Goal: Task Accomplishment & Management: Use online tool/utility

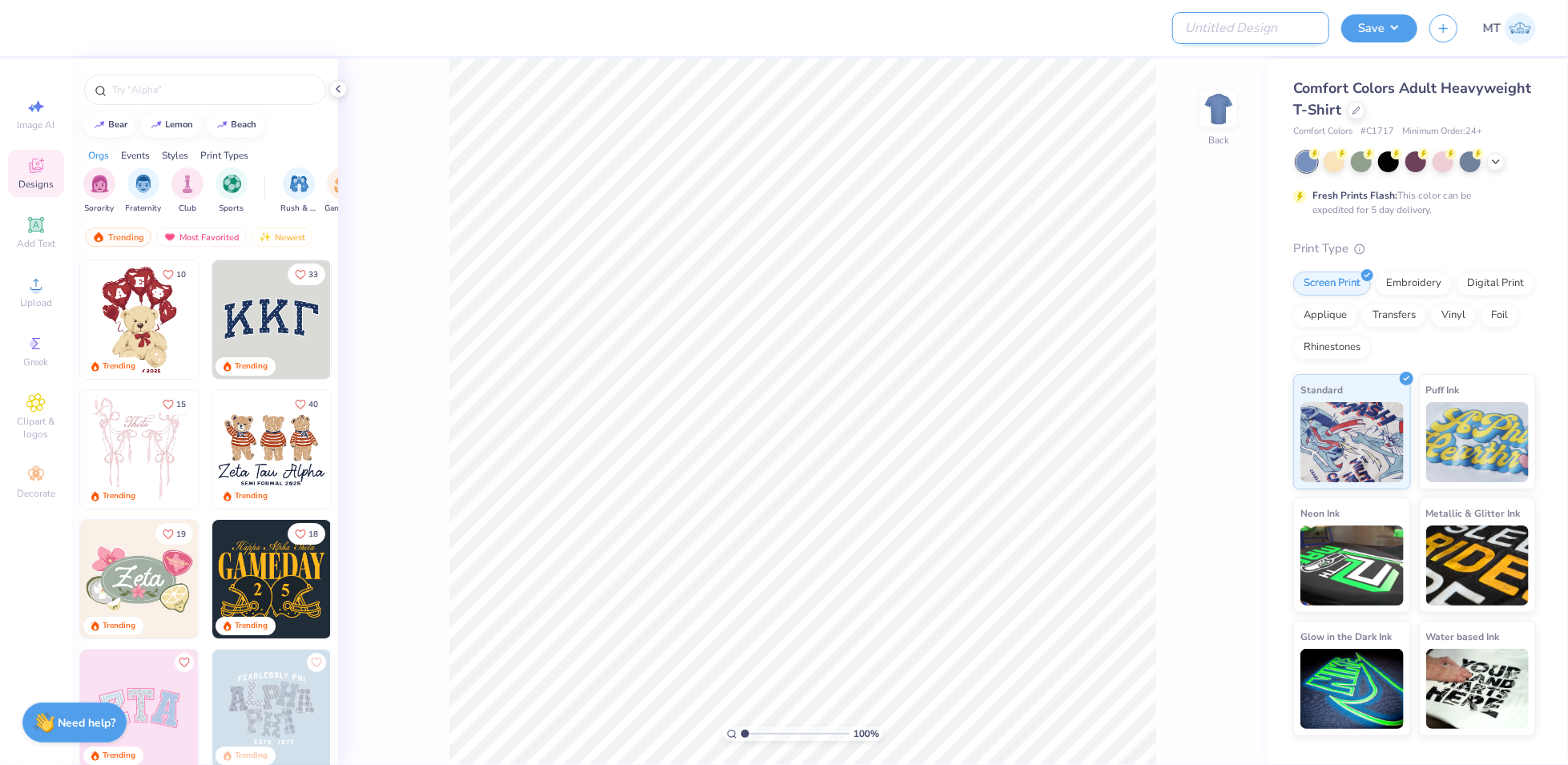
click at [1265, 34] on input "Design Title" at bounding box center [1250, 28] width 157 height 32
paste input "FPS239497"
type input "FPS239497"
click at [1356, 113] on div at bounding box center [1356, 108] width 18 height 18
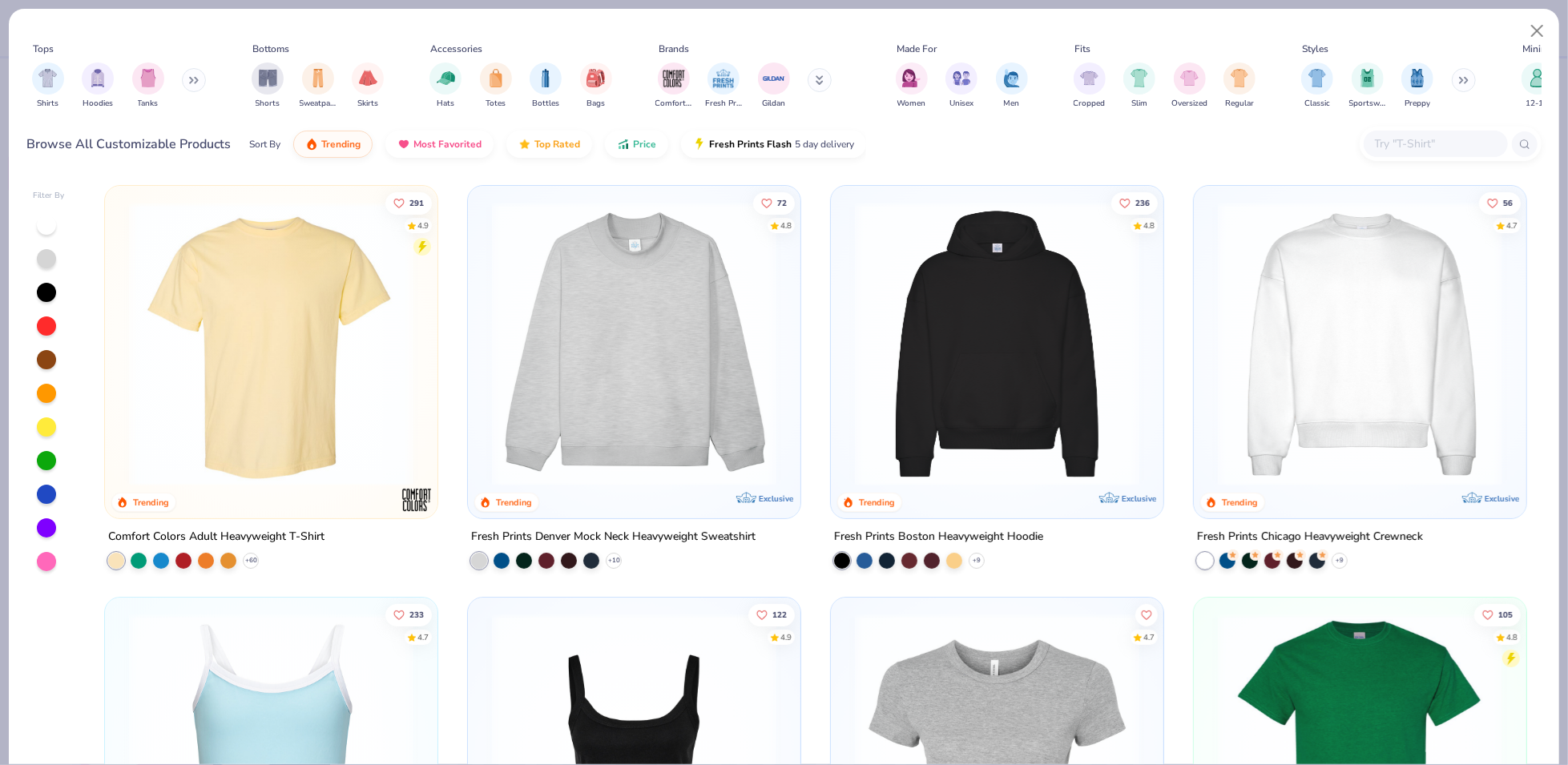
click at [1220, 363] on img at bounding box center [1359, 344] width 300 height 285
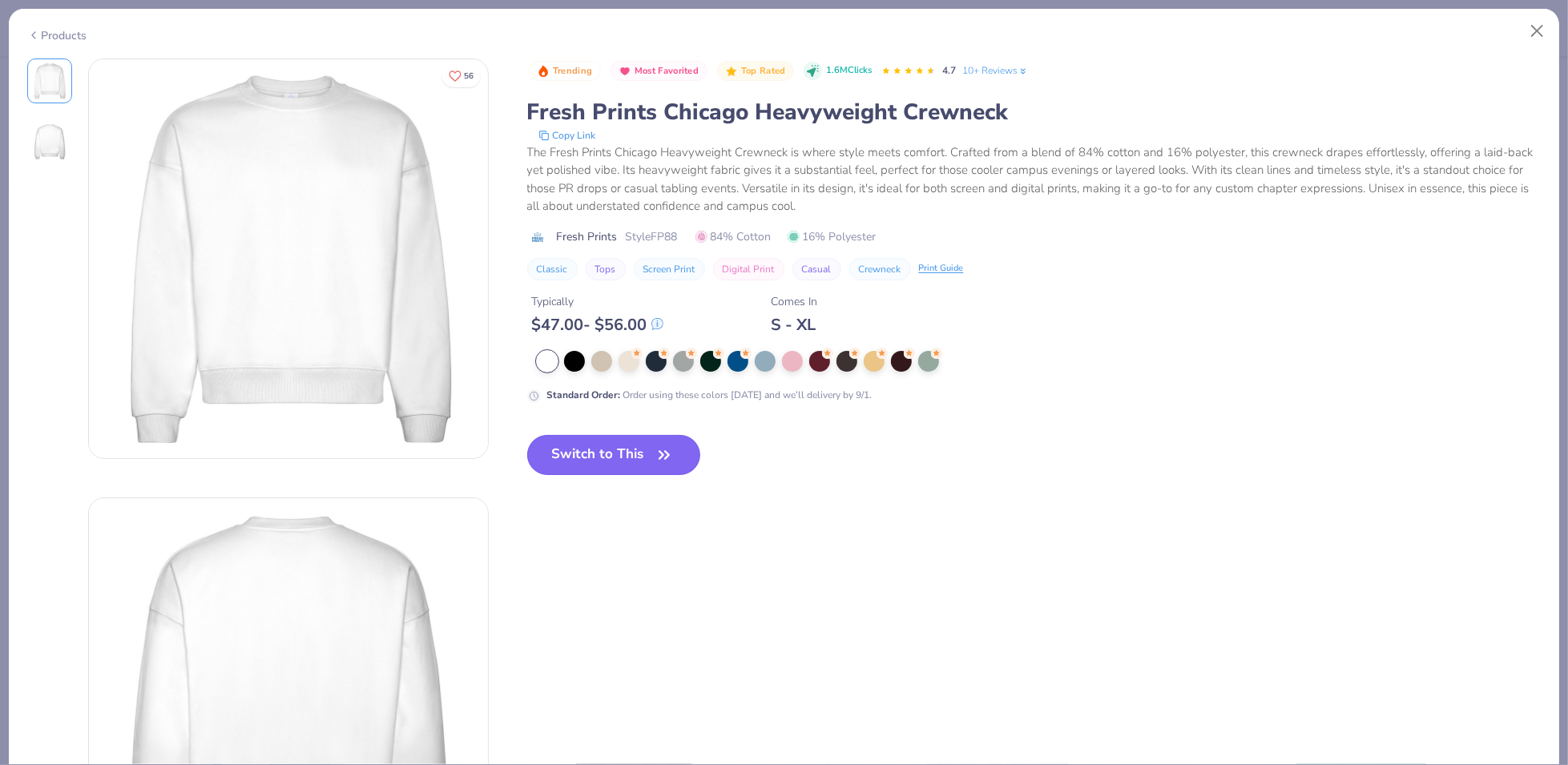
click at [642, 449] on button "Switch to This" at bounding box center [614, 454] width 174 height 40
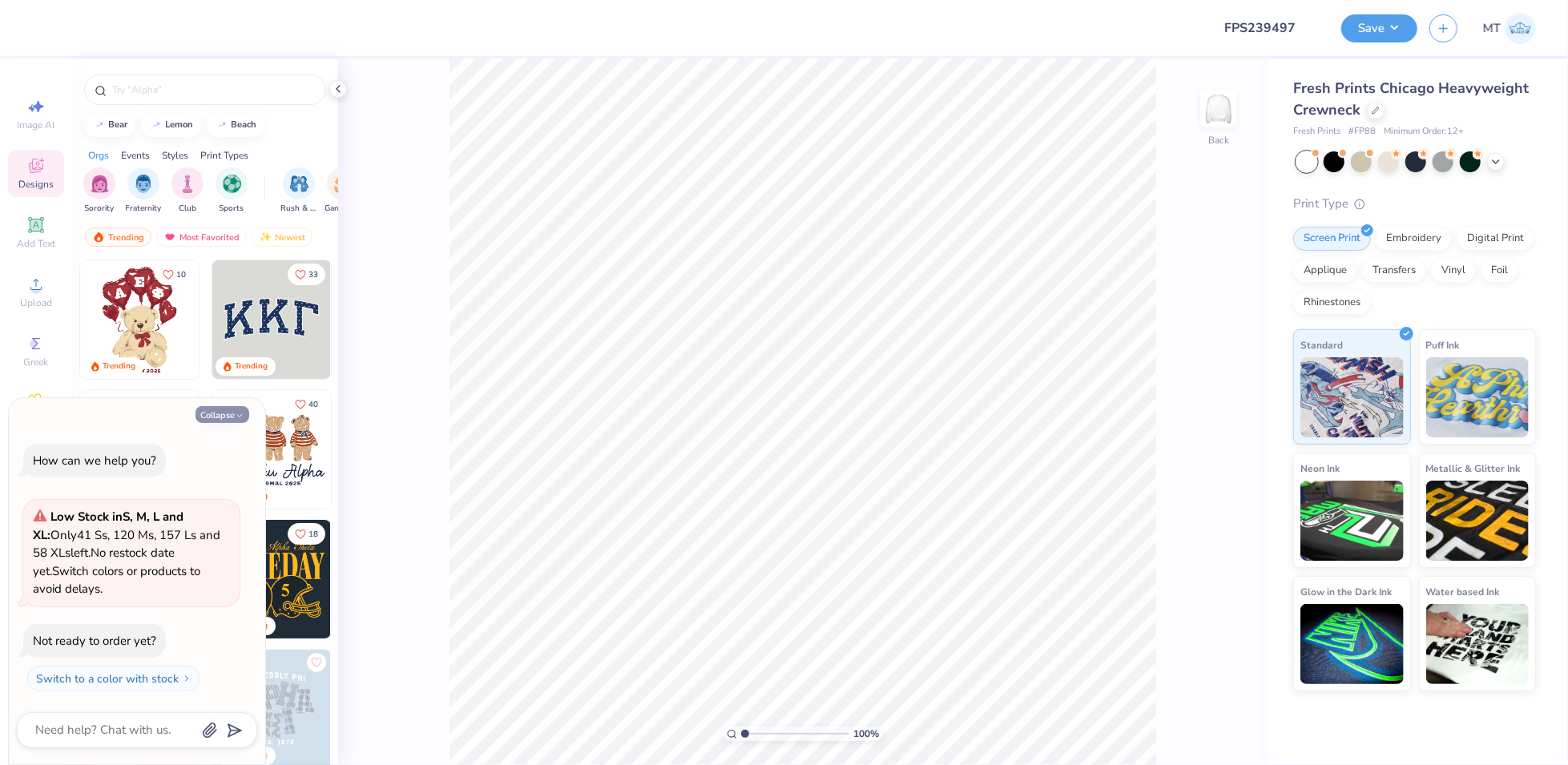
click at [224, 416] on button "Collapse" at bounding box center [222, 414] width 53 height 17
type textarea "x"
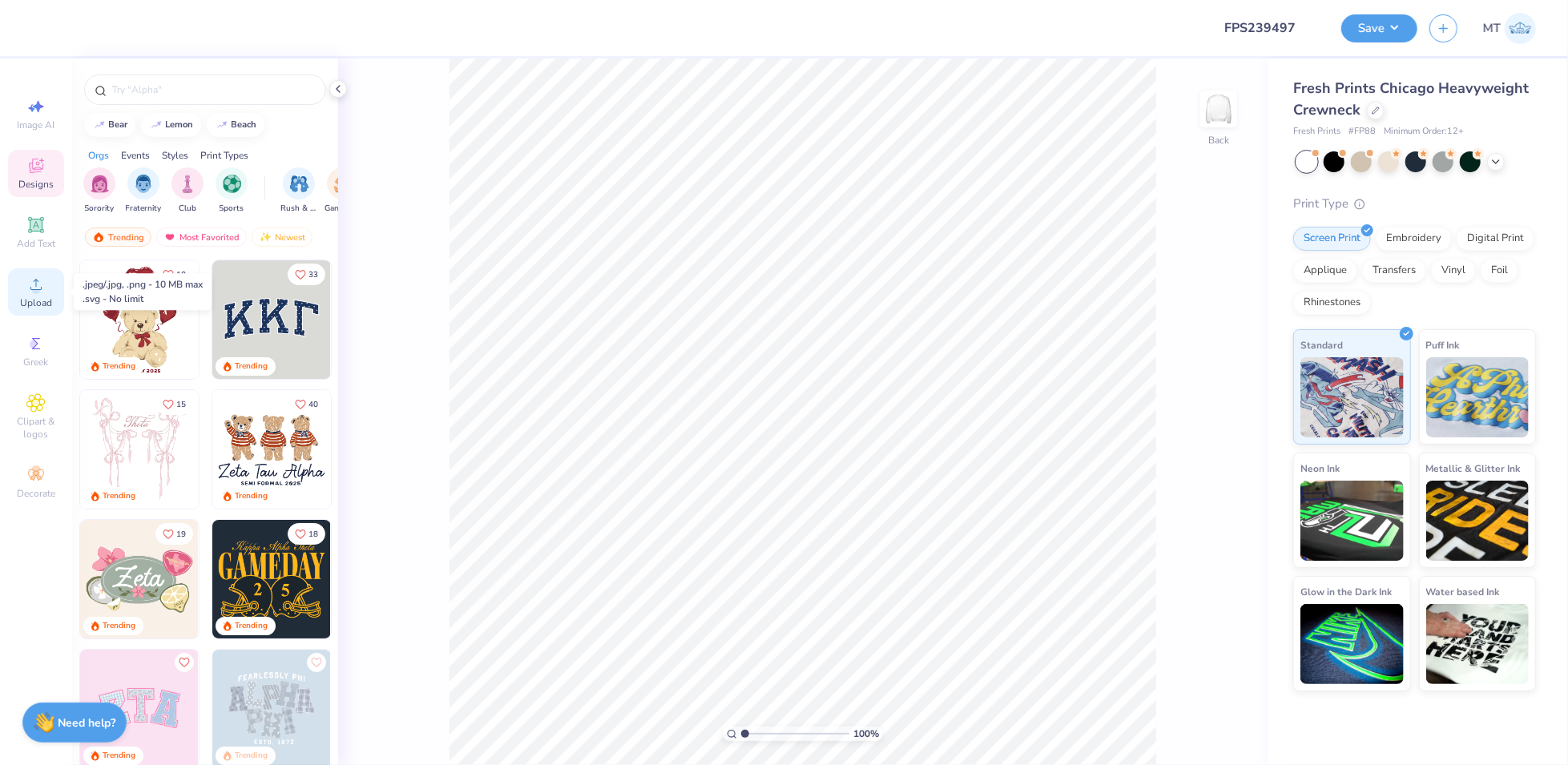
click at [26, 288] on icon at bounding box center [36, 284] width 19 height 19
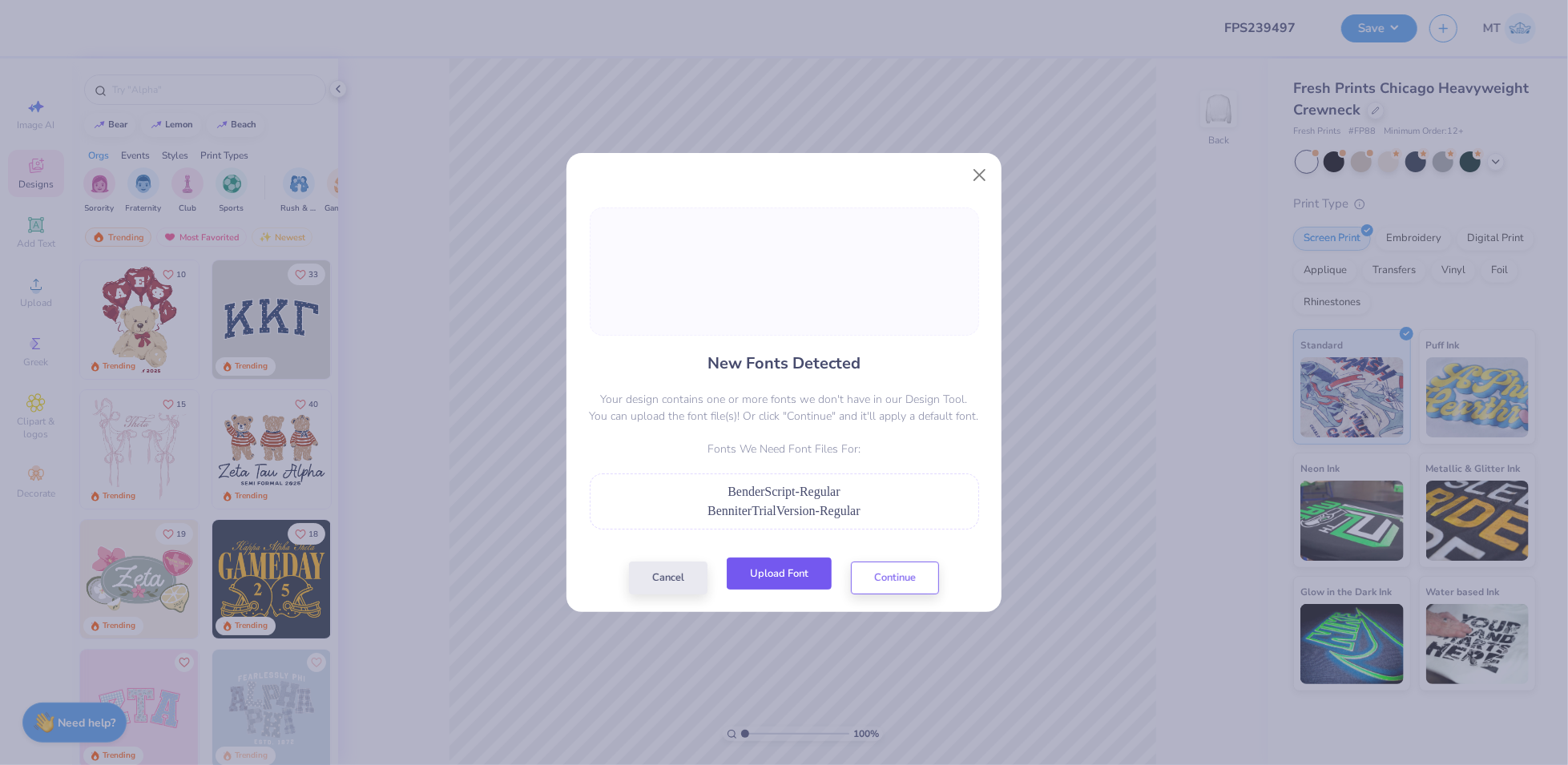
click at [793, 570] on button "Upload Font" at bounding box center [779, 574] width 105 height 33
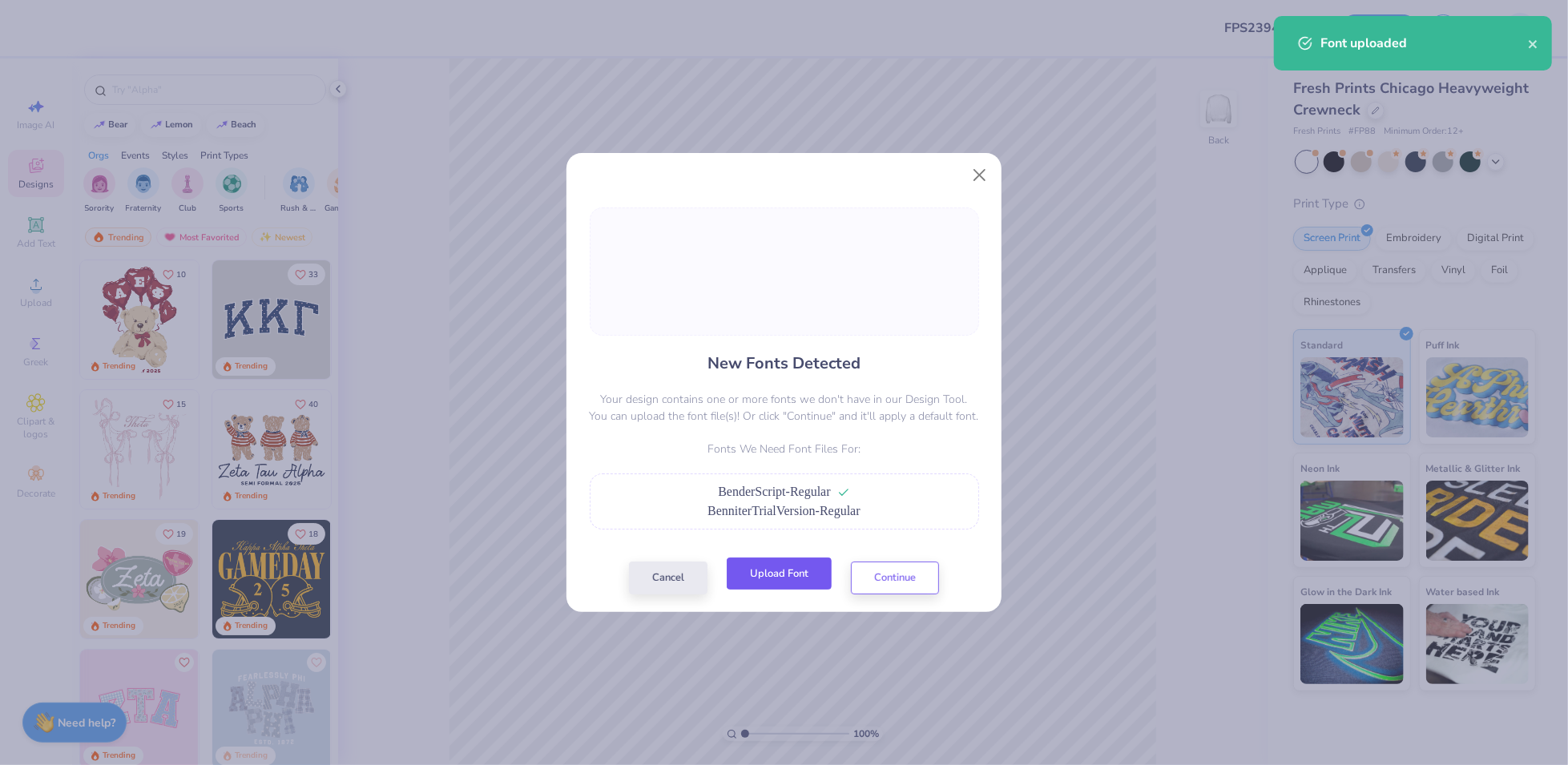
click at [803, 570] on button "Upload Font" at bounding box center [779, 574] width 105 height 33
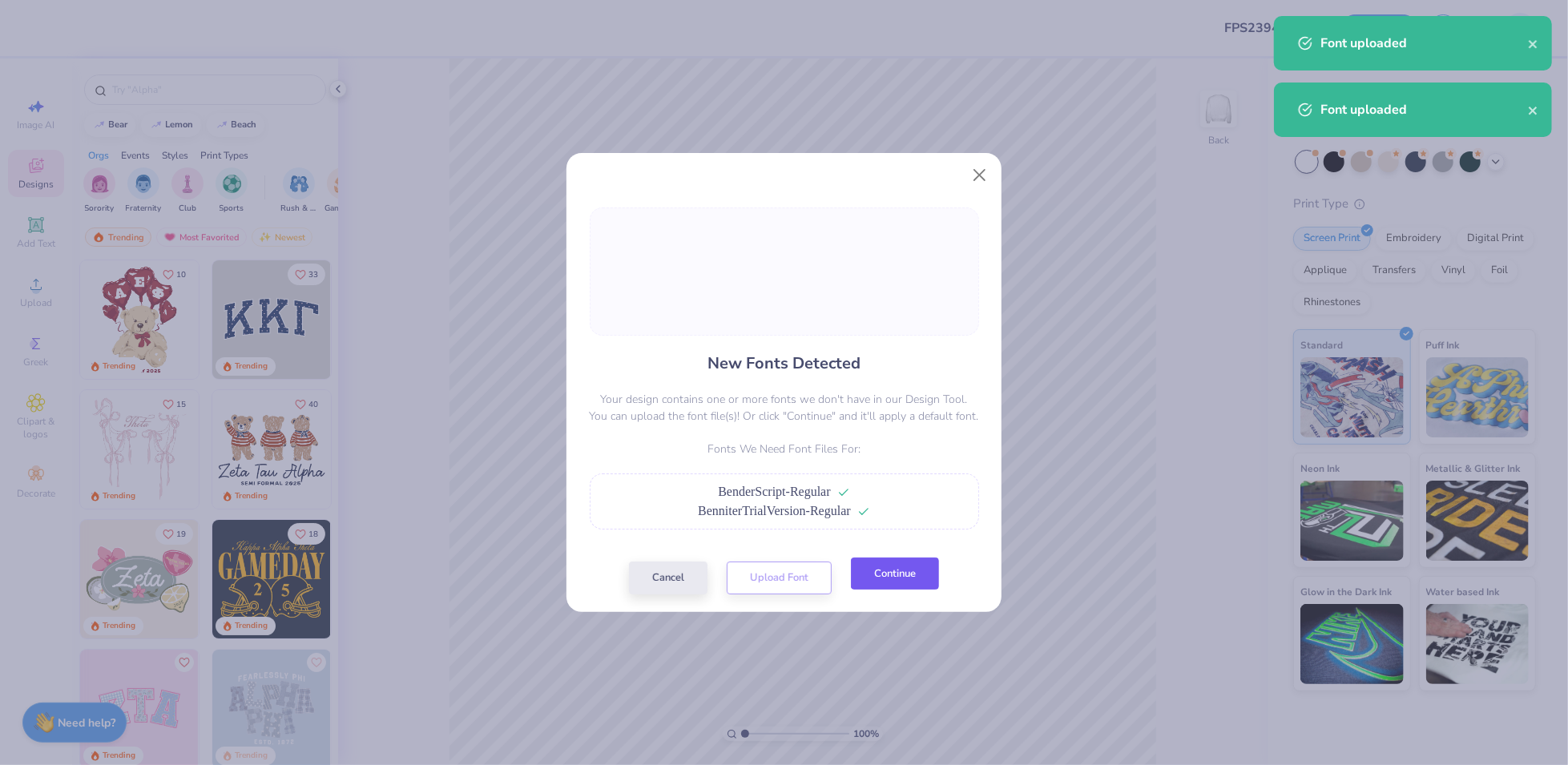
click at [915, 581] on button "Continue" at bounding box center [895, 574] width 88 height 33
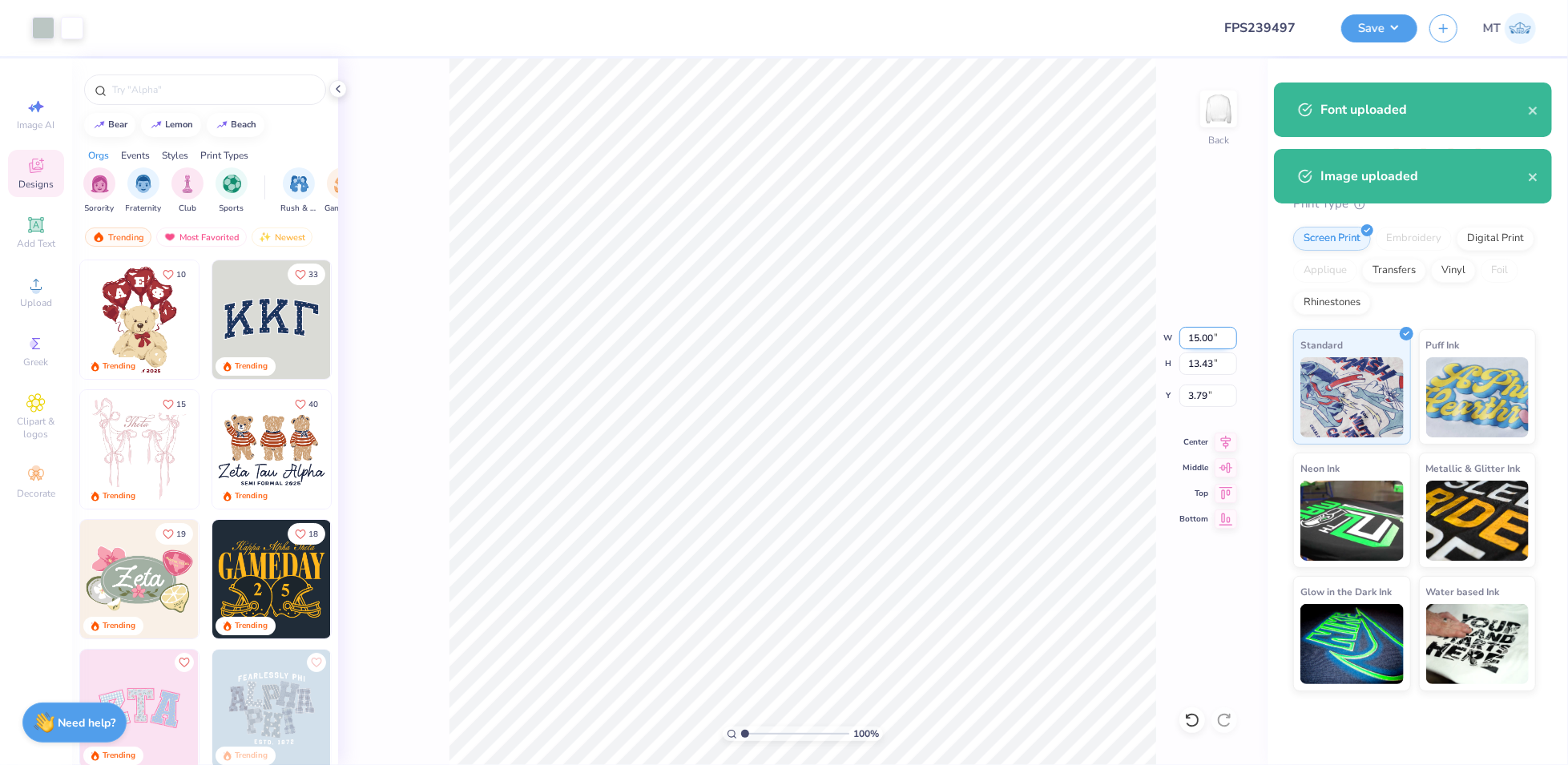
click at [1198, 334] on input "15.00" at bounding box center [1208, 338] width 58 height 22
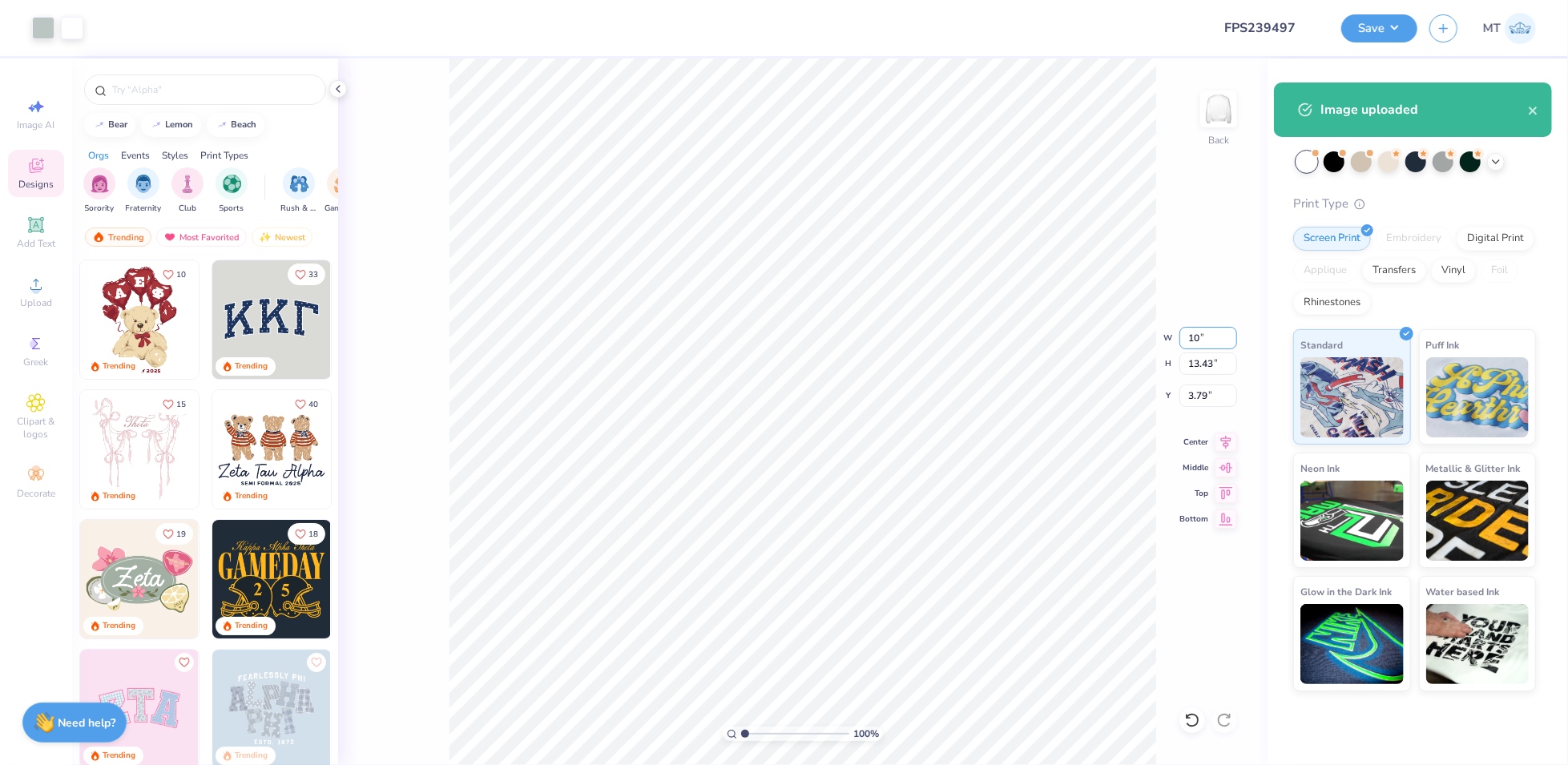
type input "10.00"
type input "8.96"
type input "6.03"
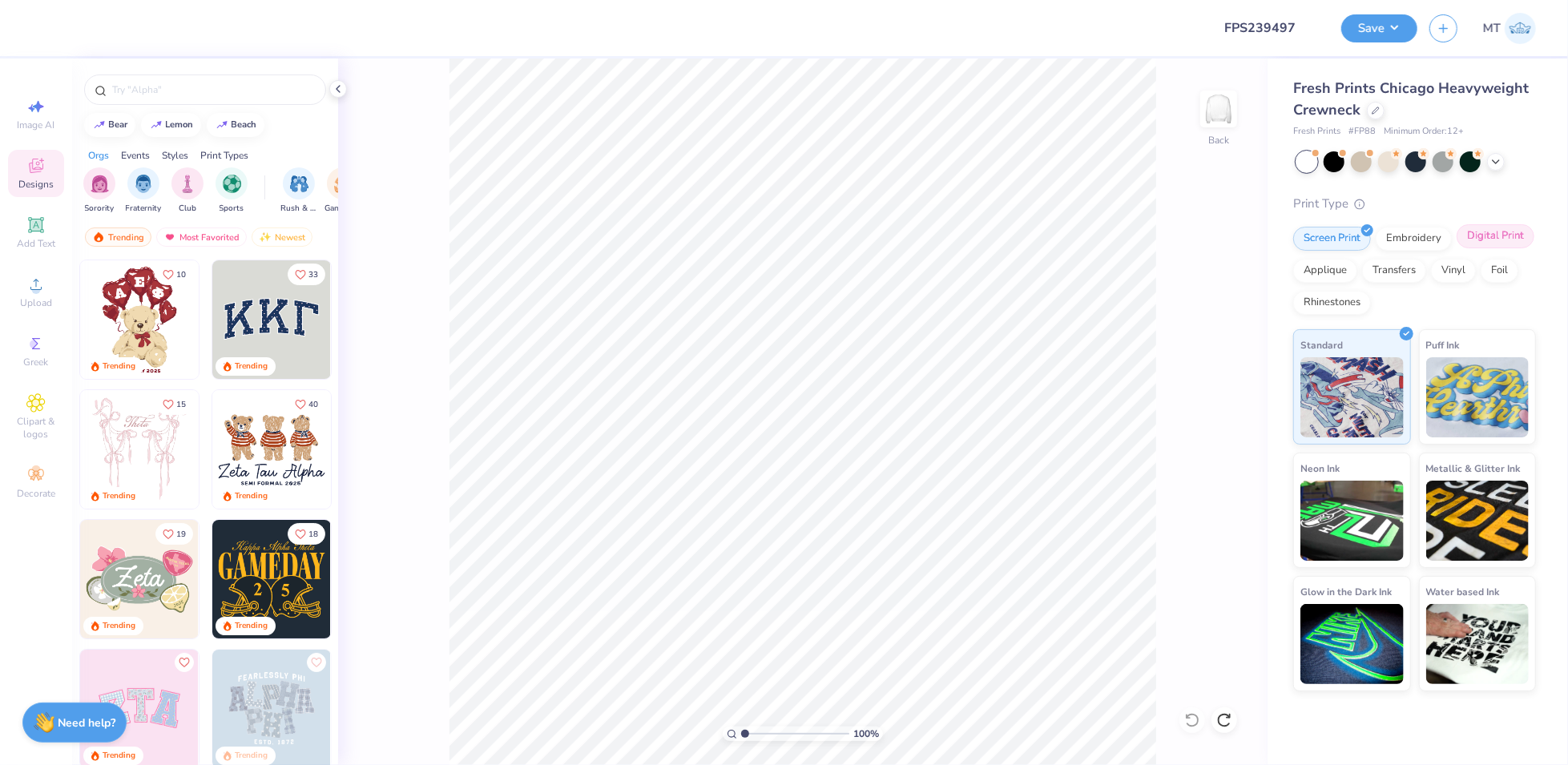
click at [1497, 235] on div "Digital Print" at bounding box center [1495, 236] width 78 height 24
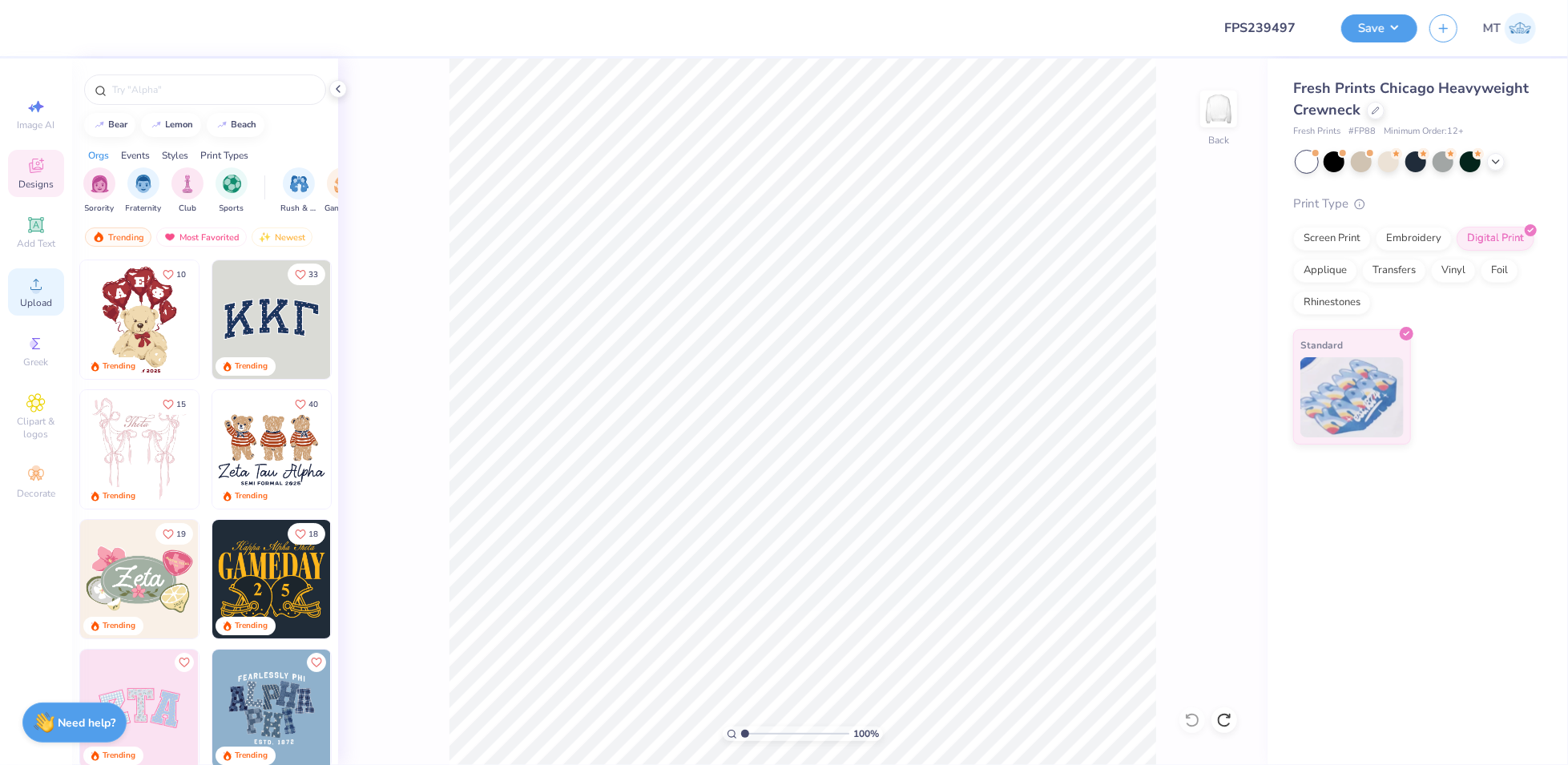
click at [26, 283] on icon at bounding box center [36, 284] width 19 height 19
click at [32, 291] on circle at bounding box center [36, 289] width 8 height 8
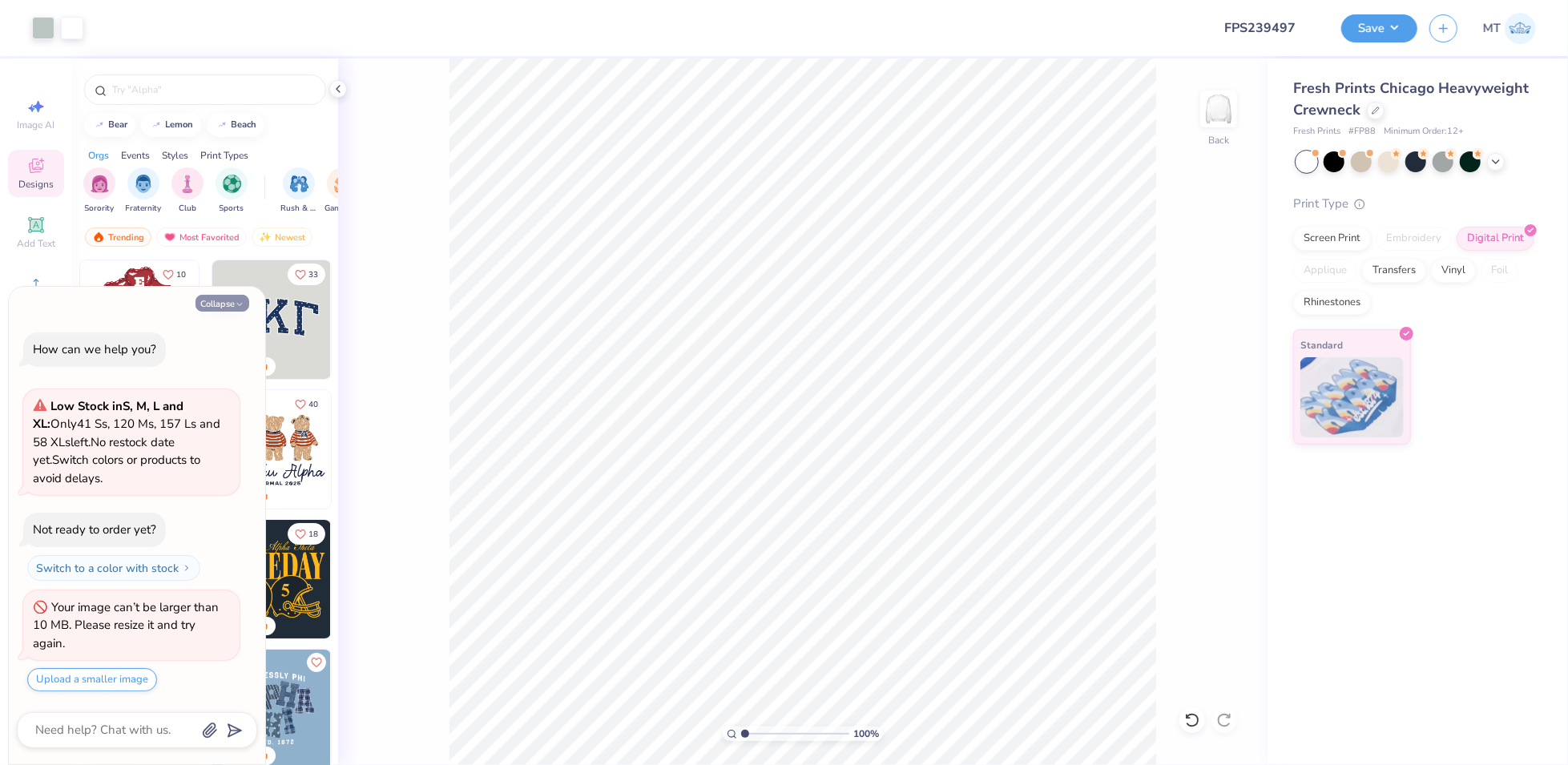
click at [225, 304] on button "Collapse" at bounding box center [222, 303] width 53 height 17
type textarea "x"
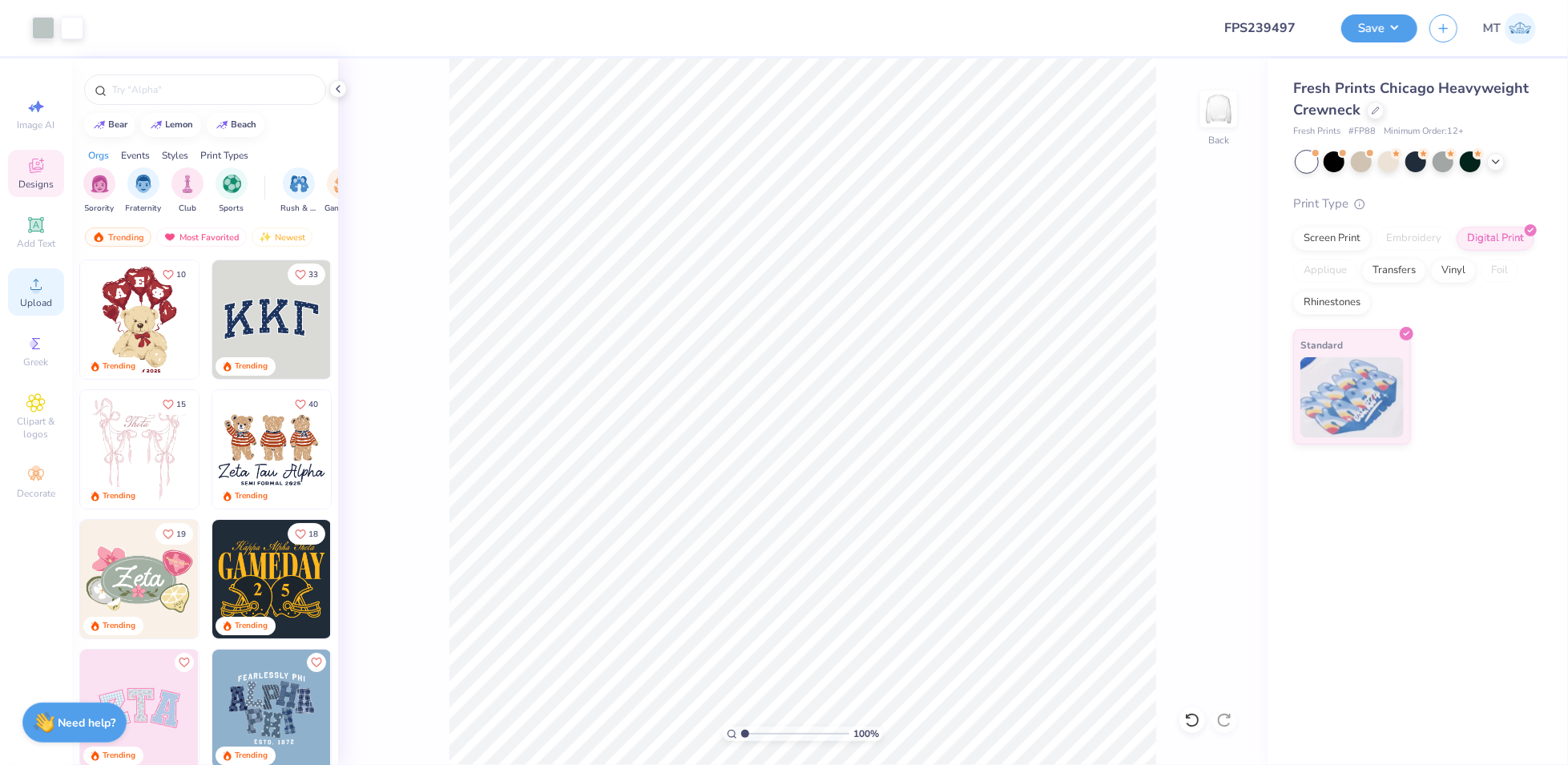
click at [29, 297] on span "Upload" at bounding box center [36, 302] width 32 height 13
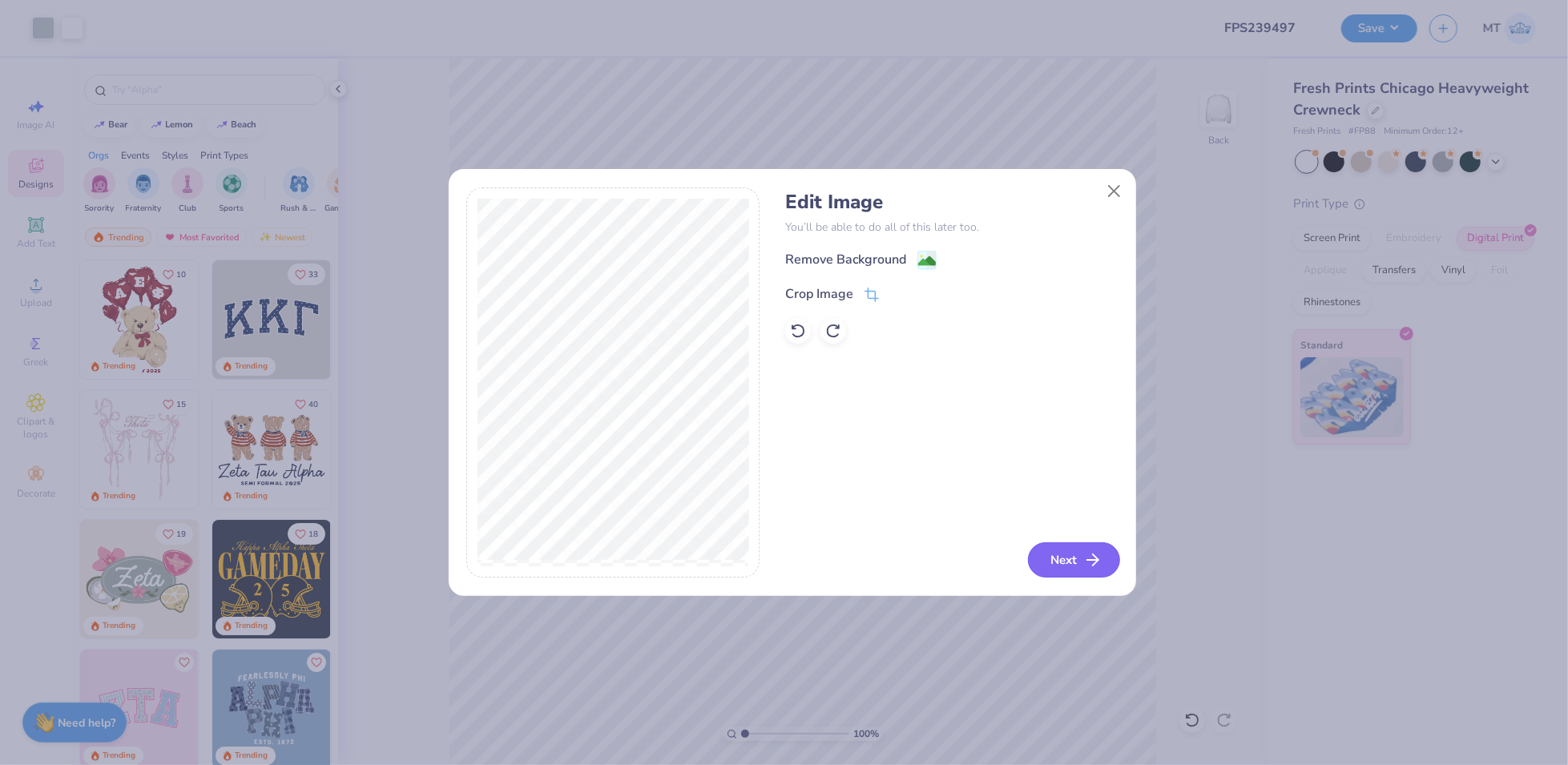
click at [1074, 557] on button "Next" at bounding box center [1074, 560] width 92 height 36
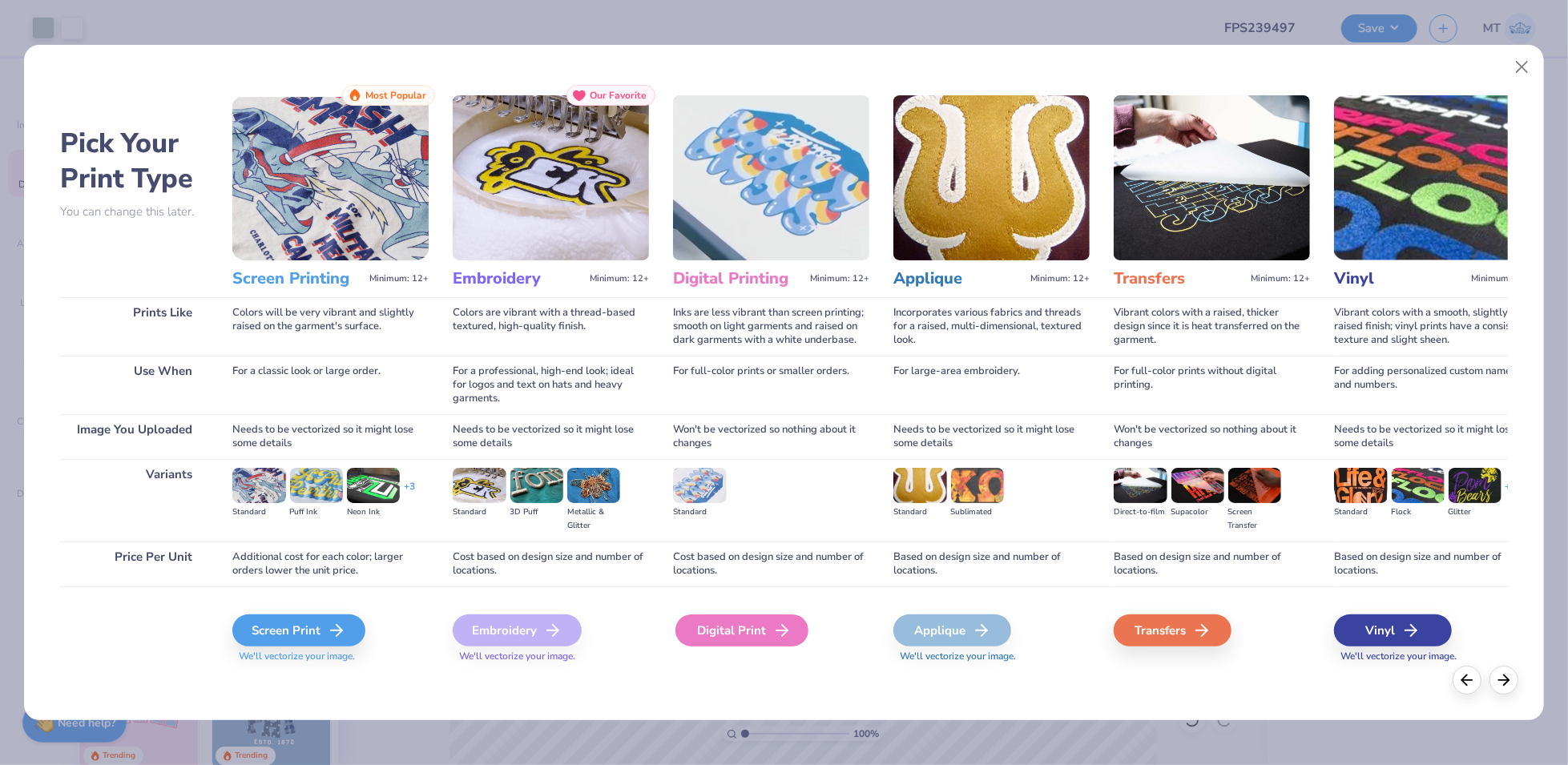
click at [738, 630] on div "Digital Print" at bounding box center [742, 630] width 133 height 32
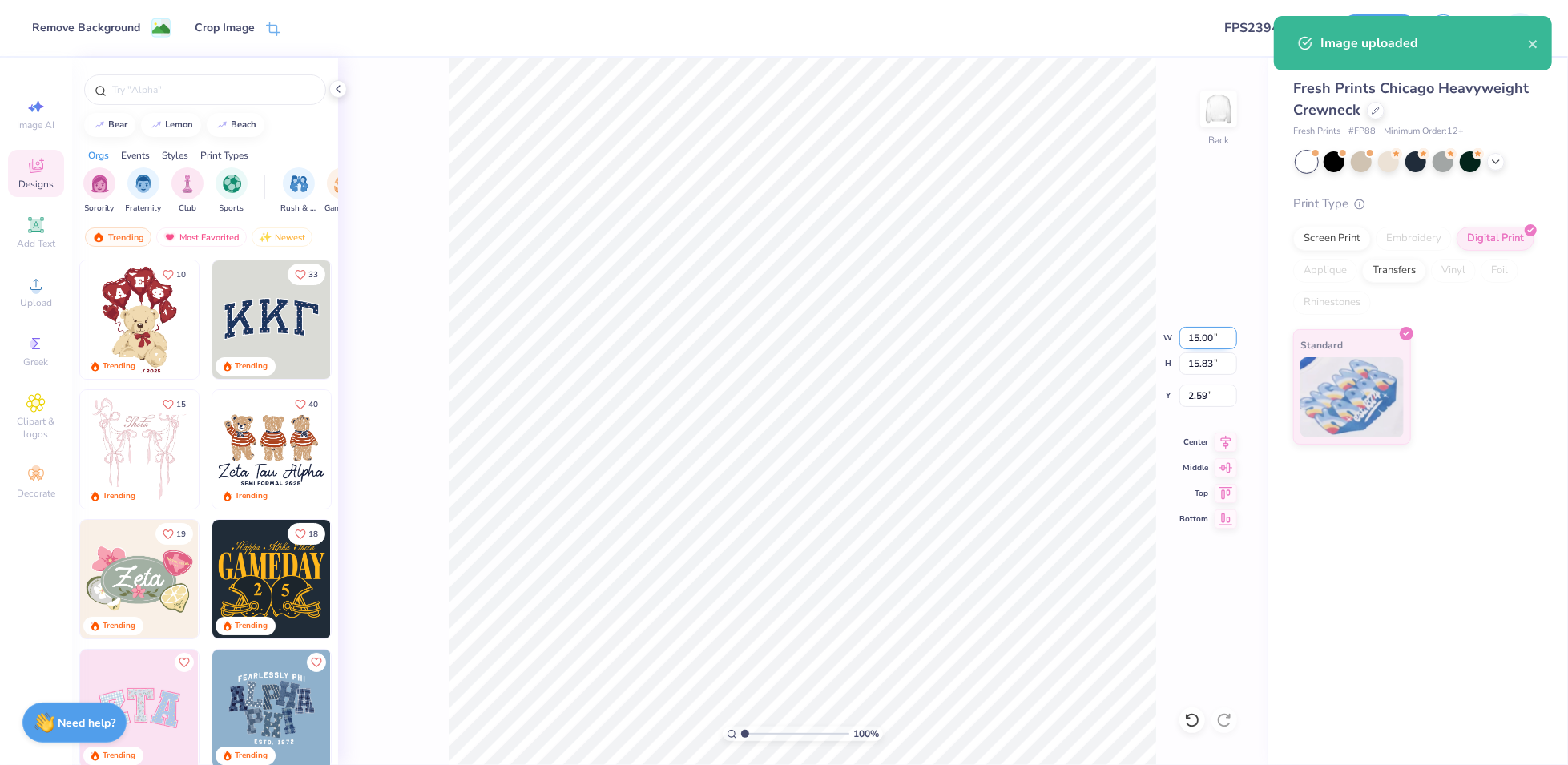
click at [1208, 335] on input "15.00" at bounding box center [1208, 338] width 58 height 22
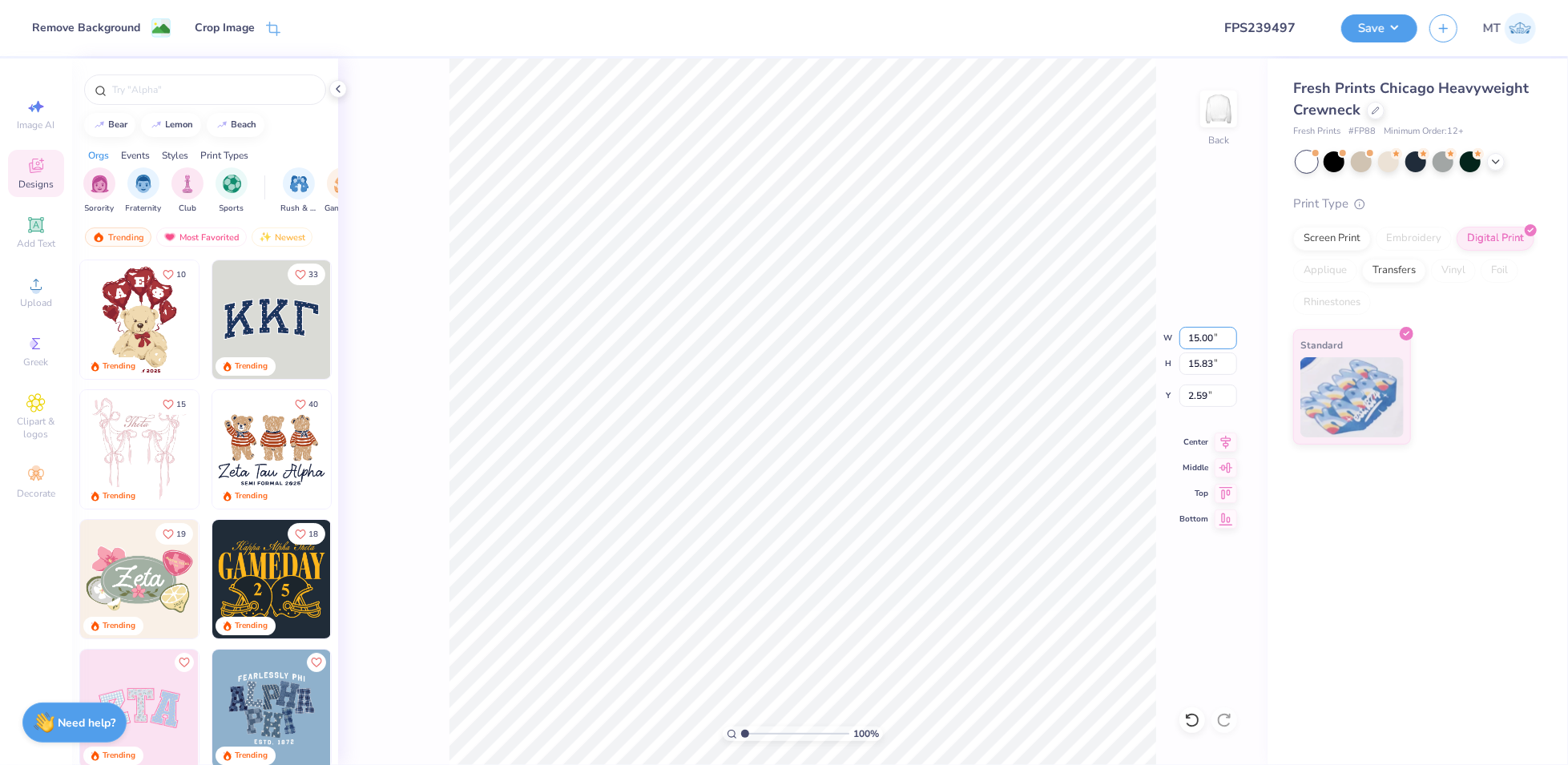
type input "7"
type input "0.12"
type input "0.13"
type input "10.44"
click at [1190, 341] on input "0.12" at bounding box center [1208, 338] width 58 height 22
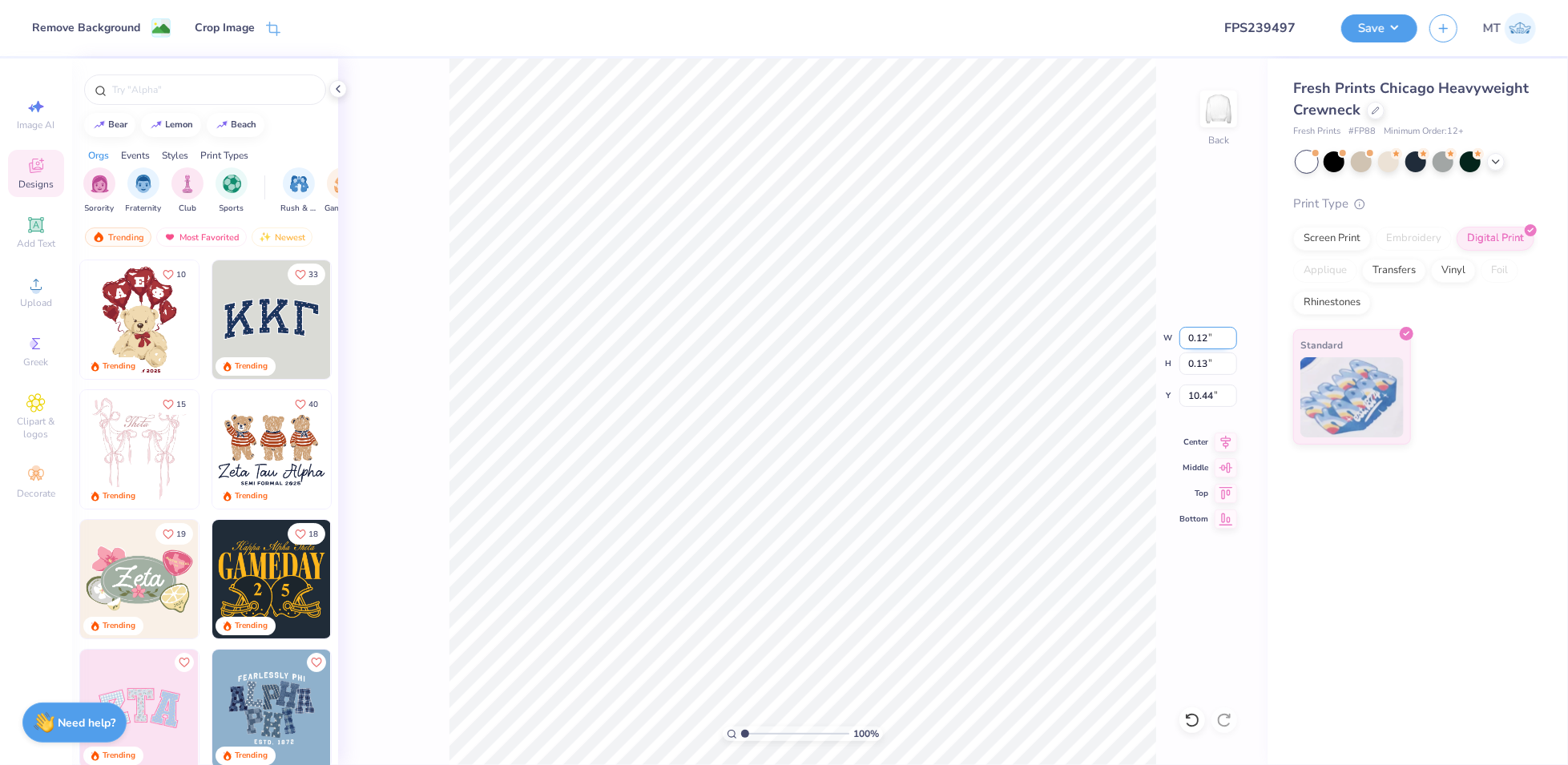
click at [1190, 341] on input "0.12" at bounding box center [1208, 338] width 58 height 22
type input "7.12"
type input "7.52"
type input "6.74"
click at [1206, 341] on input "15.00" at bounding box center [1208, 338] width 58 height 22
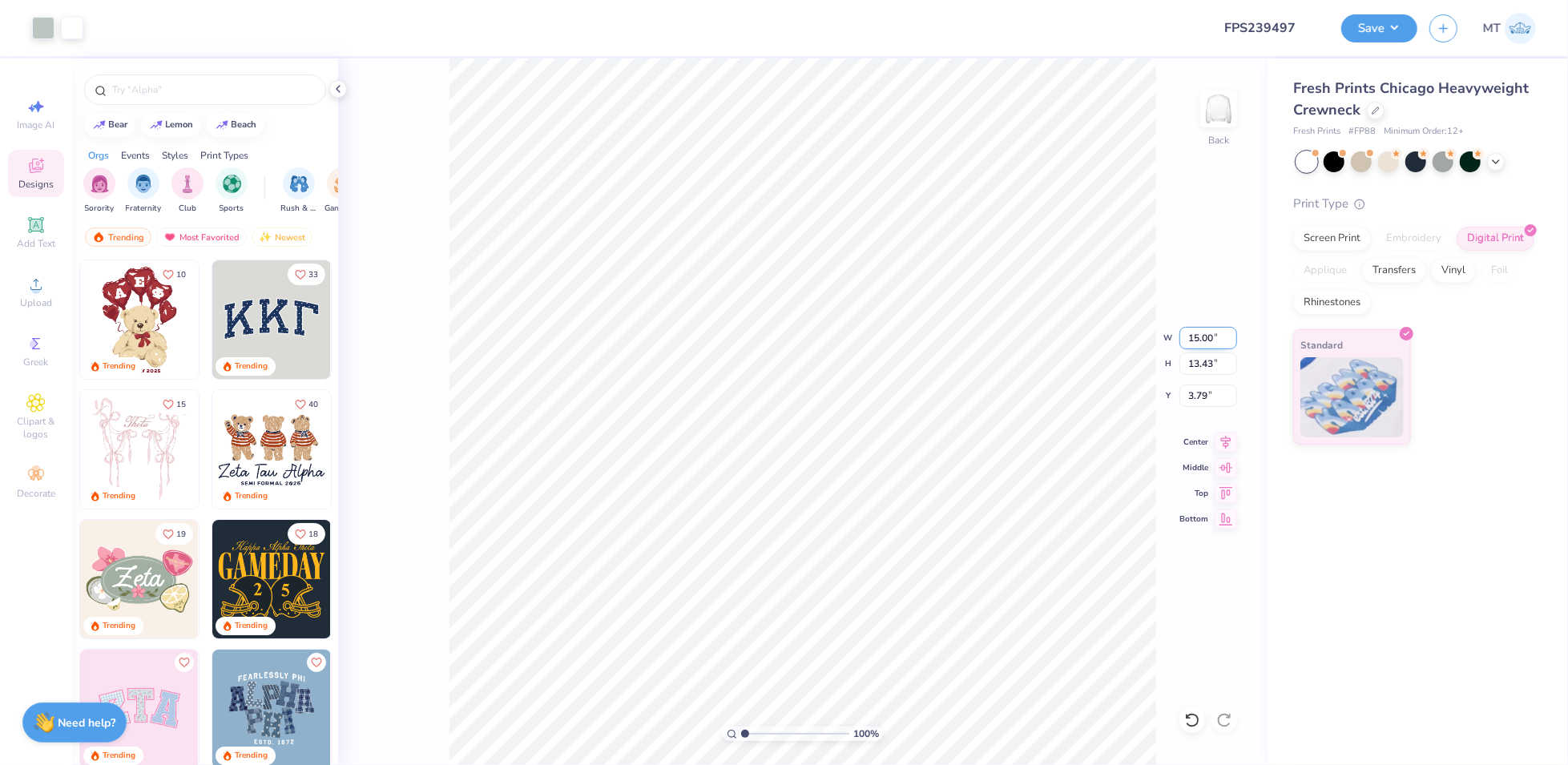
click at [1206, 341] on input "15.00" at bounding box center [1208, 338] width 58 height 22
type input "10.00"
type input "8.96"
type input "6.03"
click at [1200, 339] on input "4.75" at bounding box center [1208, 338] width 58 height 22
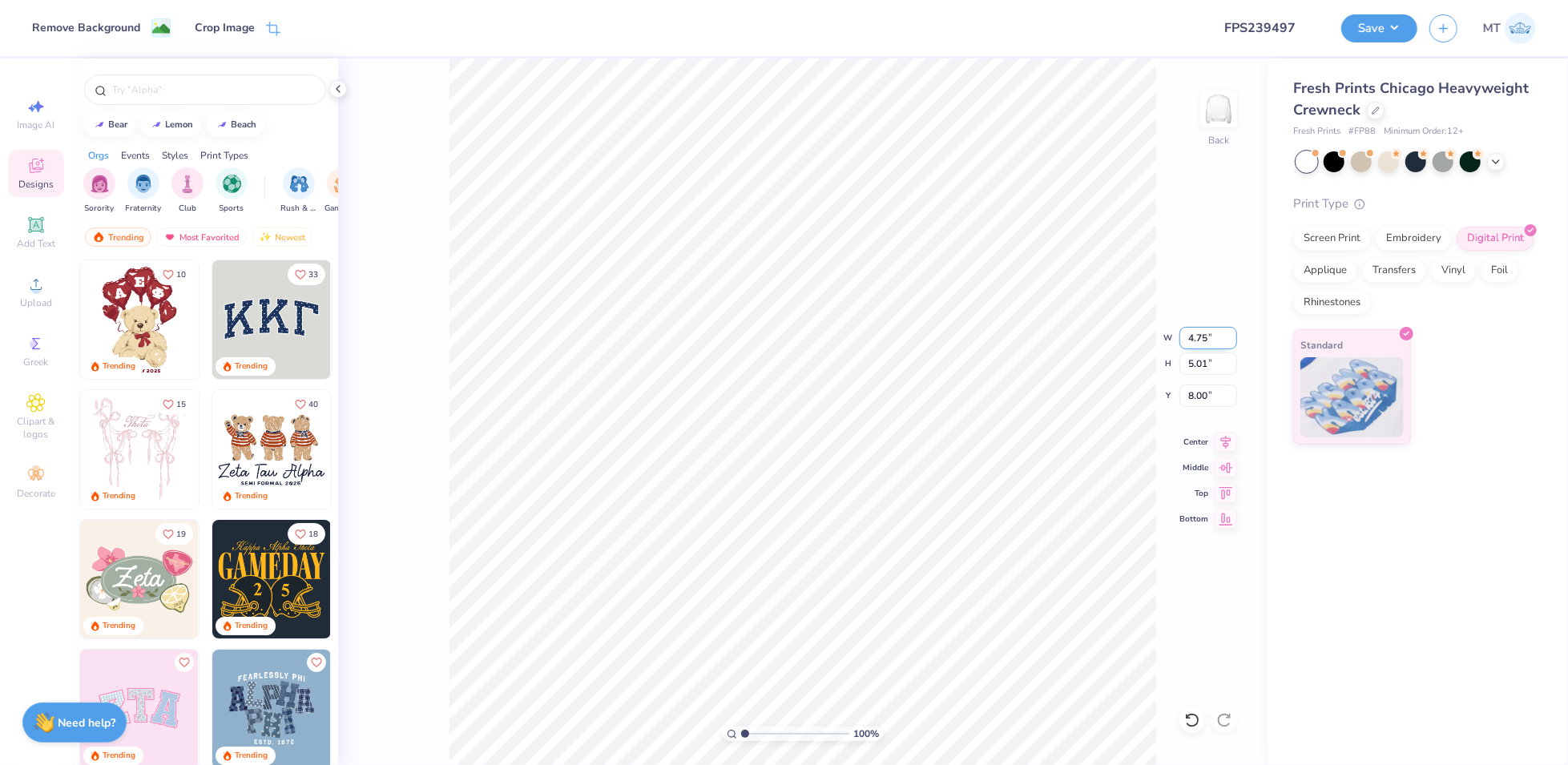
click at [1200, 339] on input "4.75" at bounding box center [1208, 338] width 58 height 22
type input "7.12"
type input "7.52"
type input "6.74"
type input "1.73130798957971"
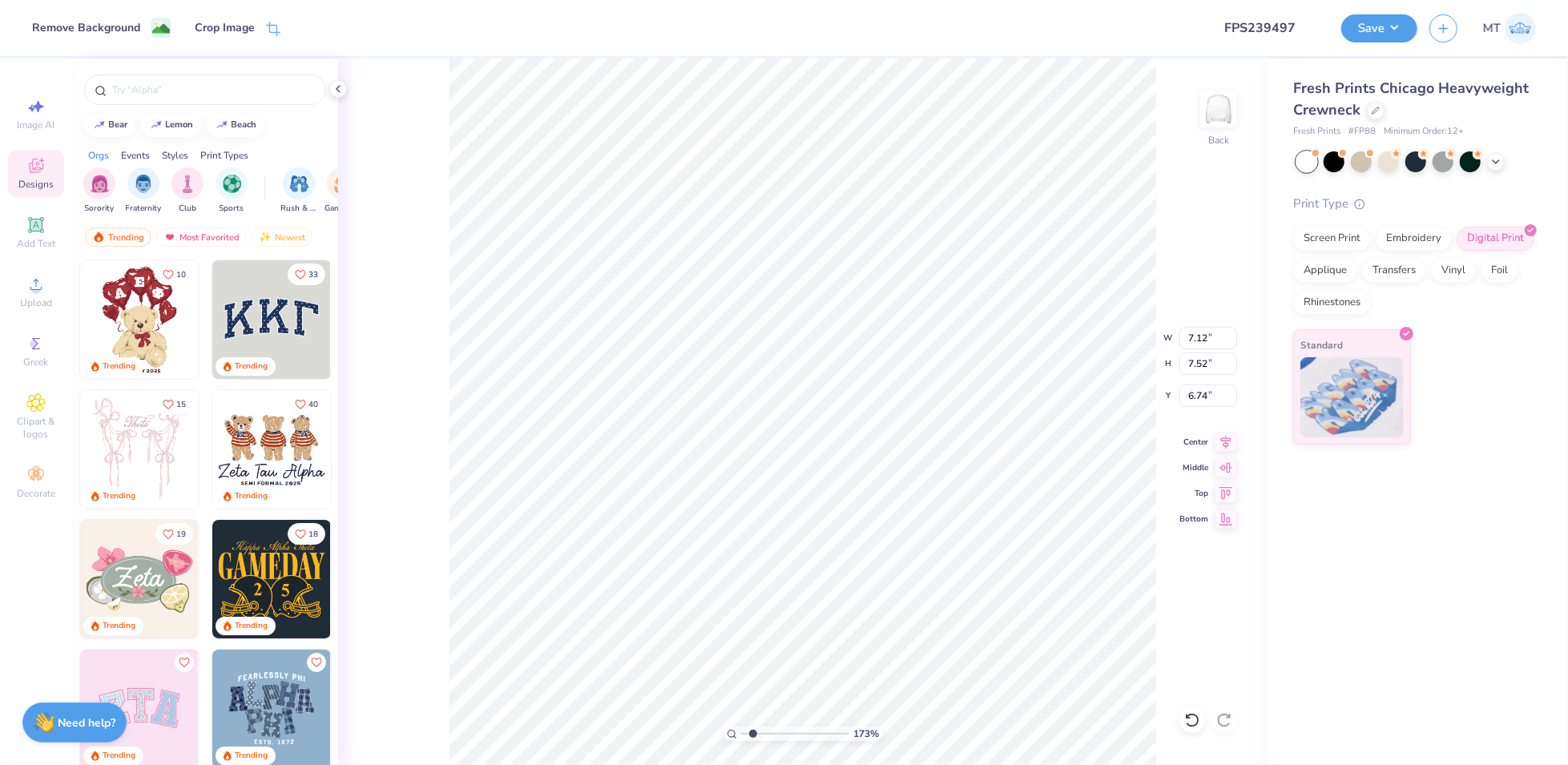
type input "8.19"
click at [870, 739] on li "Send to Back" at bounding box center [839, 749] width 125 height 31
type input "1.98907668318702"
type input "7.43"
type input "7.84"
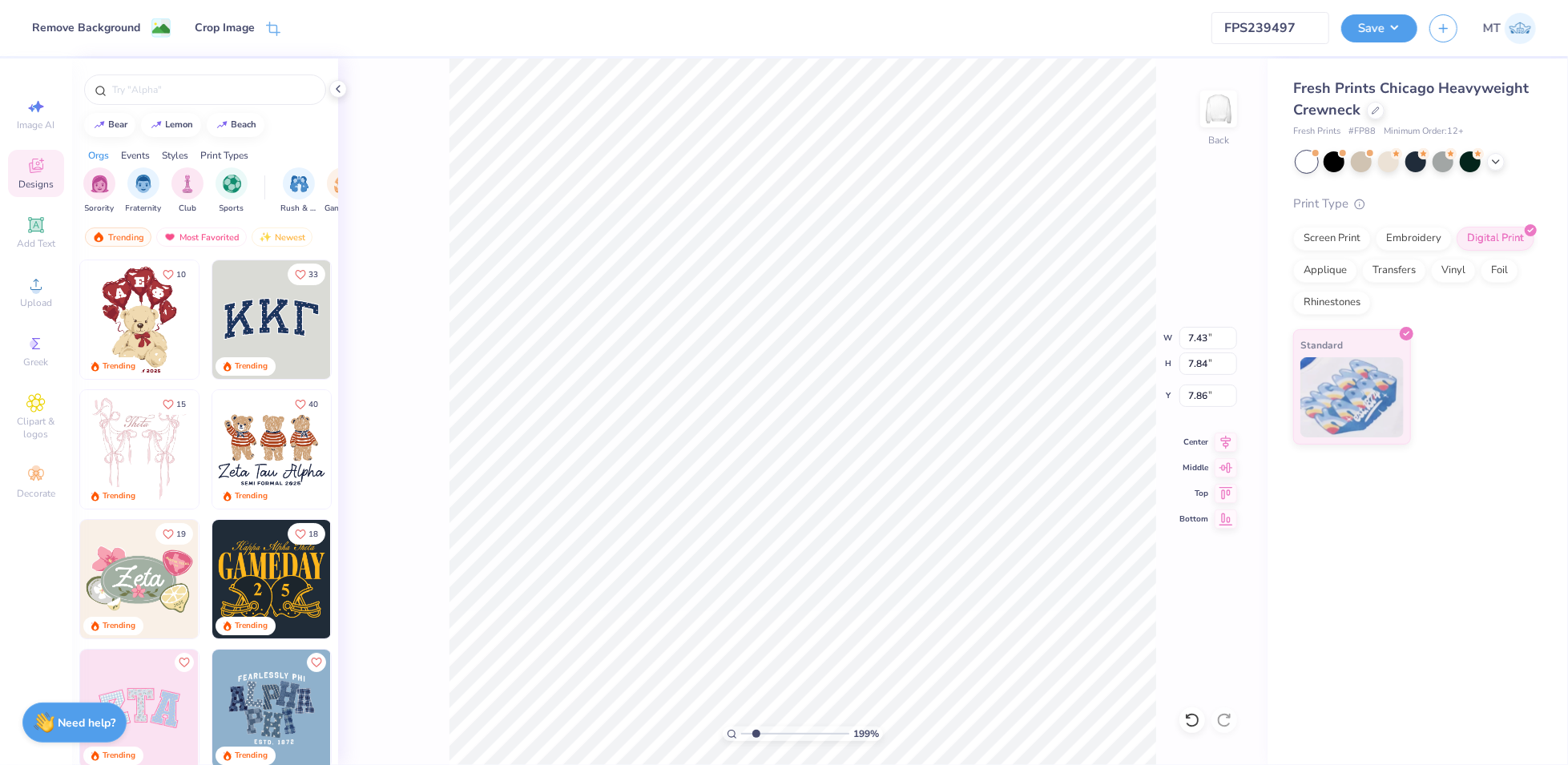
type input "8.07"
type input "7.36"
type input "7.77"
type input "8.14"
type input "8.13"
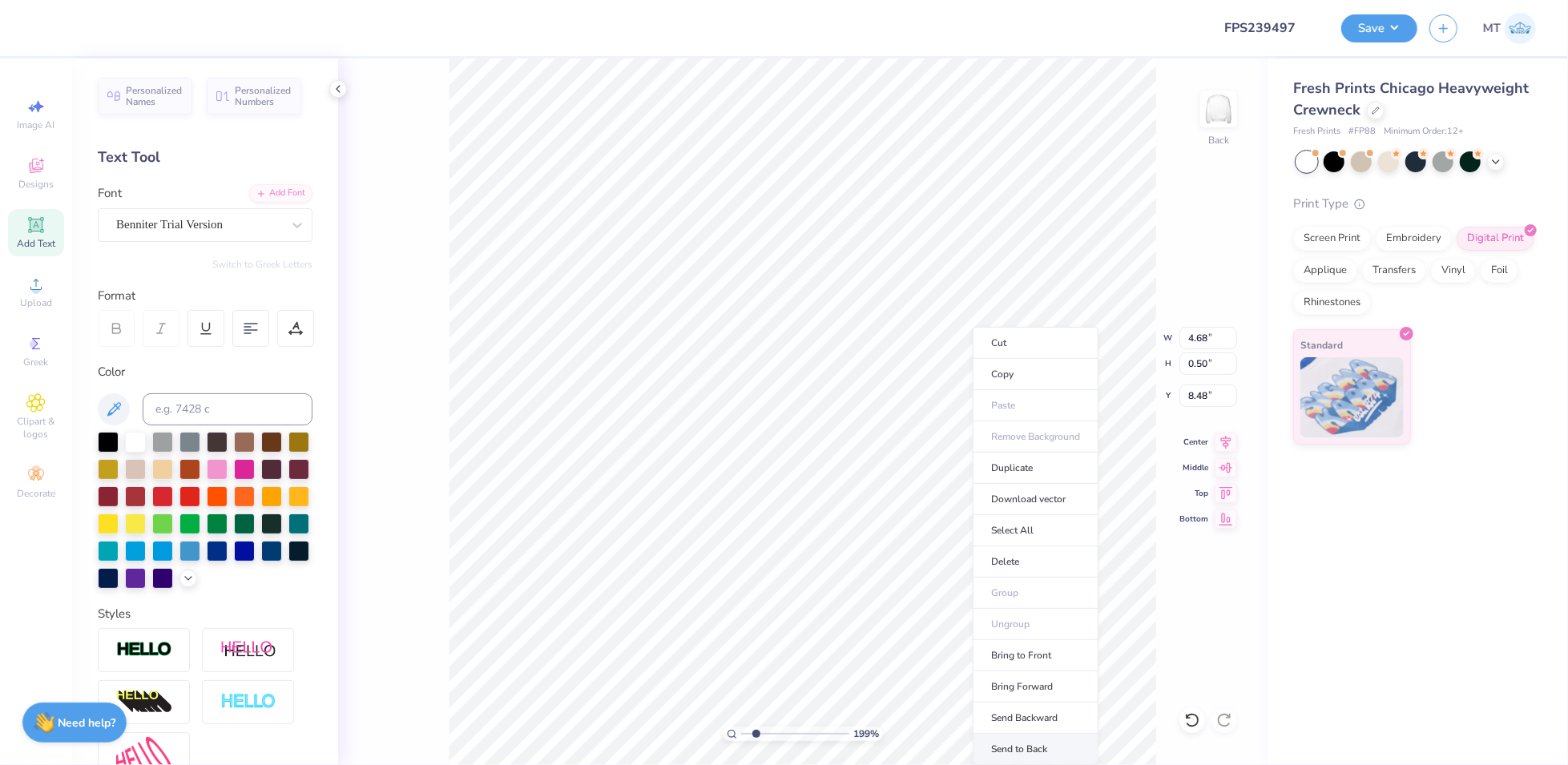
click at [1052, 742] on li "Send to Back" at bounding box center [1035, 749] width 125 height 31
type input "4.68"
type input "0.50"
type input "8.48"
type input "10.00"
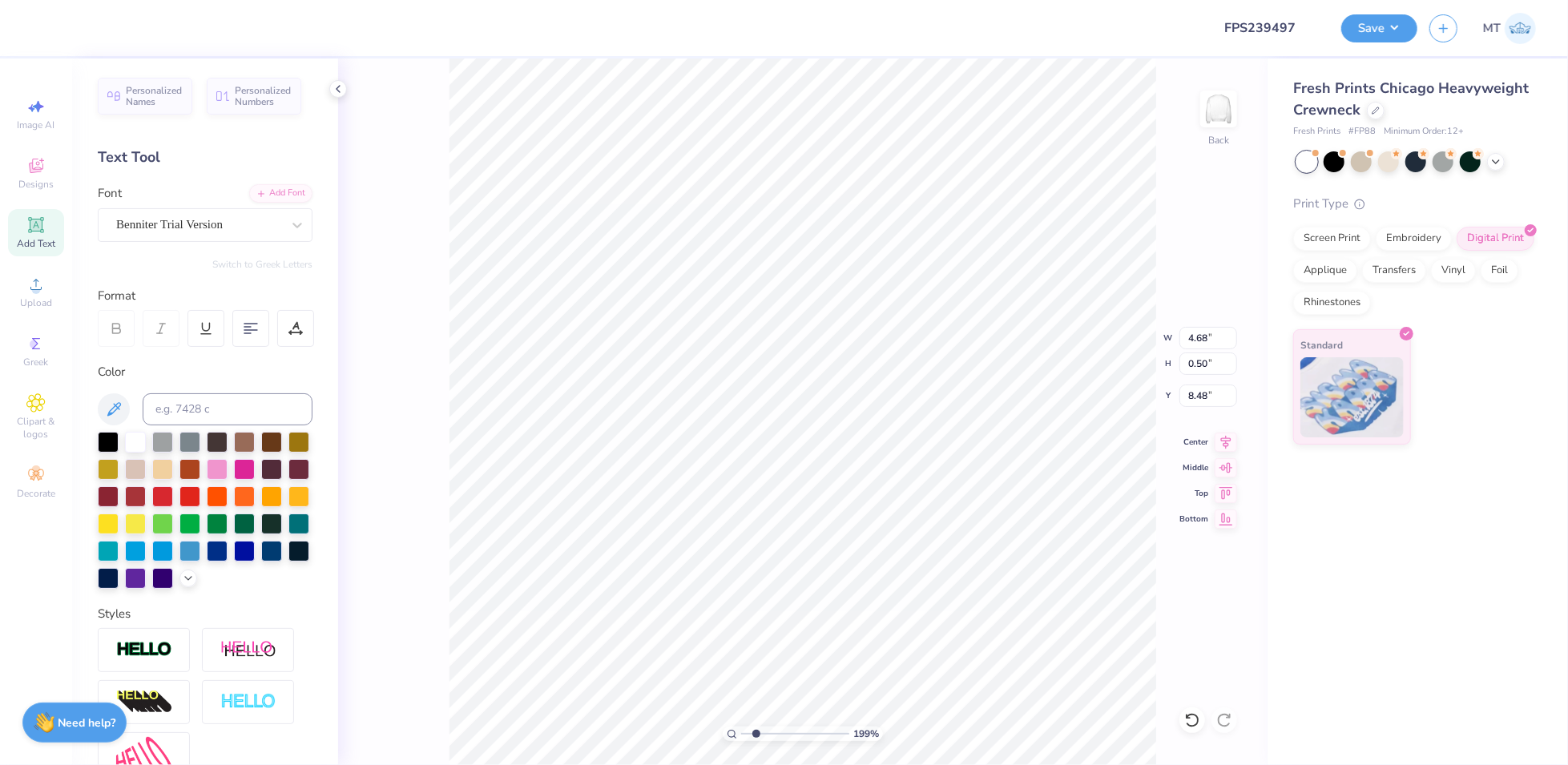
type input "2.78"
type input "6.03"
click at [1027, 694] on li "Send to Back" at bounding box center [1022, 696] width 125 height 31
type input "1.08423932939189"
click at [1190, 343] on input "10.00" at bounding box center [1208, 338] width 58 height 22
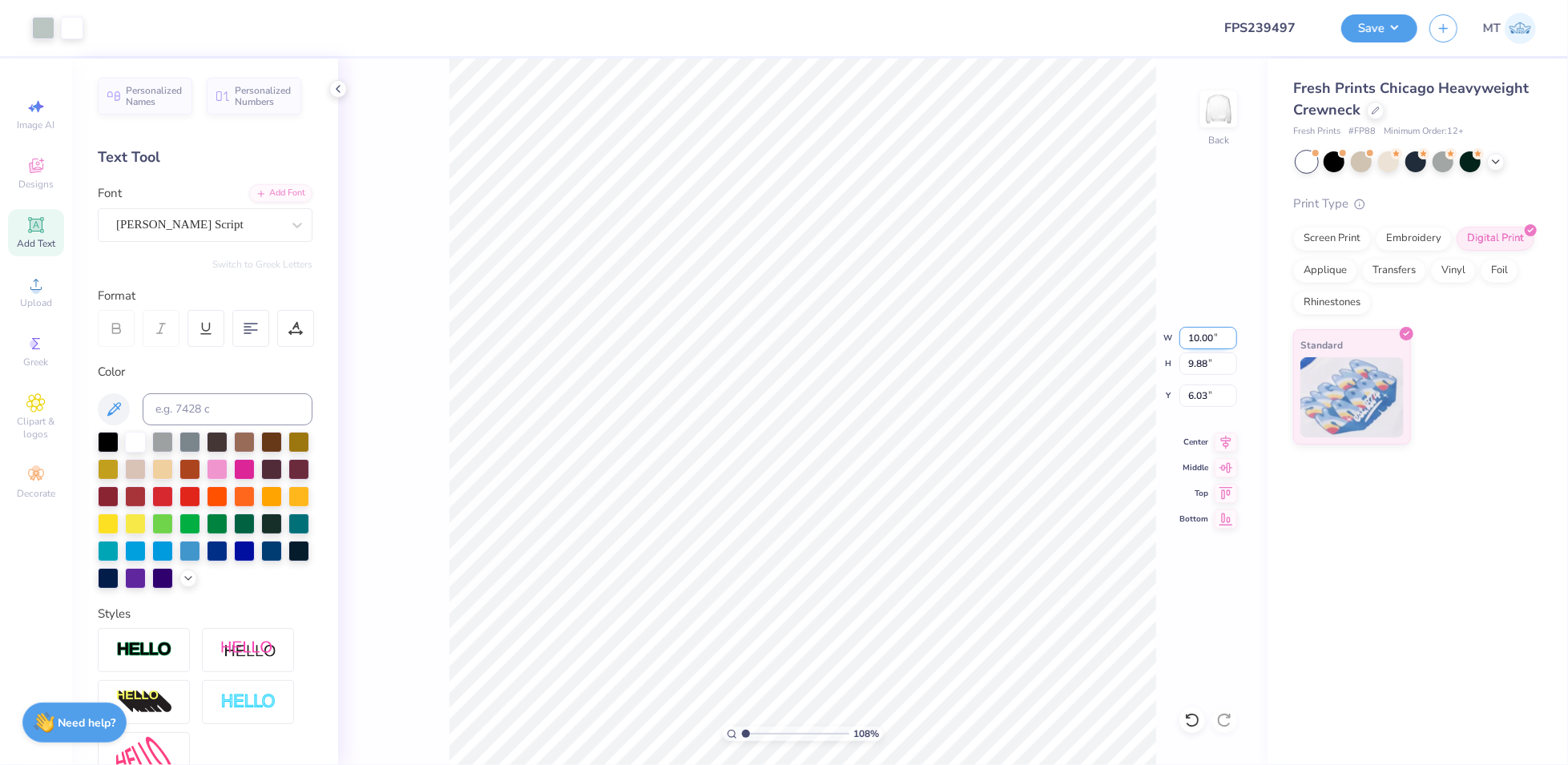
click at [1190, 343] on input "10.00" at bounding box center [1208, 338] width 58 height 22
type input "8"
type input "1.08423932939189"
type input "8.00"
type input "7.90"
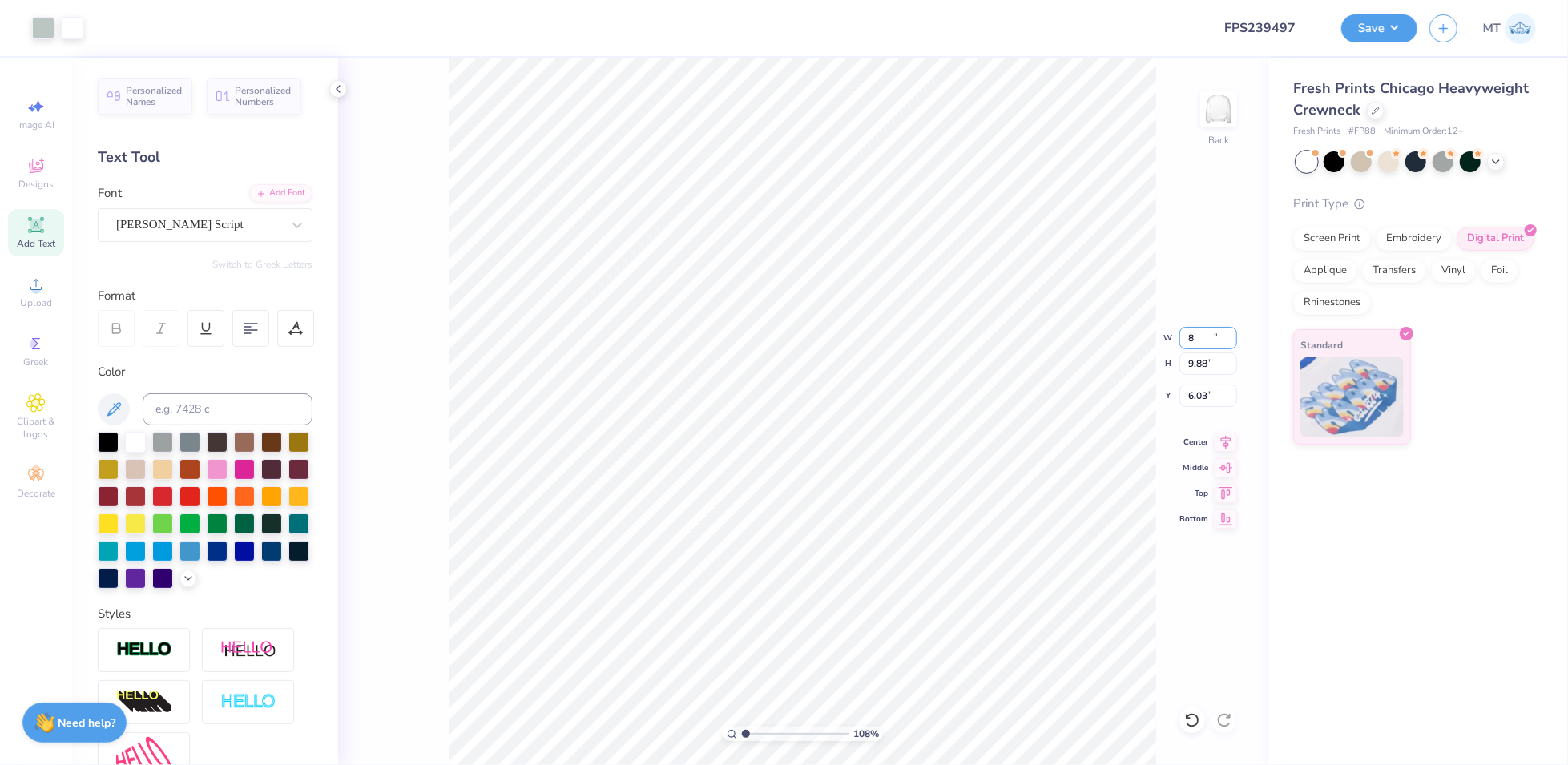
type input "7.02"
type input "1.08423932939189"
click at [1192, 391] on input "7.02" at bounding box center [1208, 396] width 58 height 22
type input "2"
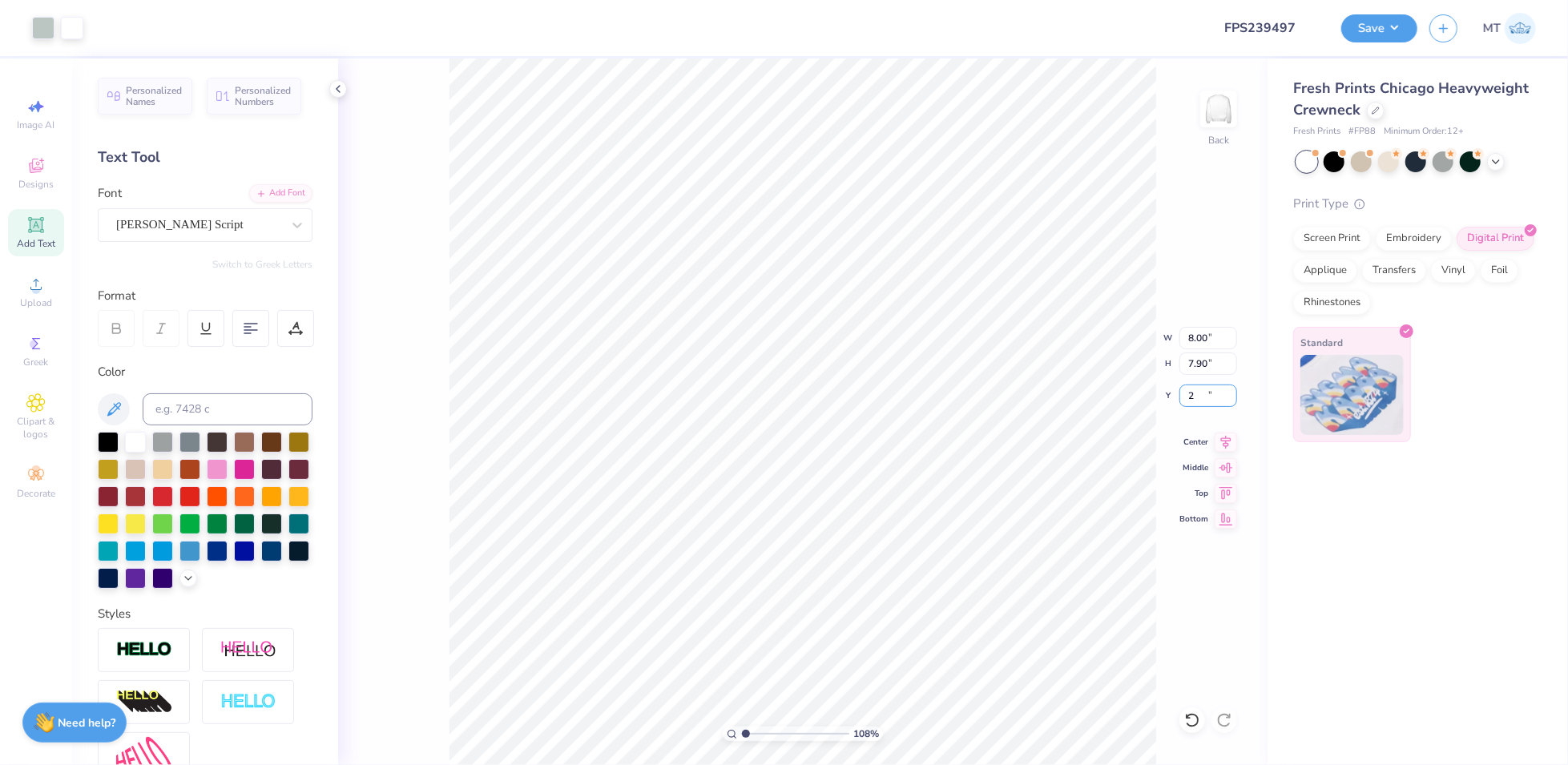
type input "1.08423932939189"
type input "2.00"
type input "2.66779319669522"
type input "2.43"
type input "1"
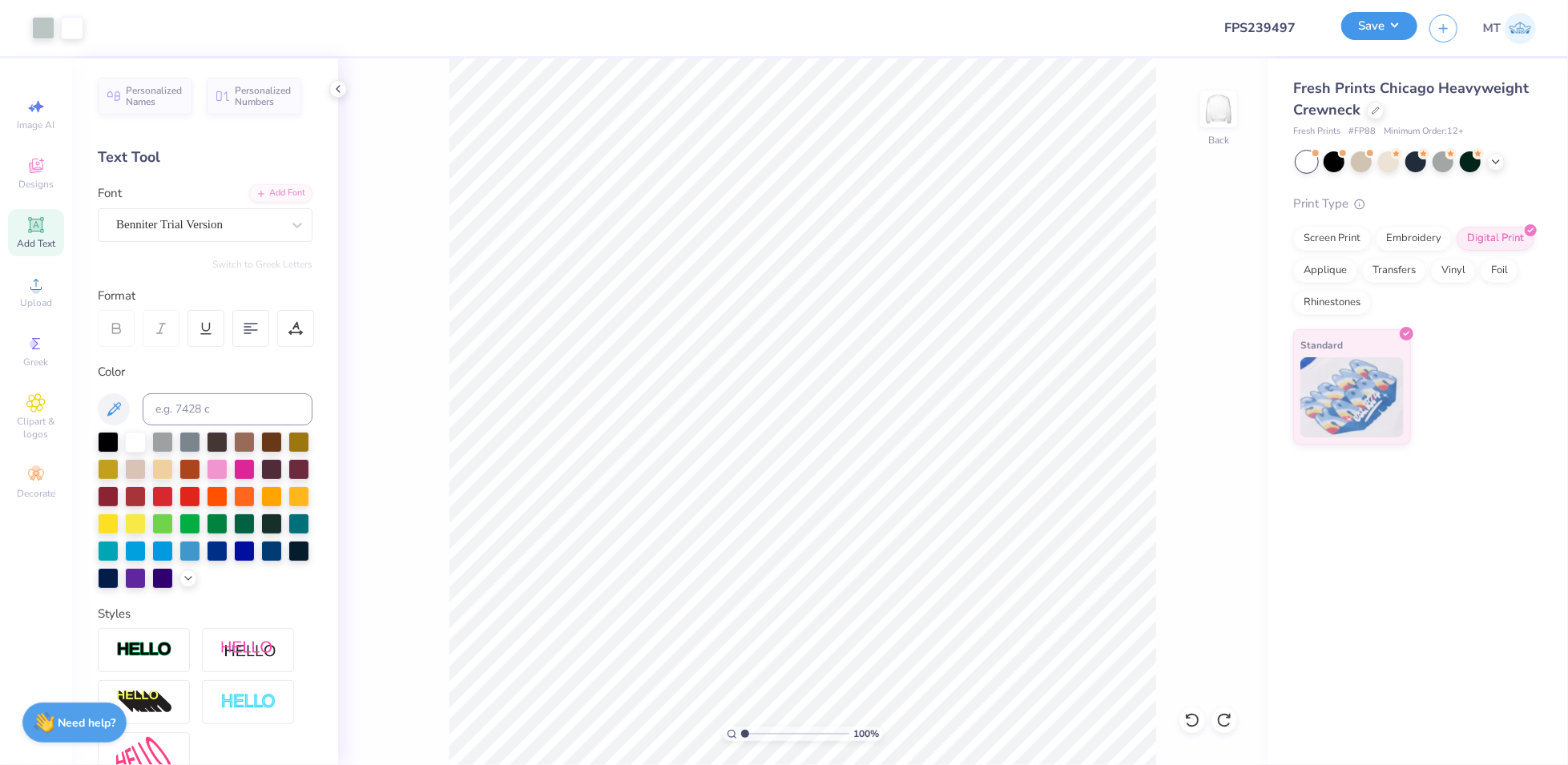
click at [1384, 28] on button "Save" at bounding box center [1379, 25] width 76 height 28
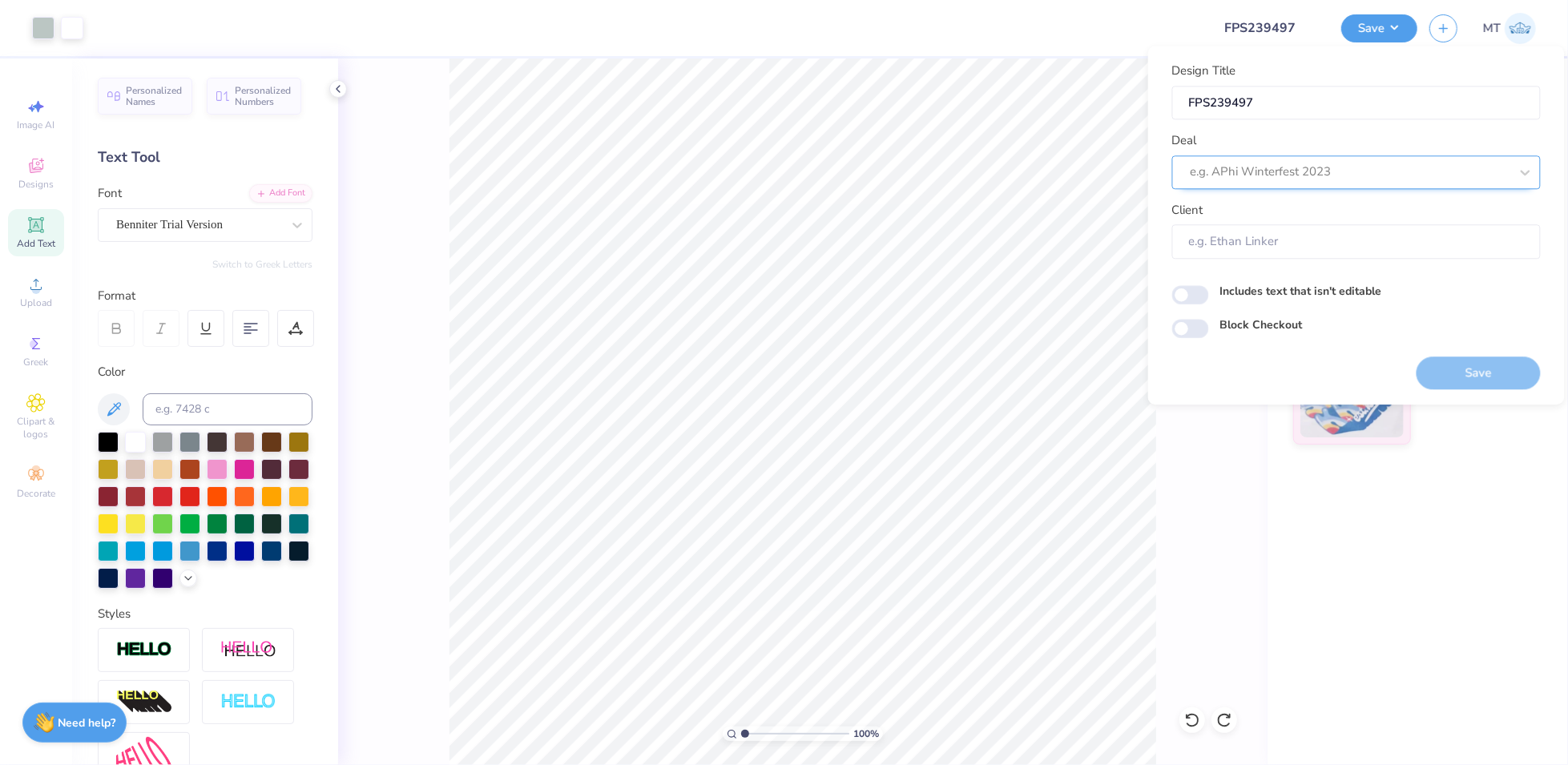
click at [1357, 182] on div "e.g. APhi Winterfest 2023" at bounding box center [1350, 172] width 322 height 25
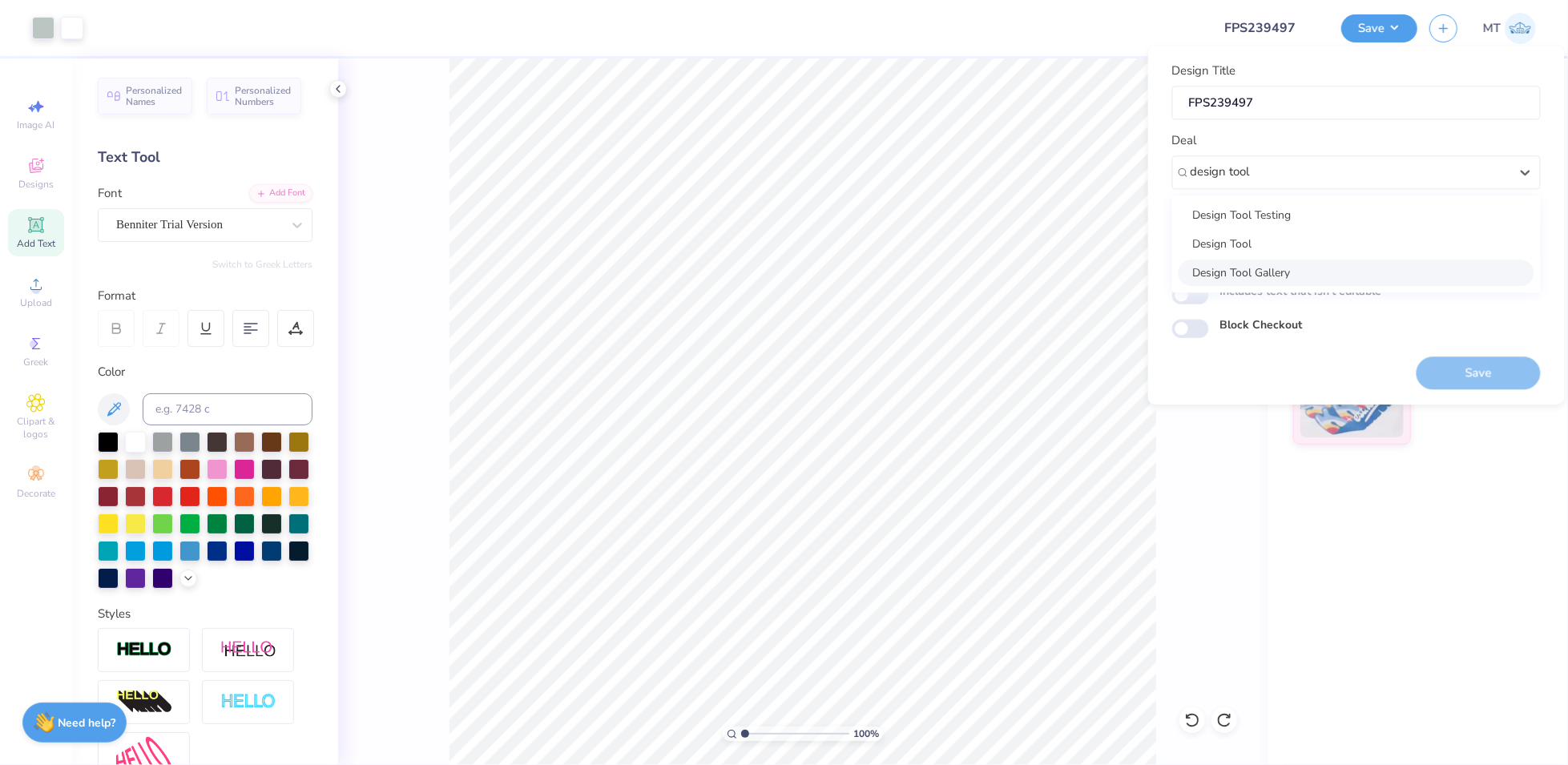
click at [1459, 281] on div "Design Tool Gallery" at bounding box center [1356, 272] width 356 height 26
type input "design tool"
type input "Design Tool Gallery User"
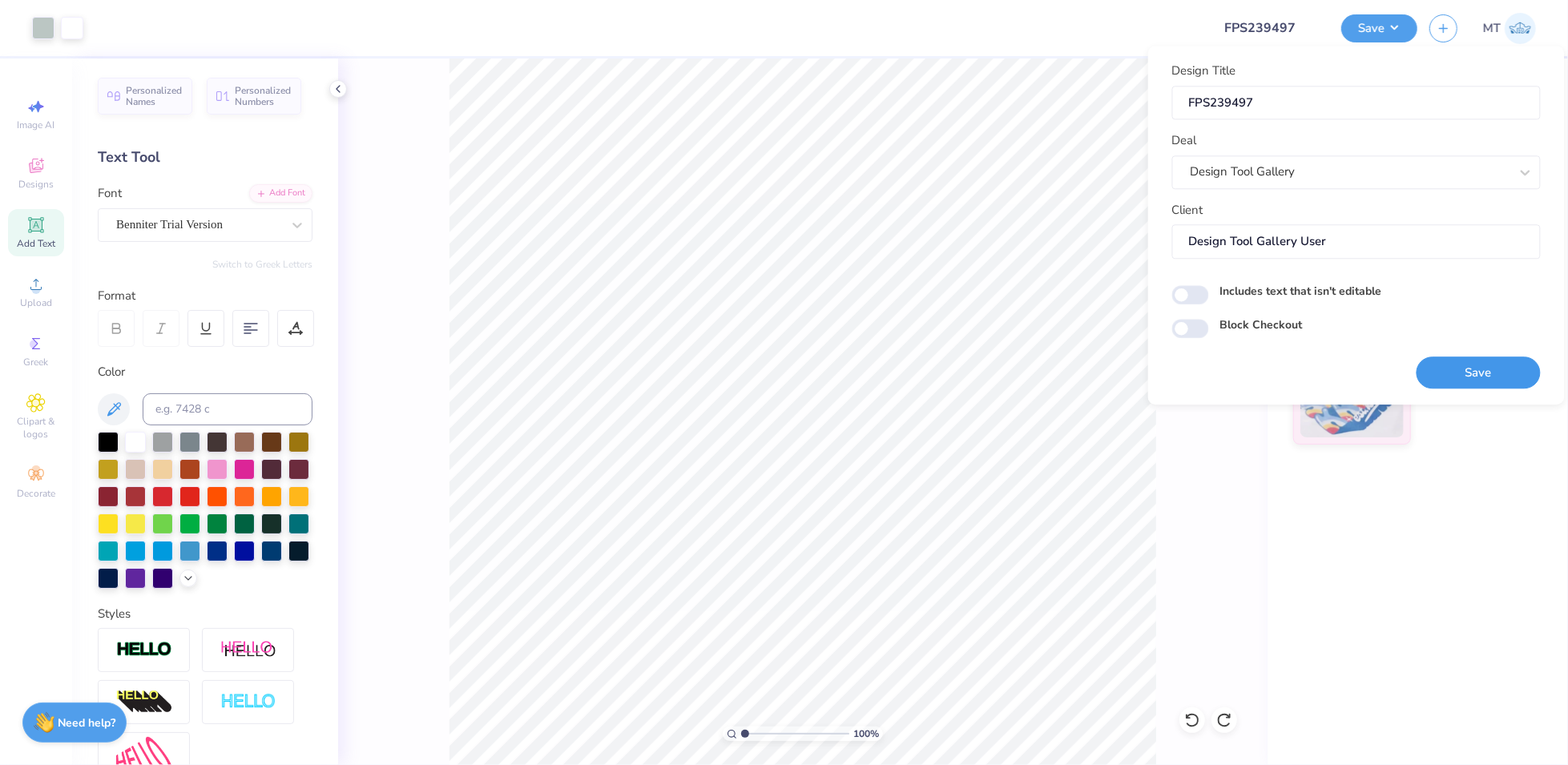
click at [1506, 374] on button "Save" at bounding box center [1478, 373] width 125 height 33
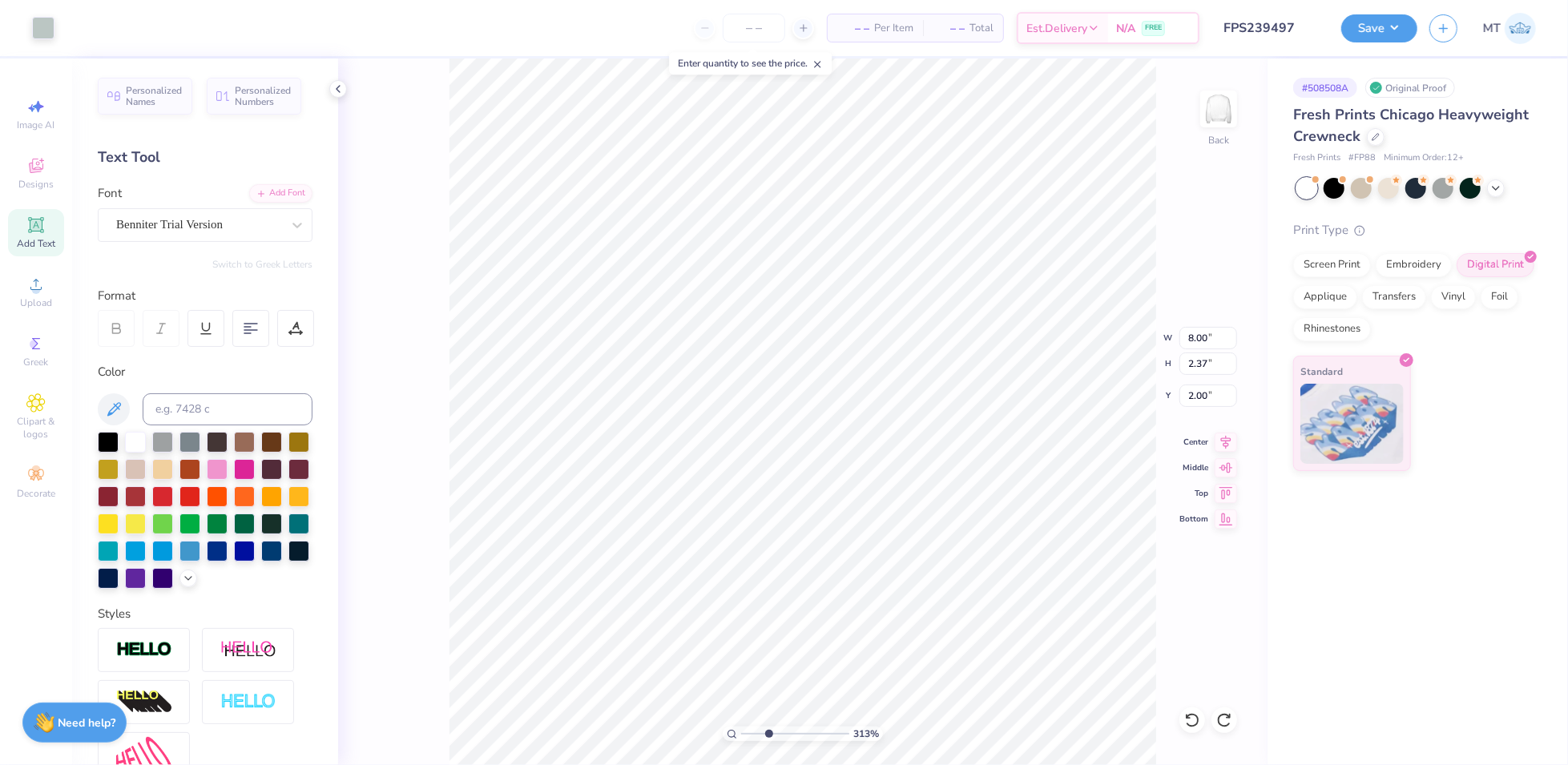
type input "3.12721782239688"
type input "8.06"
type input "3.09"
type input "1.62"
click at [990, 518] on li "Bring to Front" at bounding box center [985, 519] width 125 height 31
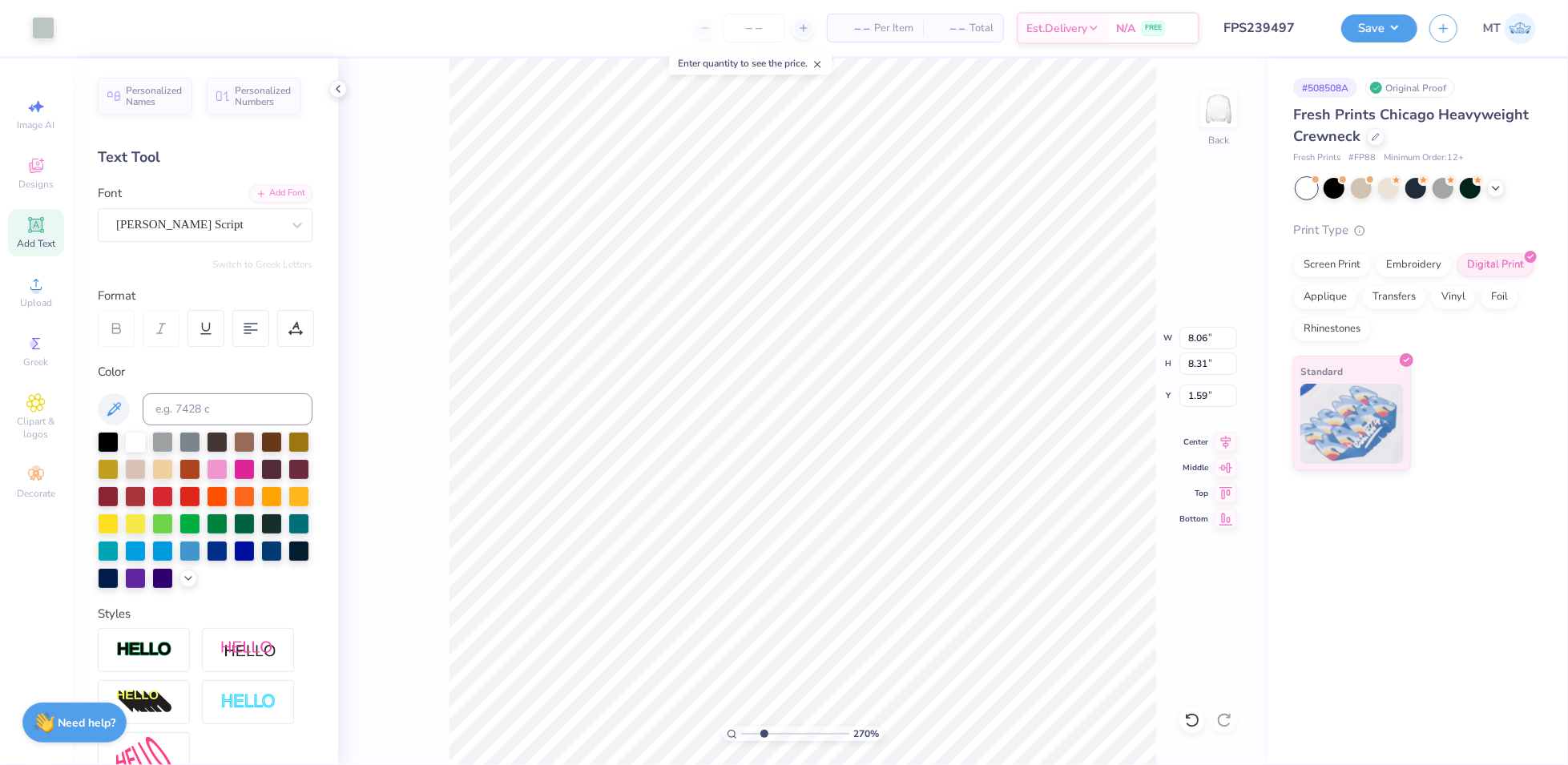
type input "2.70166374472357"
type input "3.09"
type input "1.66"
click at [1127, 322] on div "270 % Back W 8.06 8.06 " H 3.09 3.09 " Y 1.66 1.66 " Center Middle Top Bottom" at bounding box center [803, 412] width 929 height 707
type input "4.41899884645298"
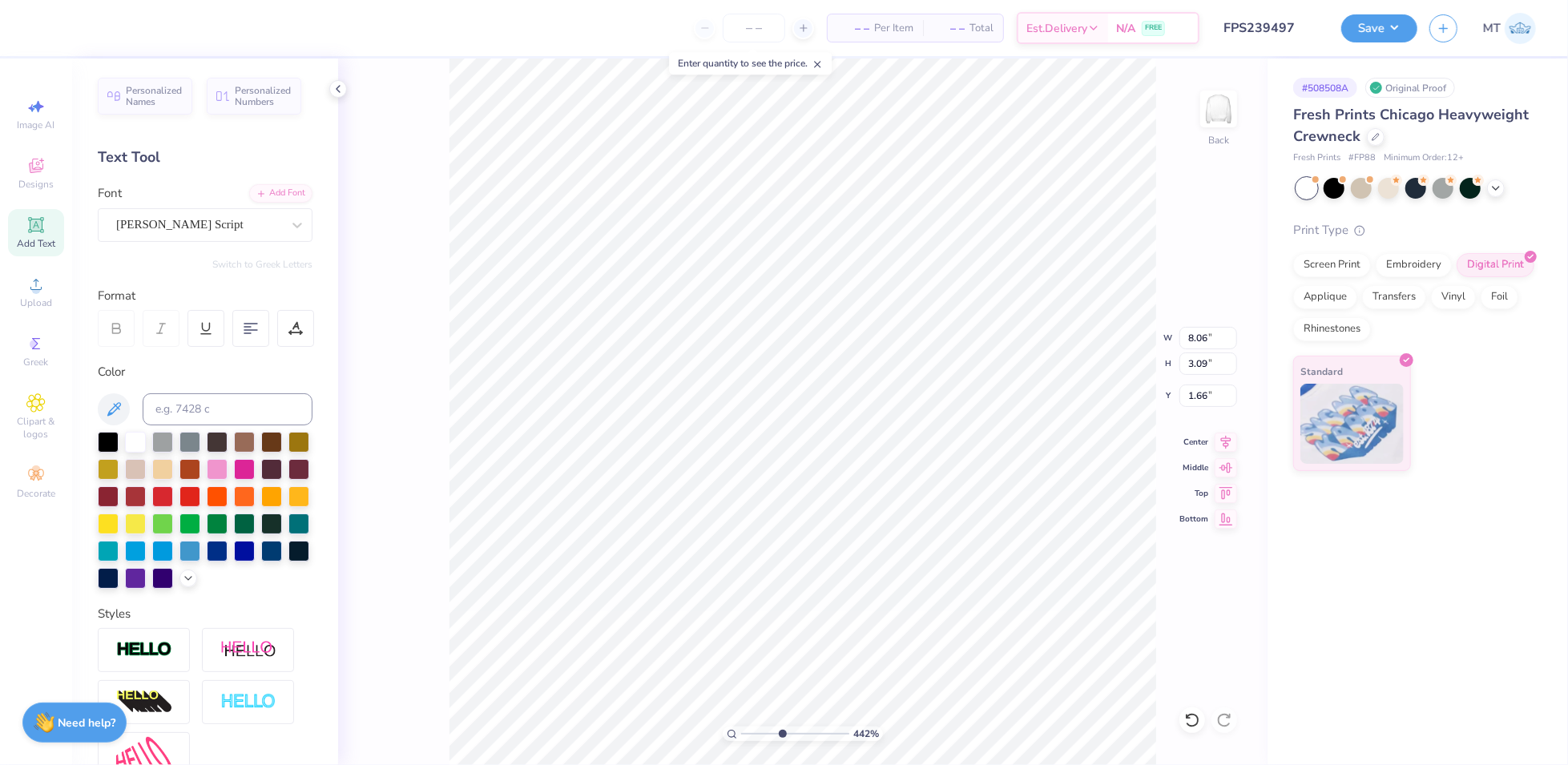
type input "3.74"
type input "0.82"
type input "3.56"
type input "4.41899884645298"
type input "3.61"
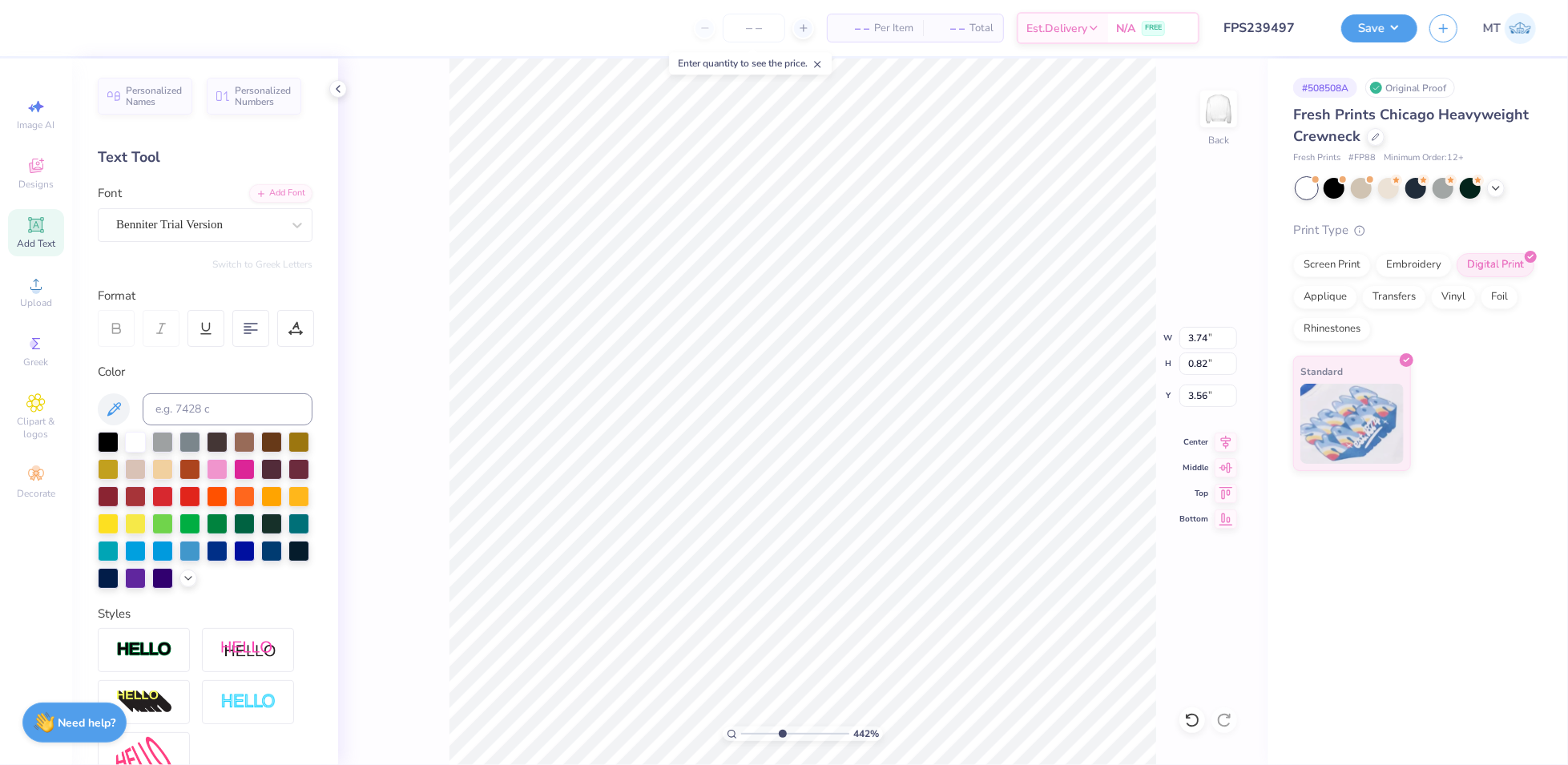
type input "0.79"
type input "3.57"
type input "4.41899884645298"
type input "3.58"
type input "5.94977602967498"
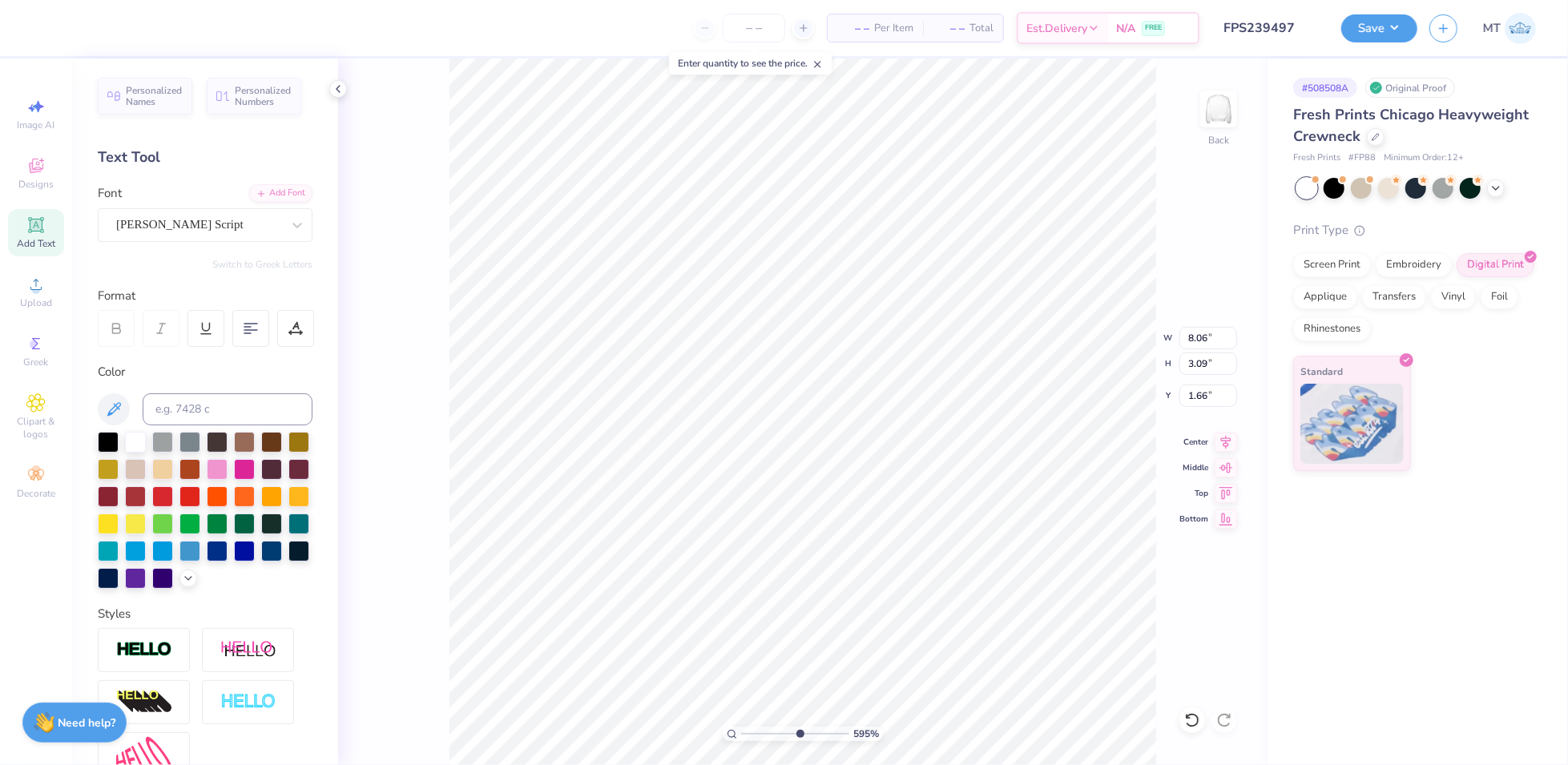
type input "3.61"
type input "0.79"
type input "3.58"
type input "5.94977602967498"
type input "3.62"
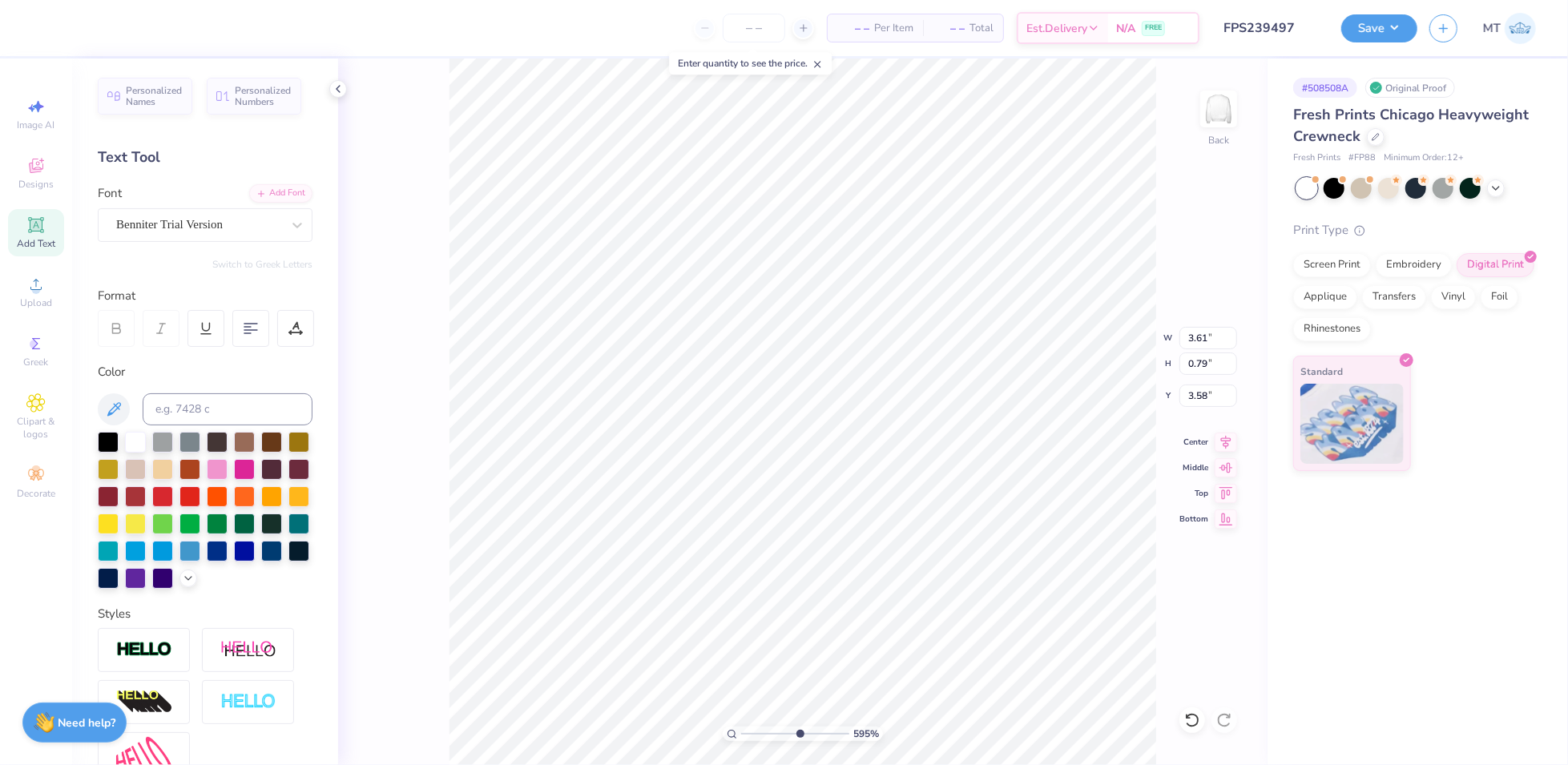
type input "0.74"
type input "3.60"
type input "2.58919582447341"
type input "3.09"
type input "1.72"
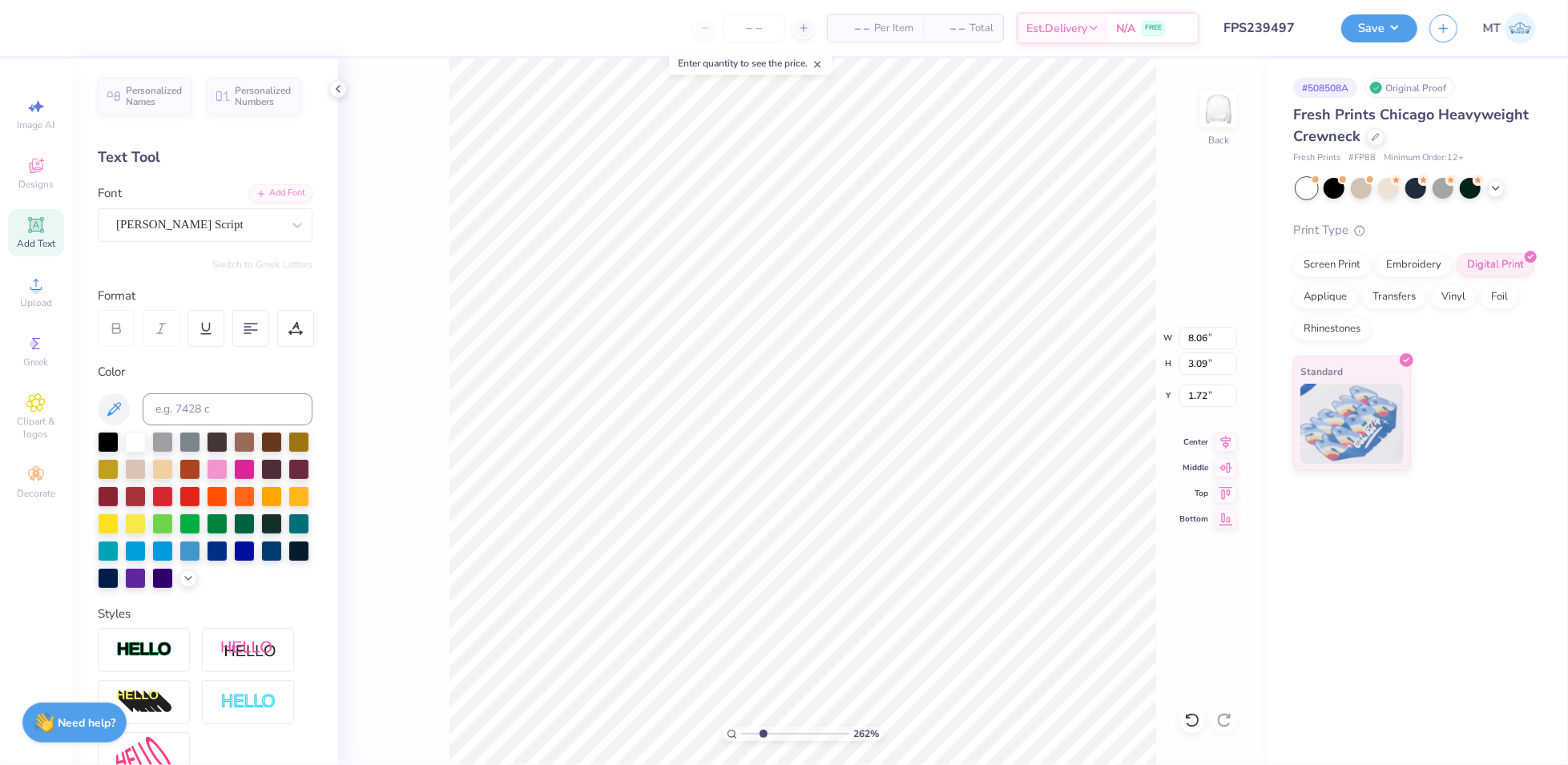
type input "2.62360394446544"
type input "1.54"
type input "2.62360394446544"
type input "1.72"
type input "2.62360394446544"
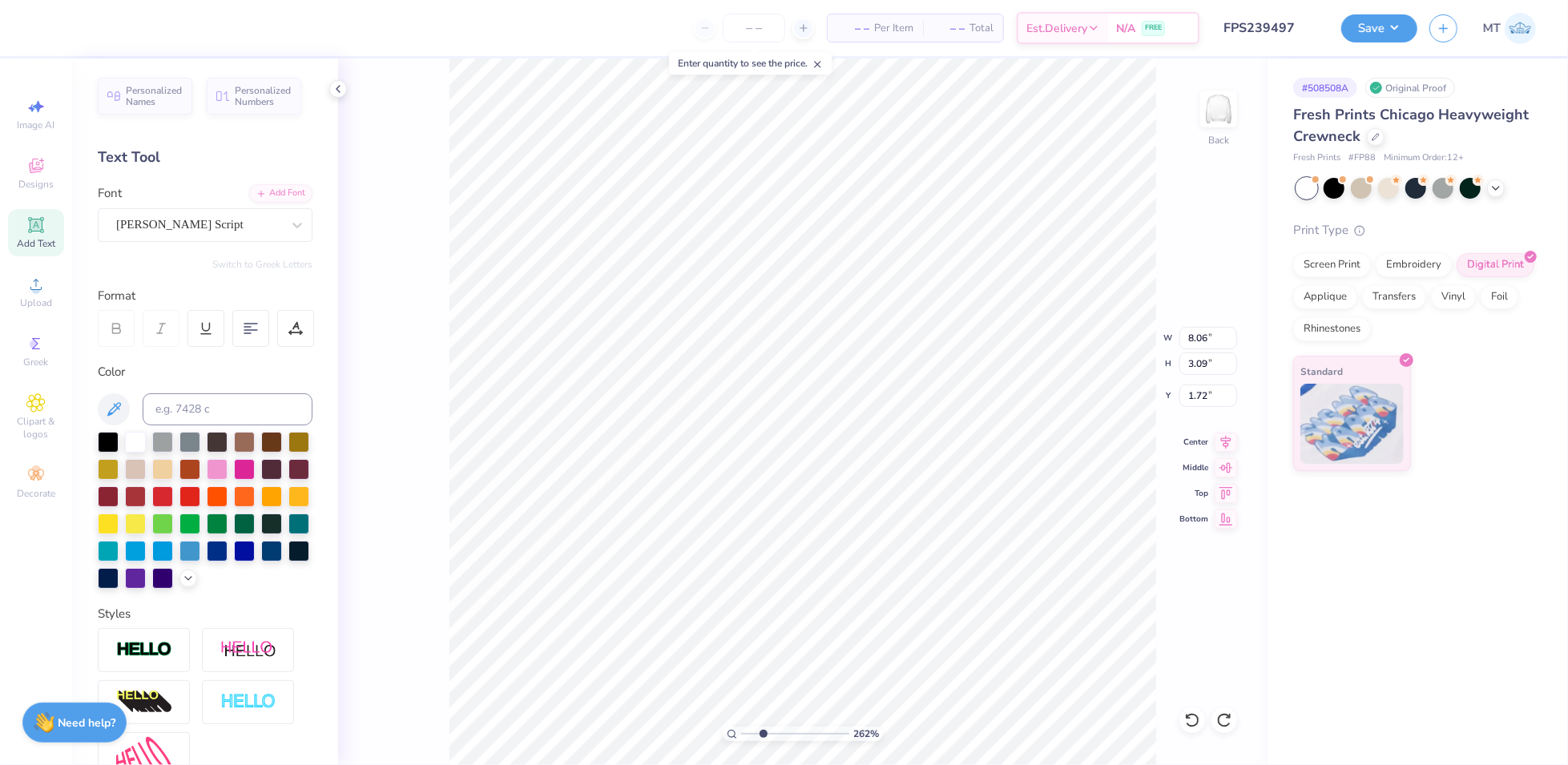
type input "8.18"
type input "2.62360394446544"
type input "3.09"
type input "1.55"
type input "2.26904705455781"
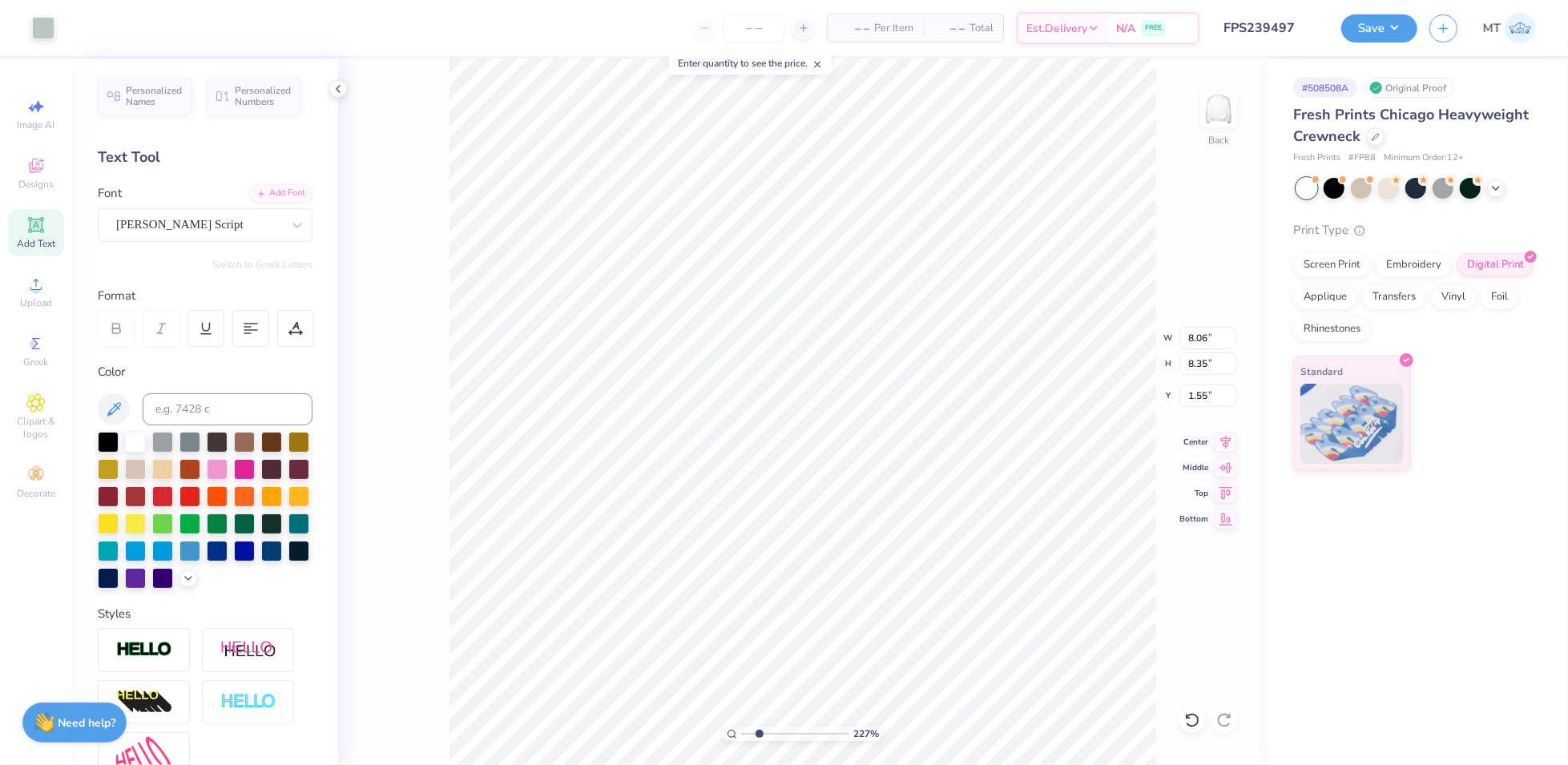
type input "2.95"
type input "1.62"
type input "3.33148033453256"
type input "3.54"
type input "3.33148033453256"
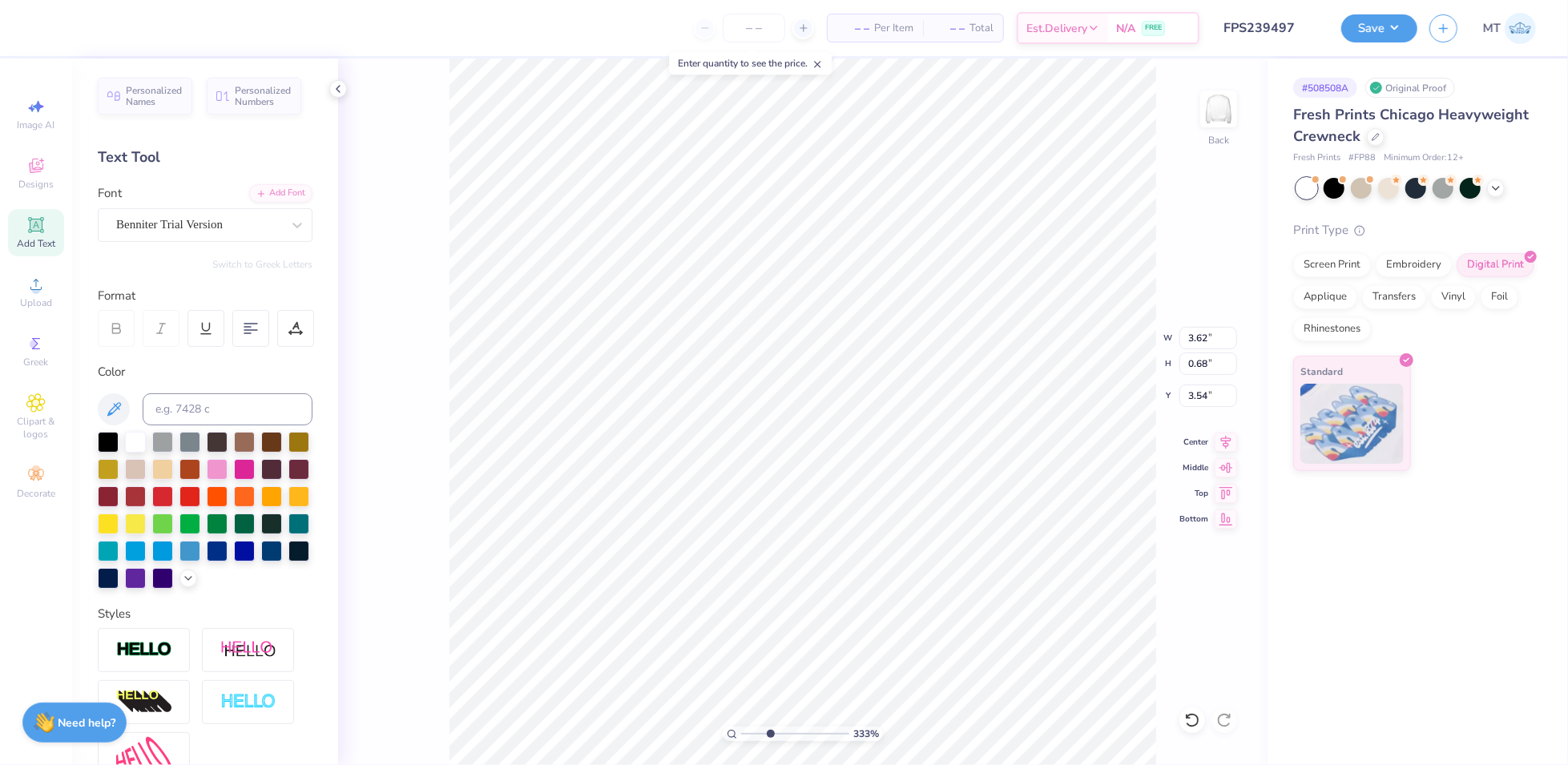
type input "3.70"
type input "0.69"
type input "7.28800089562132"
type input "0.67"
type input "1.12724418642679"
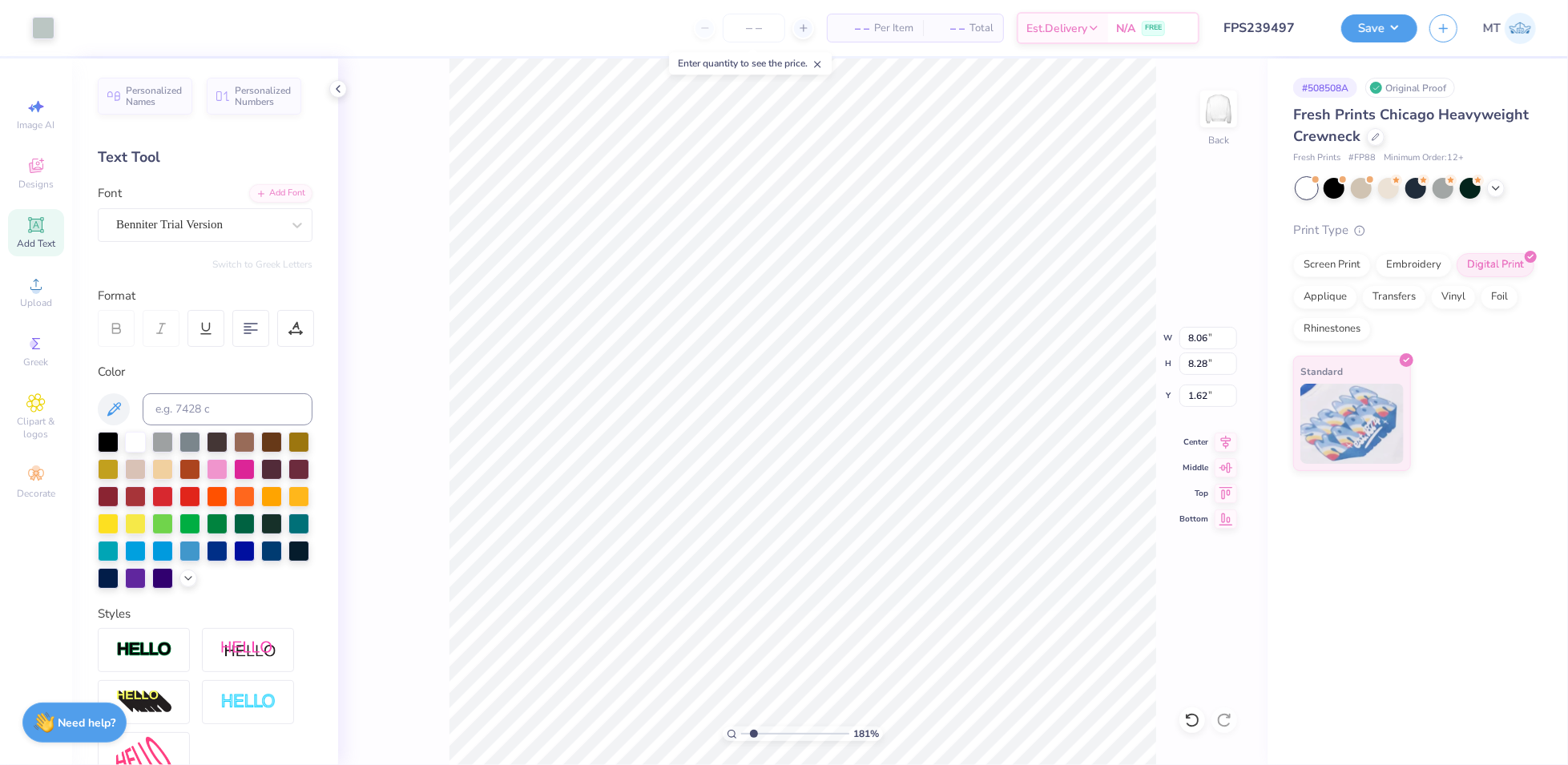
type input "1.81349250237327"
type input "9.42"
type input "3.43"
type input "1.12"
type input "1.81349250237327"
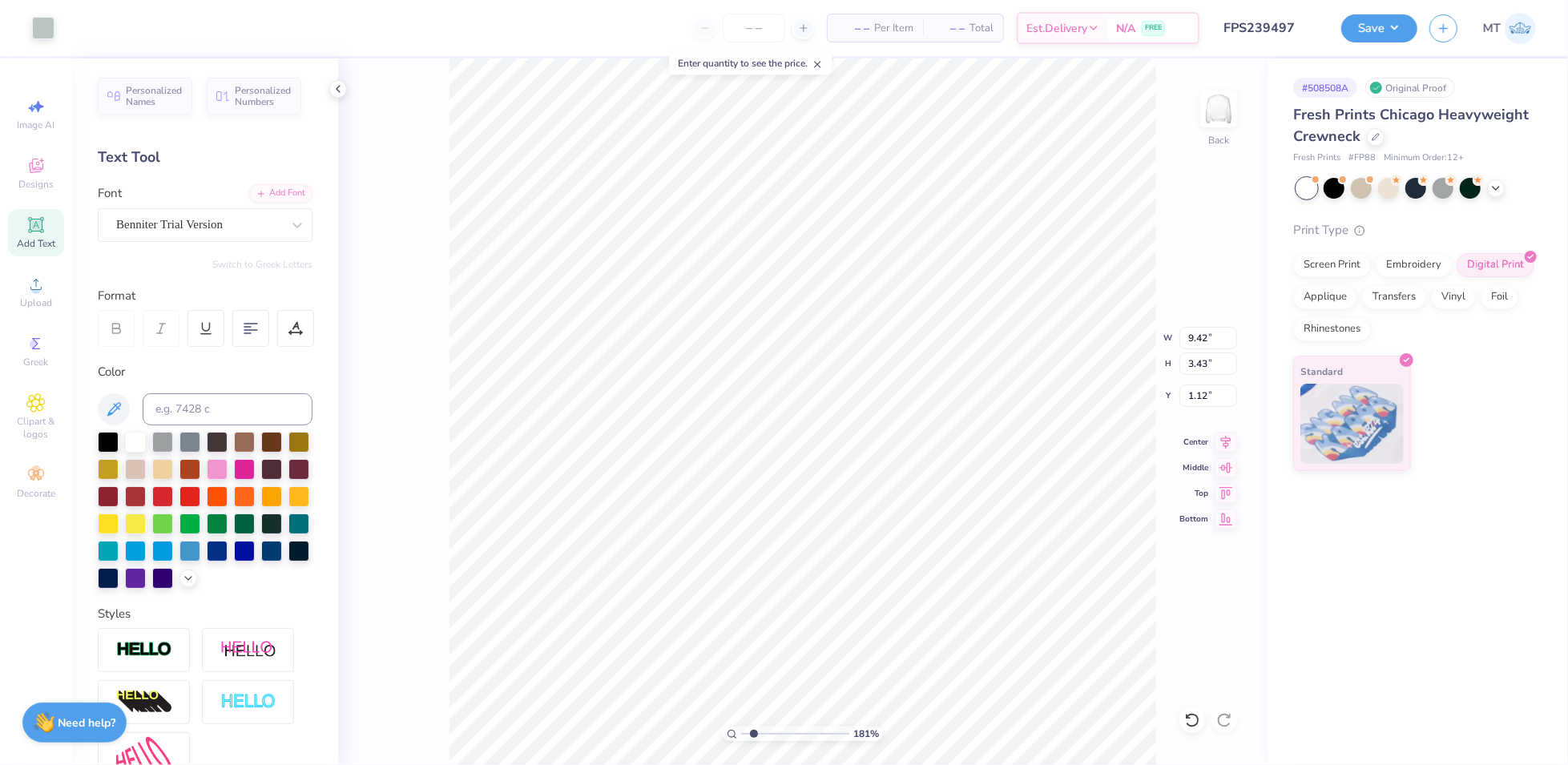
type input "1.39"
type input "2.21520836713894"
type input "3.43"
type input "1.28"
type input "1.90180522159036"
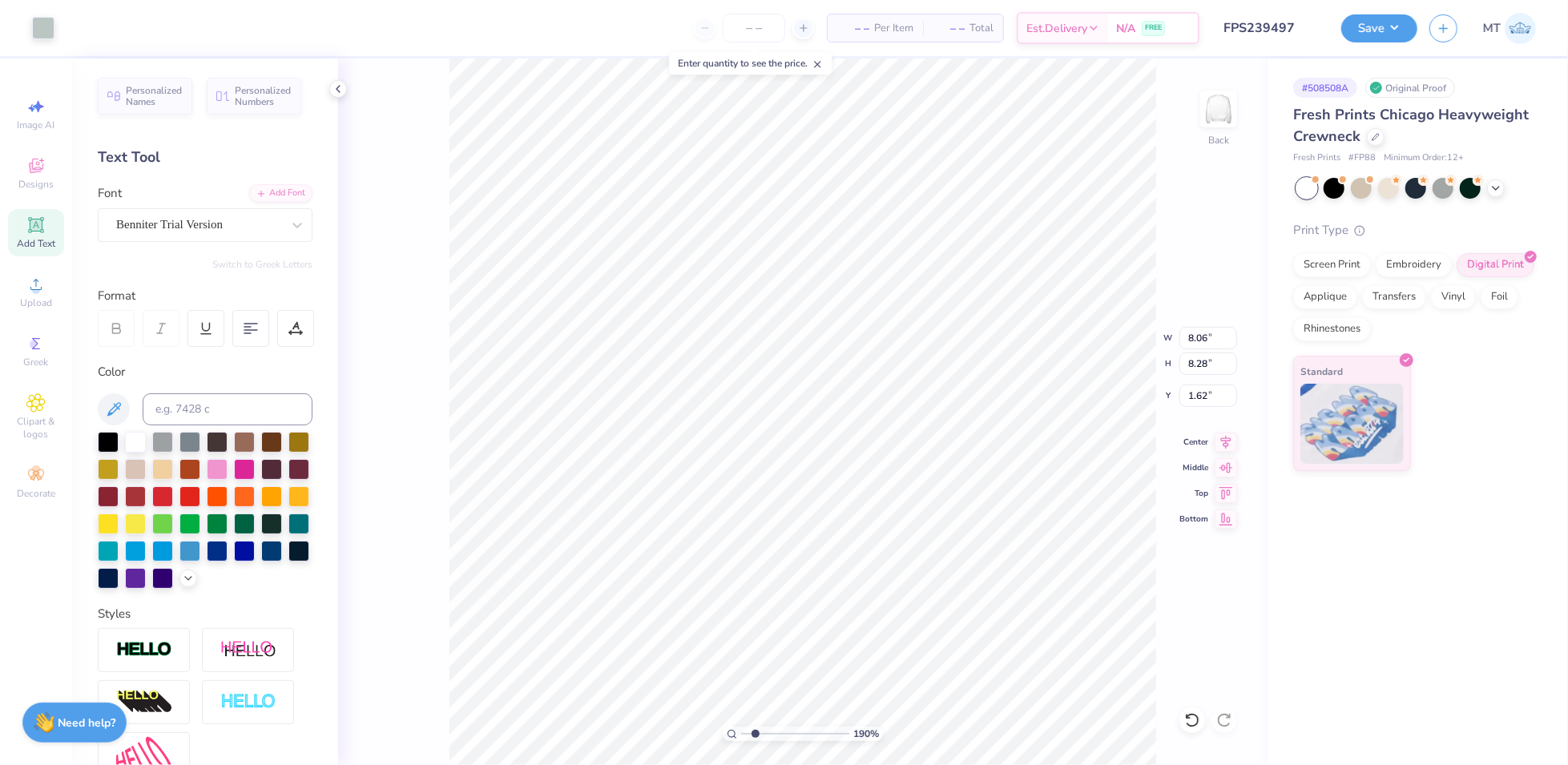
type input "2.95"
type input "1.63"
type input "2.18941431036392"
type input "8.05"
type input "2.82"
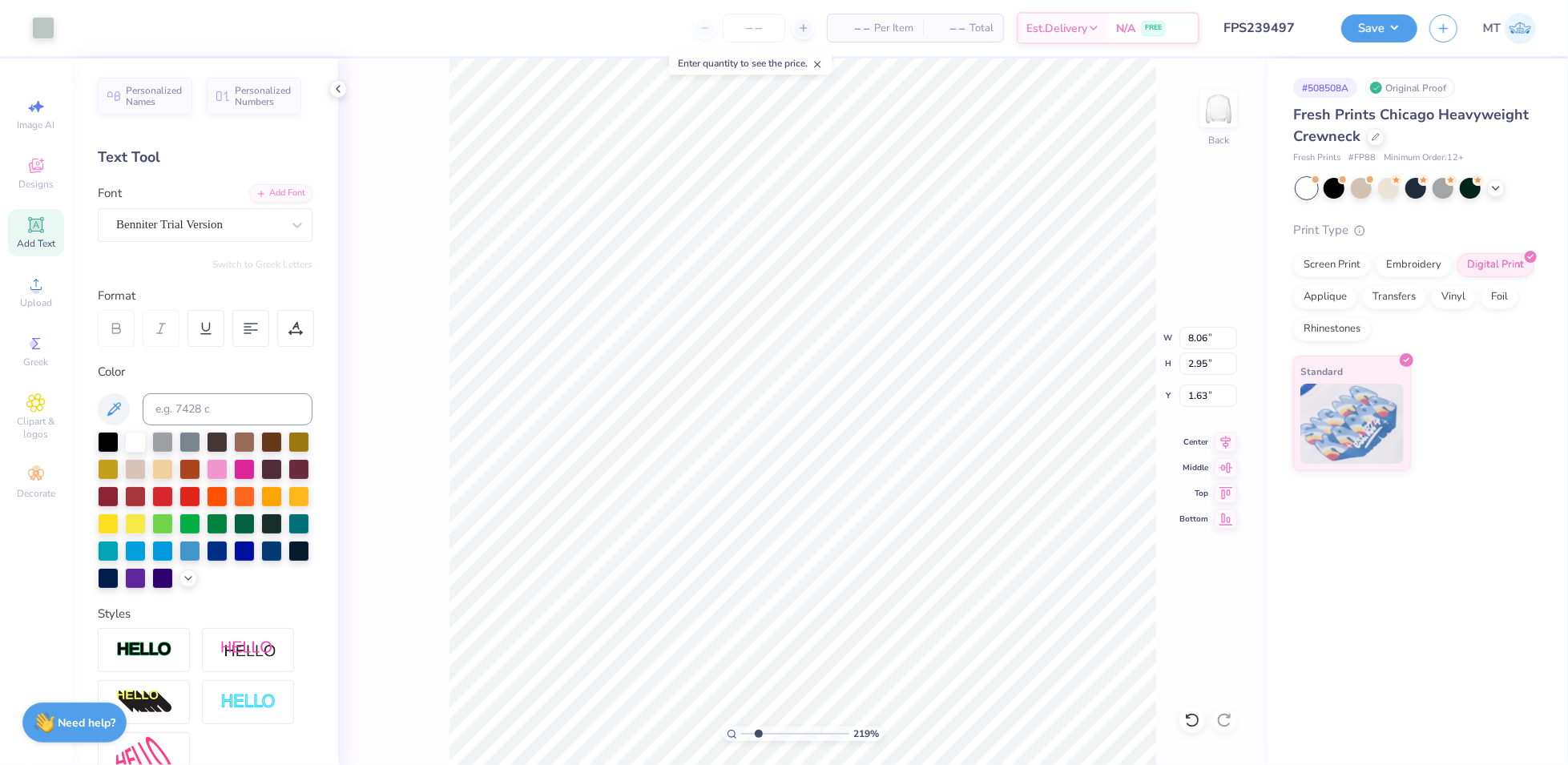
type input "1.68"
type input "2.18941431036392"
type input "1.73"
type input "5.17525434922861"
type input "8.05"
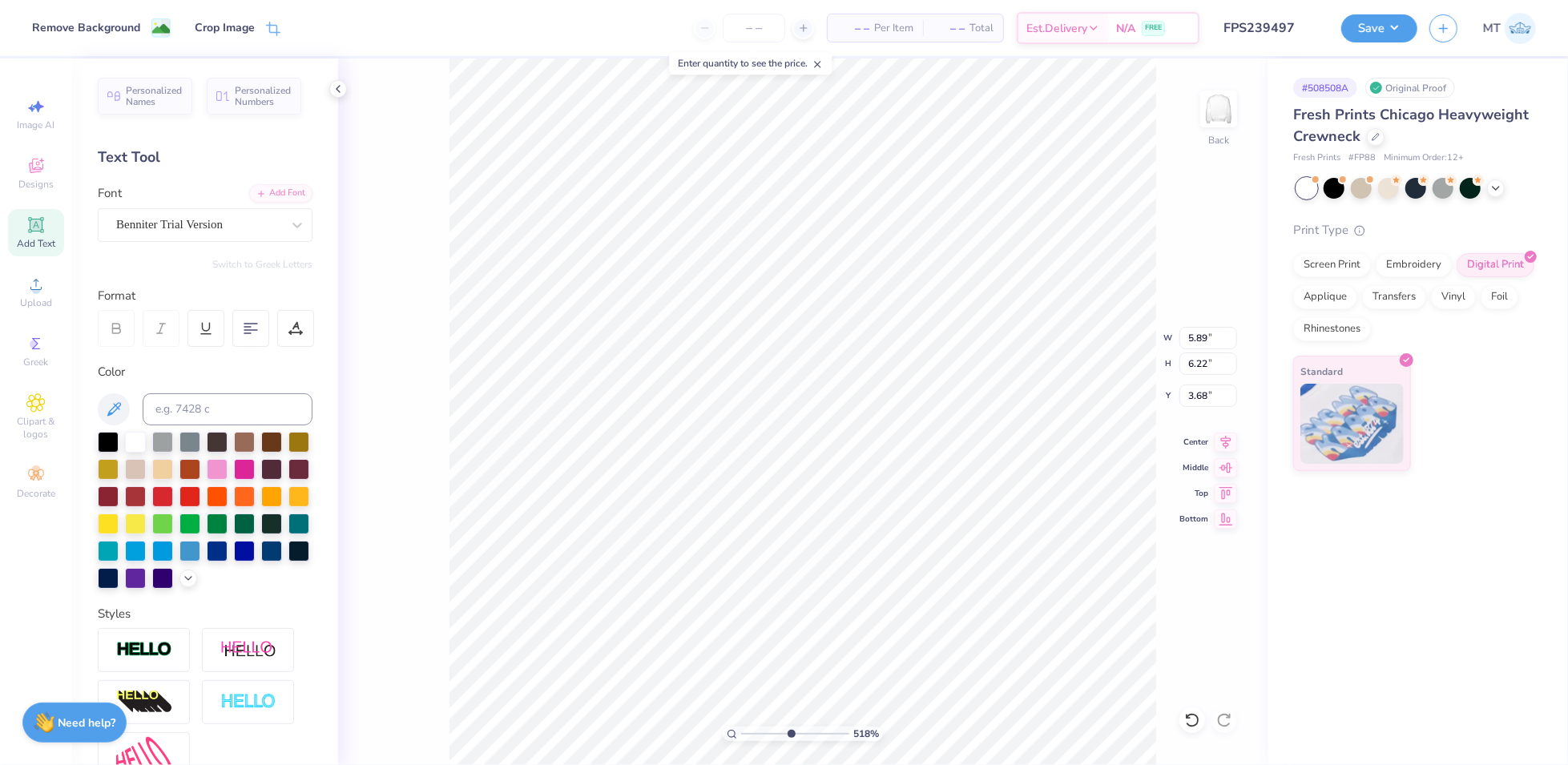
type input "2.82"
type input "1.73"
type input "5.17525434922861"
type input "3.70"
type input "0.64"
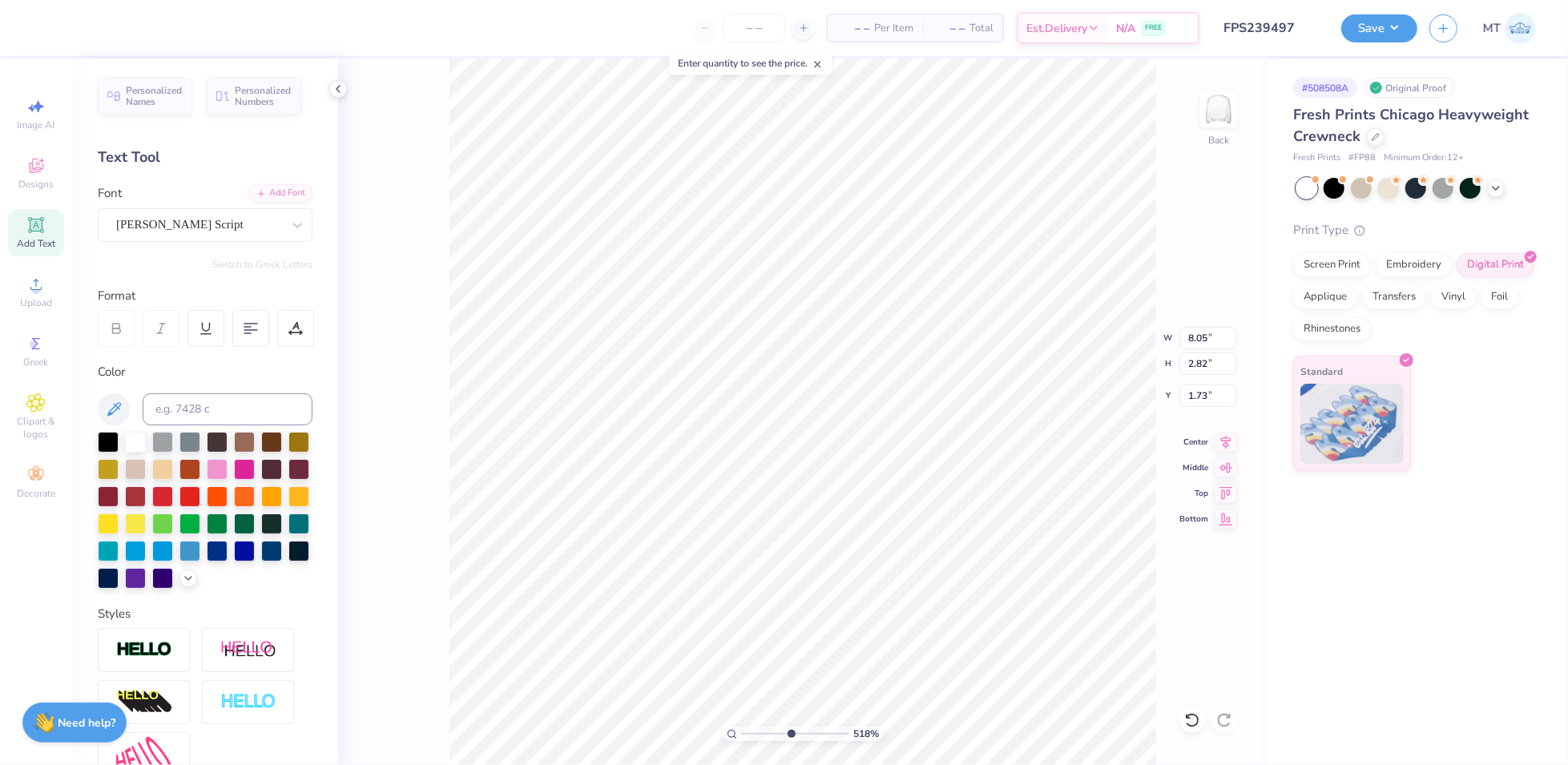
type input "3.65"
type input "5.17525434922861"
type input "3.64"
type input "9.08774135129921"
type input "5.89"
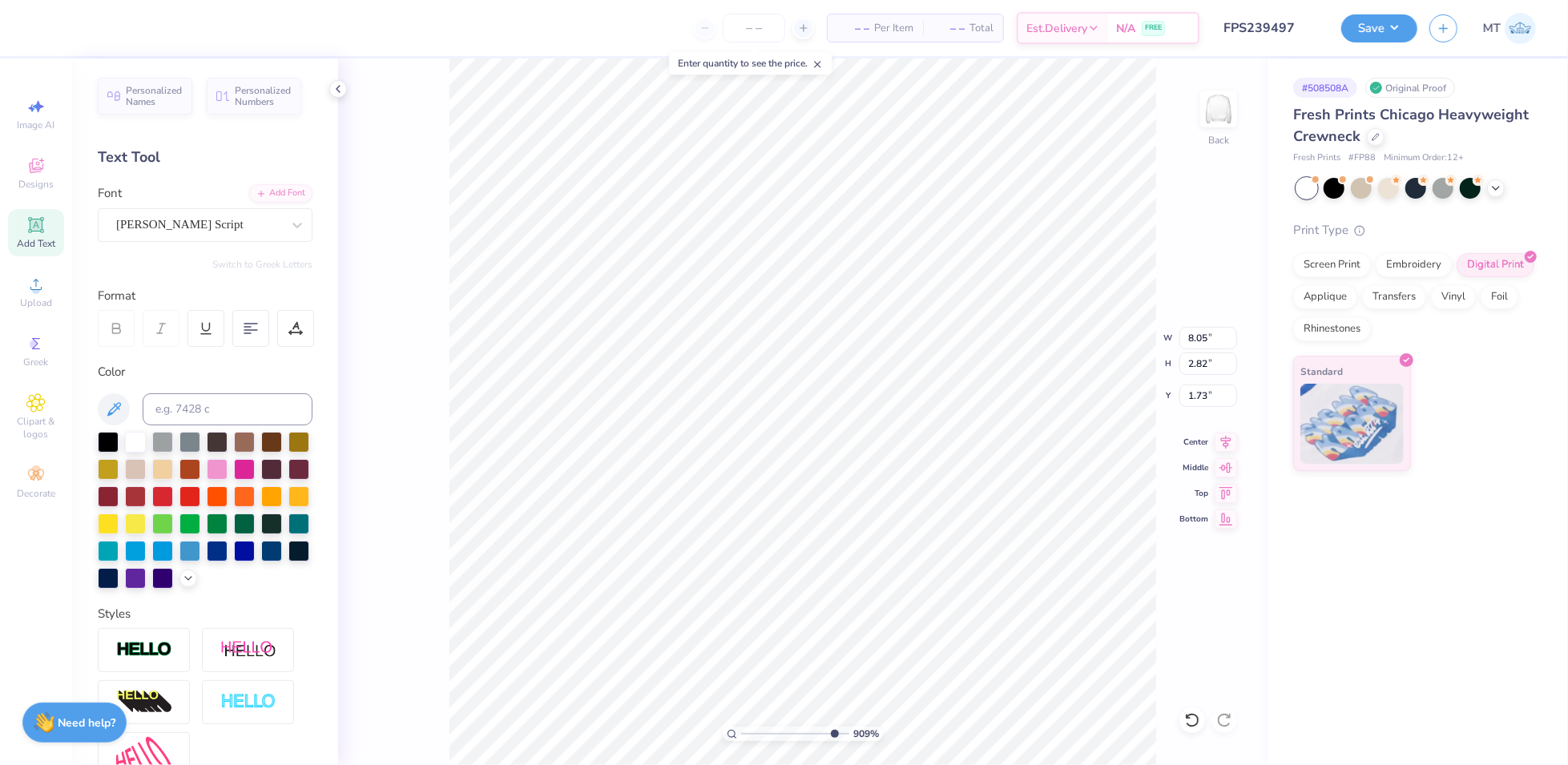
type input "6.22"
type input "3.68"
type input "5.43173731900295"
type input "8.05"
type input "2.82"
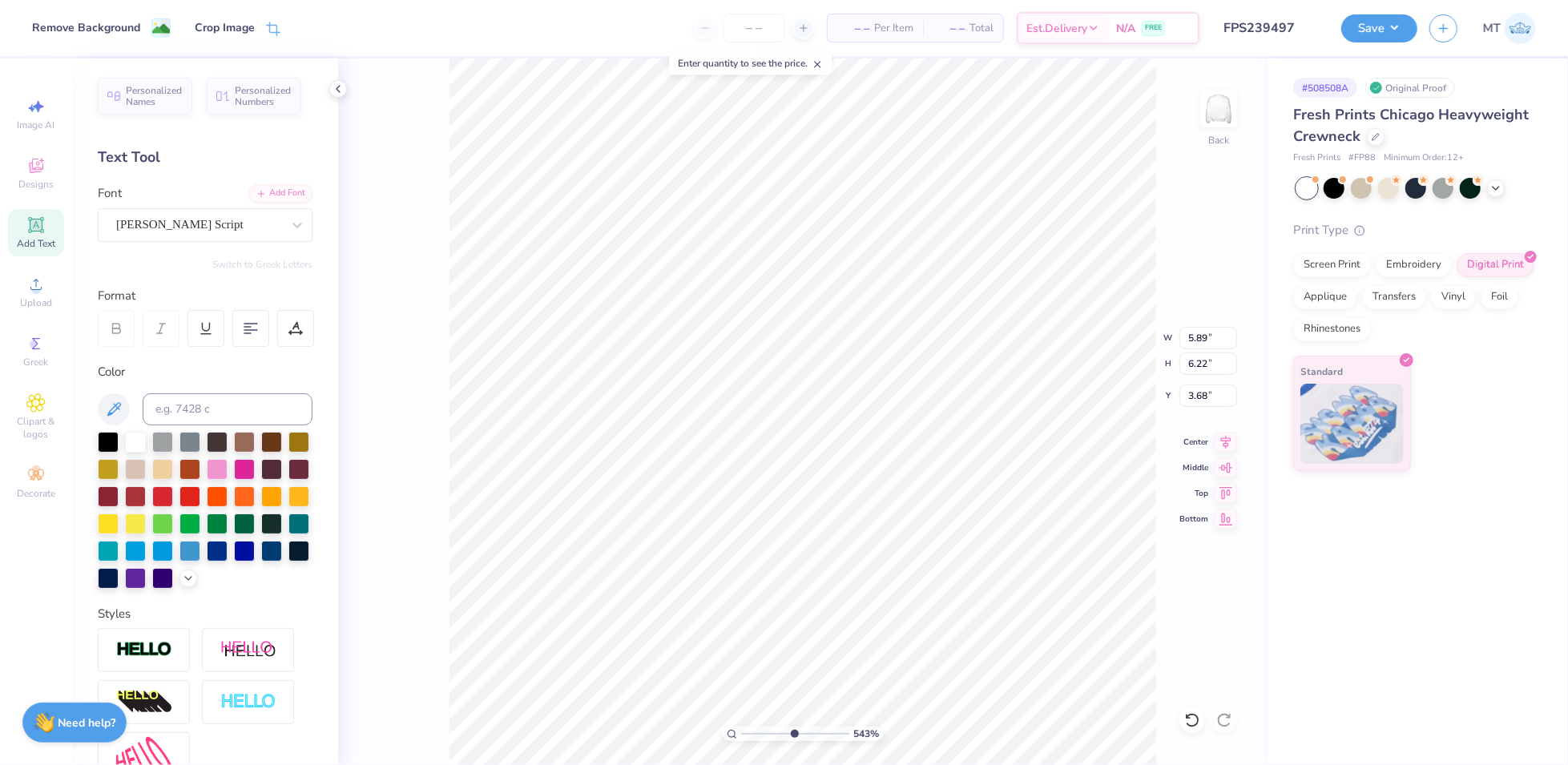
type input "1.73"
type input "5.43173731900295"
type input "3.70"
type input "0.64"
type input "3.64"
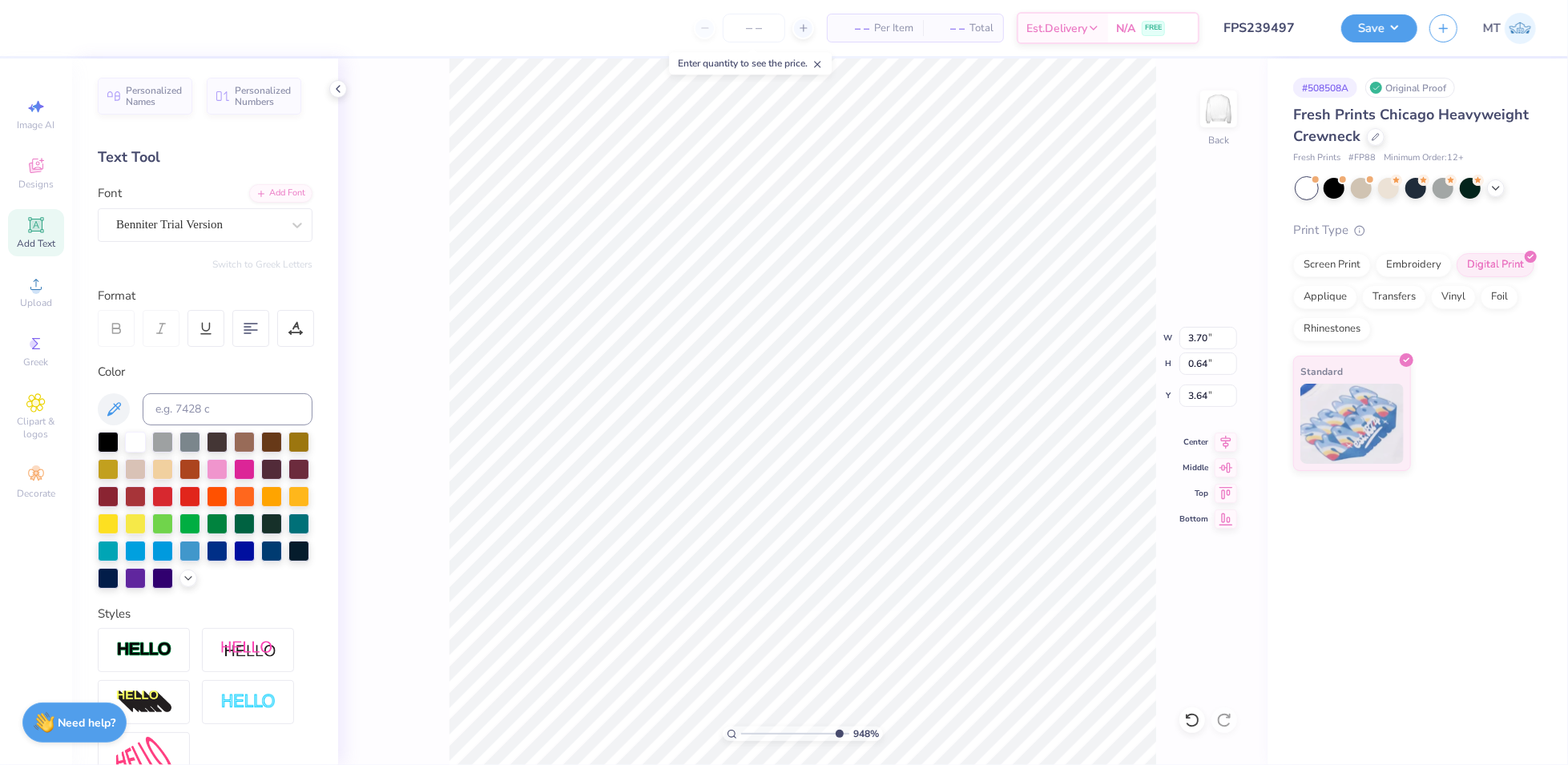
type input "9.47509558088822"
type input "0.60"
type input "3.66"
type input "1.22889506522737"
click at [1198, 331] on input "8.05" at bounding box center [1208, 338] width 58 height 22
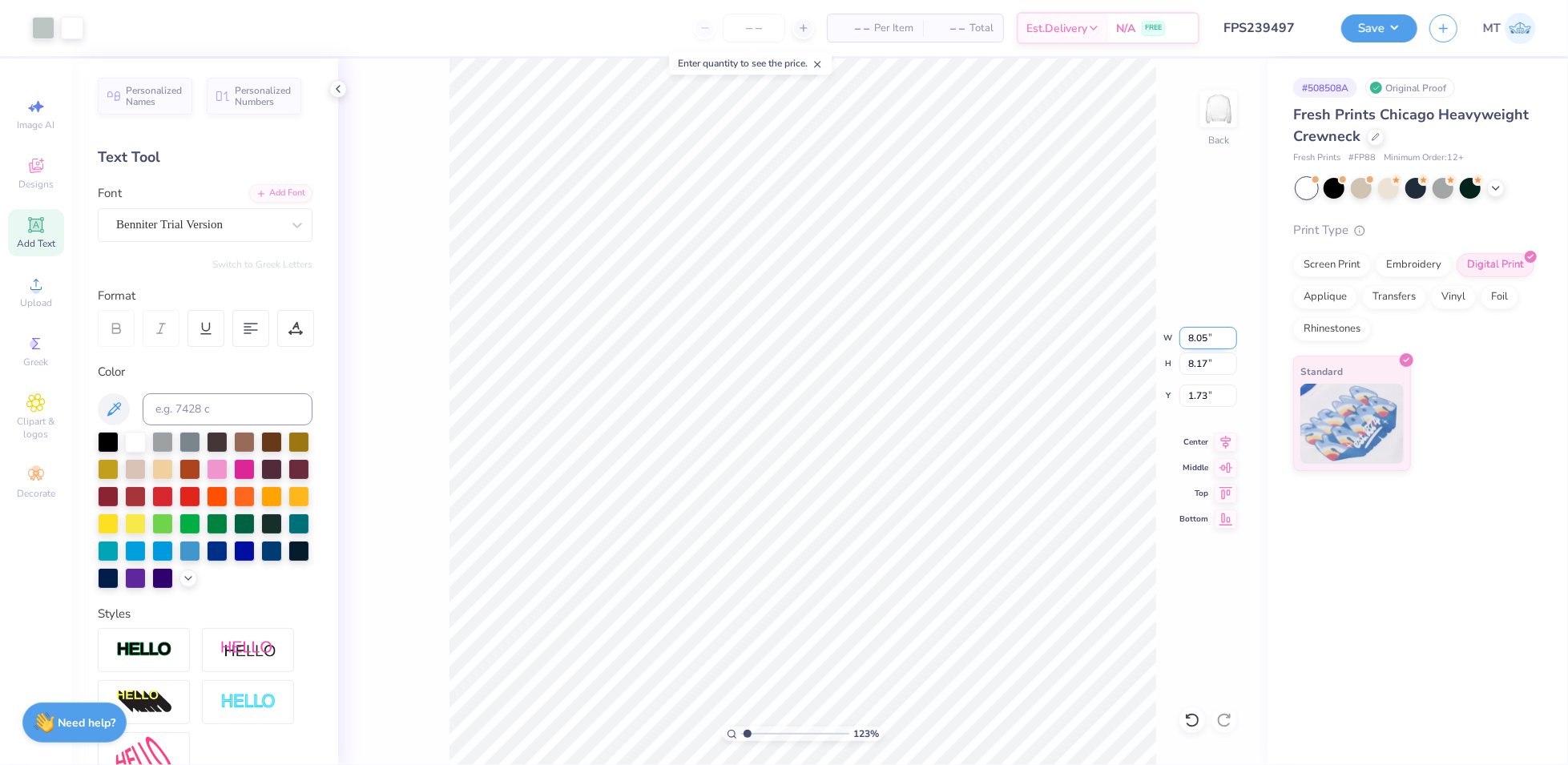
click at [1199, 331] on input "8.05" at bounding box center [1208, 338] width 58 height 22
type input "8"
type input "1.22889506522737"
type input "8.00"
type input "8.13"
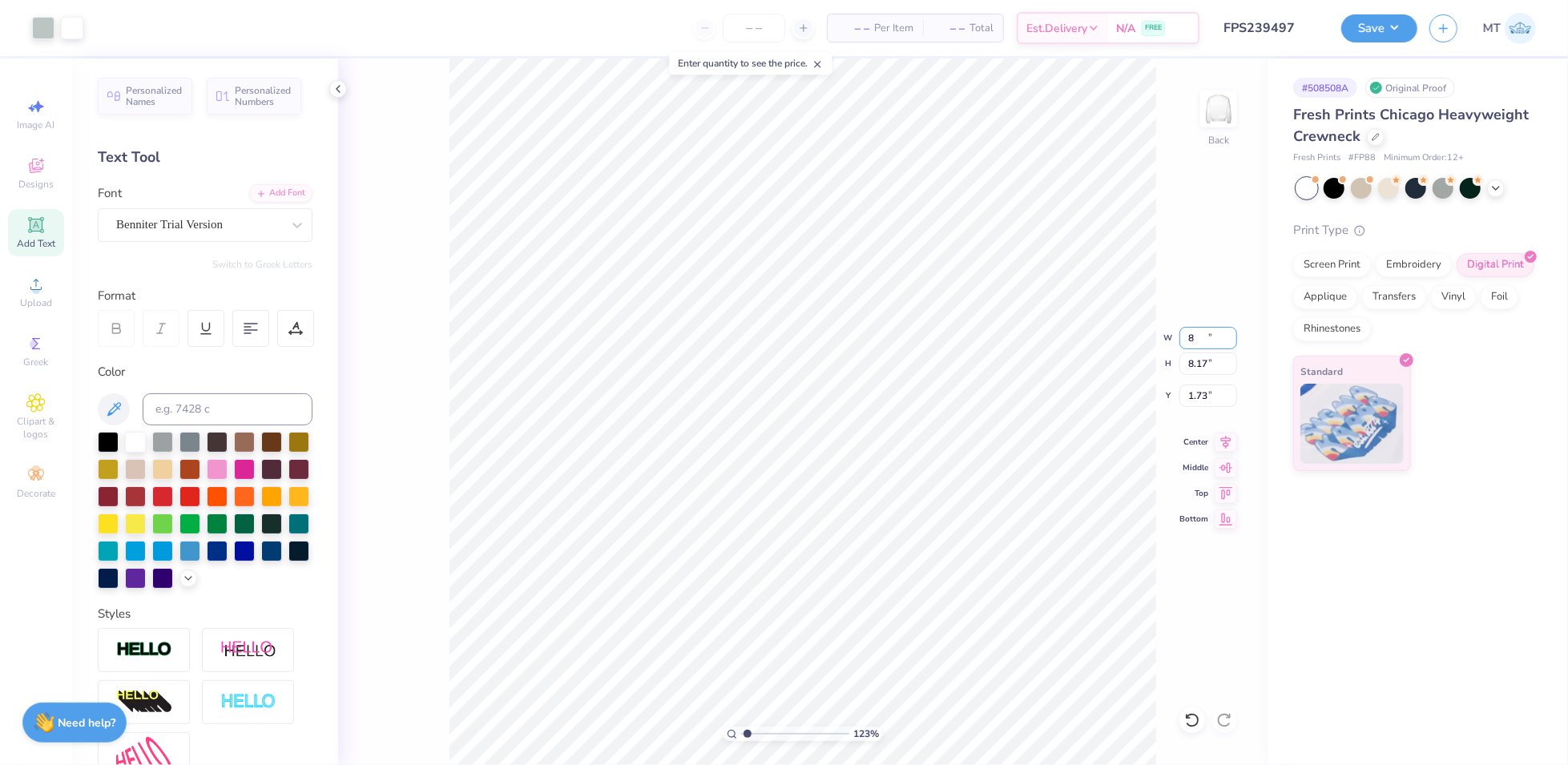
type input "1.75"
type input "1.22889506522737"
type input "8.12"
click at [1205, 392] on input "1.76" at bounding box center [1208, 396] width 58 height 22
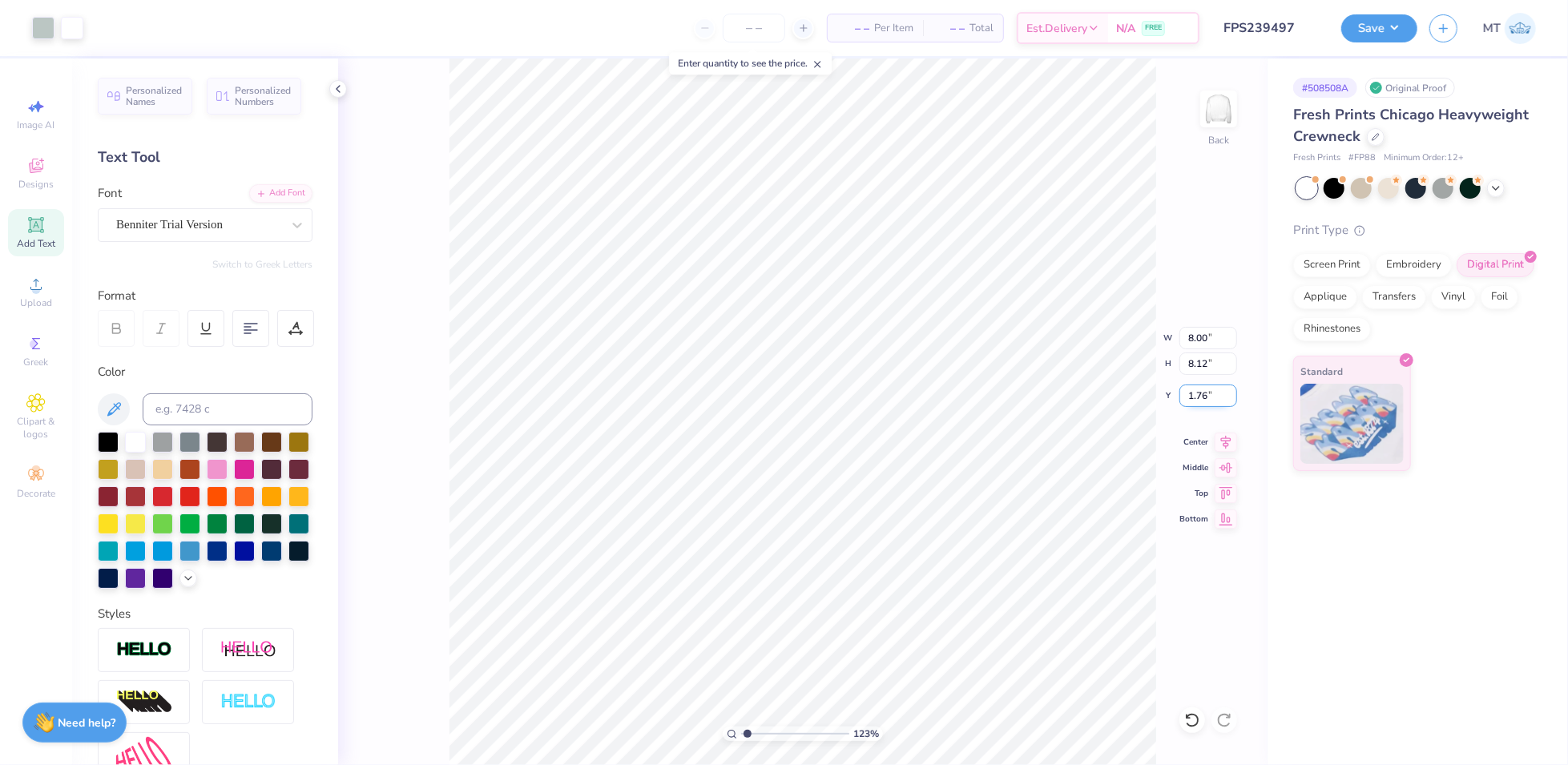
click at [1193, 396] on input "1.76" at bounding box center [1208, 396] width 58 height 22
type input "2"
type input "1.22889506522737"
type input "2.00"
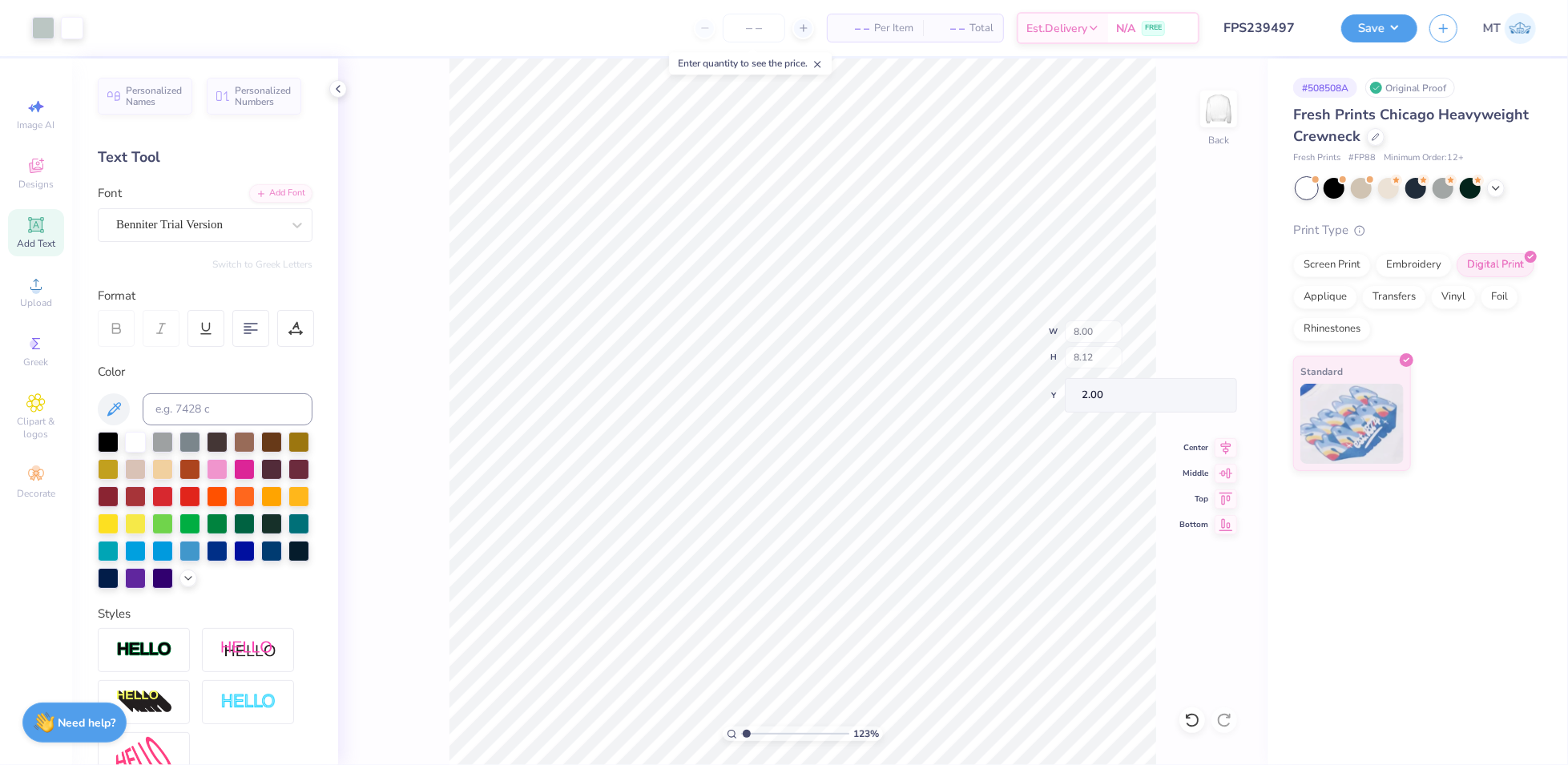
type input "1"
click at [1379, 35] on button "Save" at bounding box center [1379, 25] width 76 height 28
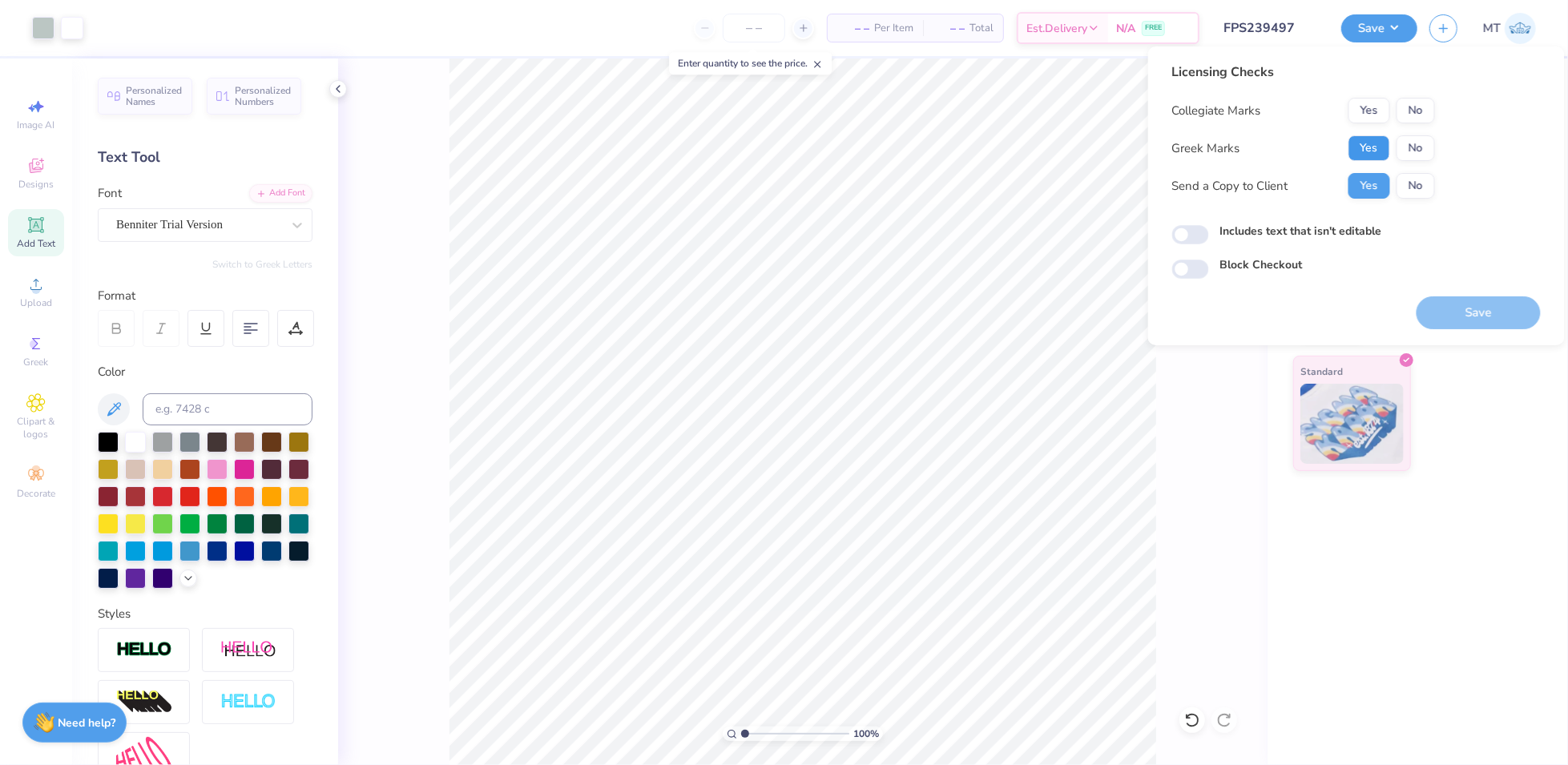
click at [1378, 151] on button "Yes" at bounding box center [1369, 148] width 42 height 25
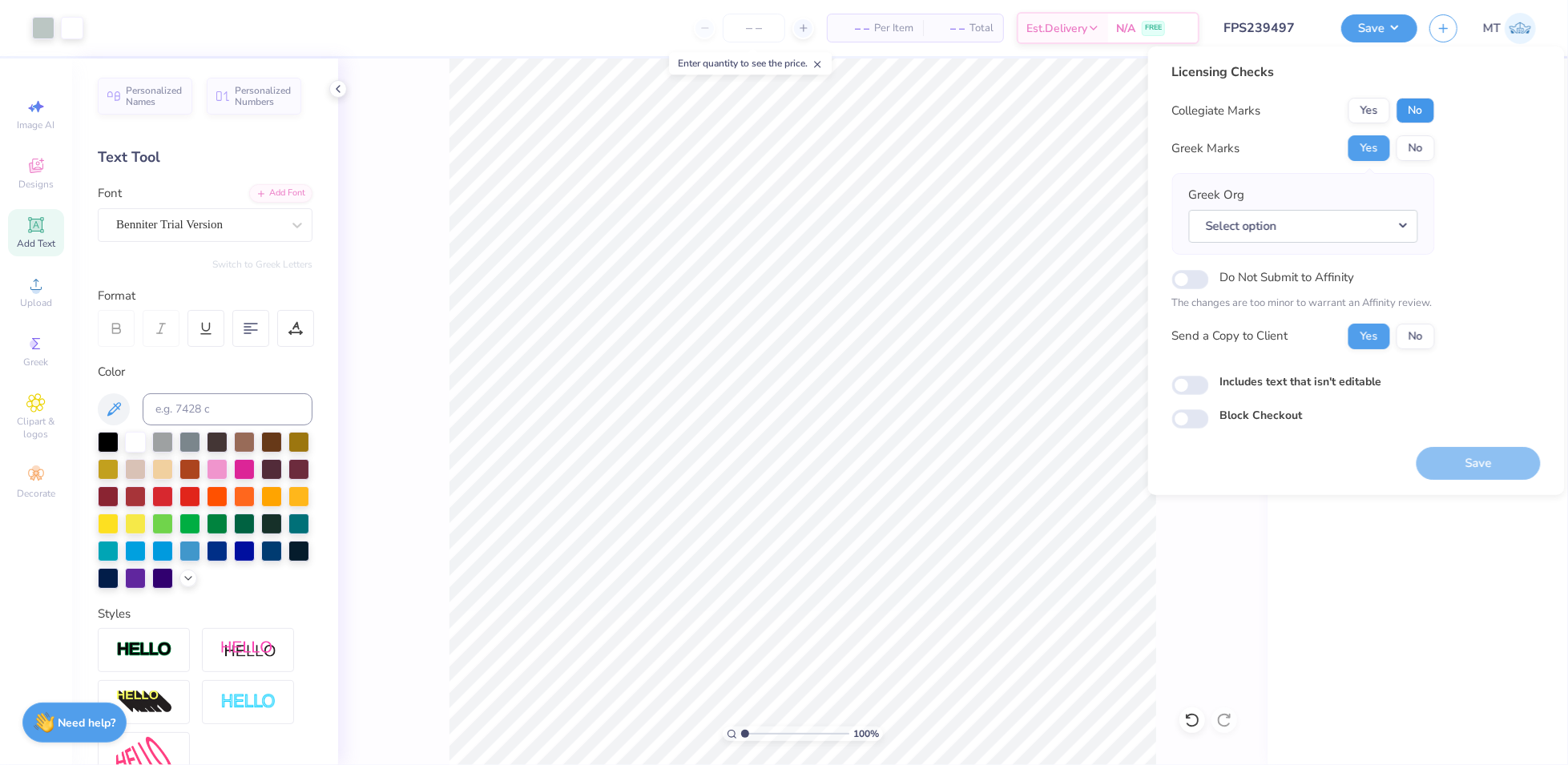
click at [1415, 114] on button "No" at bounding box center [1415, 110] width 38 height 25
click at [1406, 211] on button "Select option" at bounding box center [1304, 226] width 229 height 33
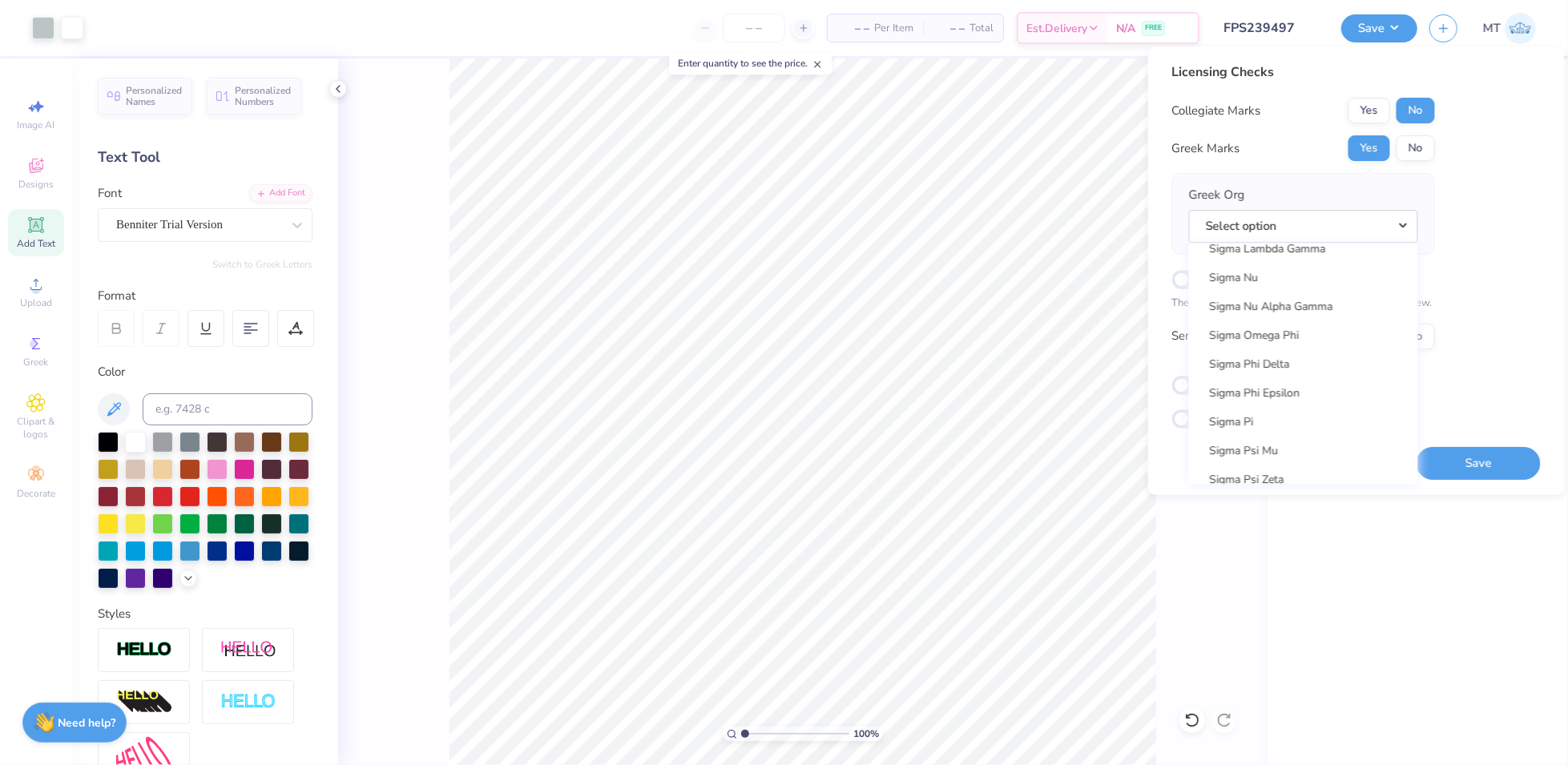
scroll to position [10576, 0]
click at [1292, 297] on link "Sigma Nu" at bounding box center [1303, 295] width 216 height 26
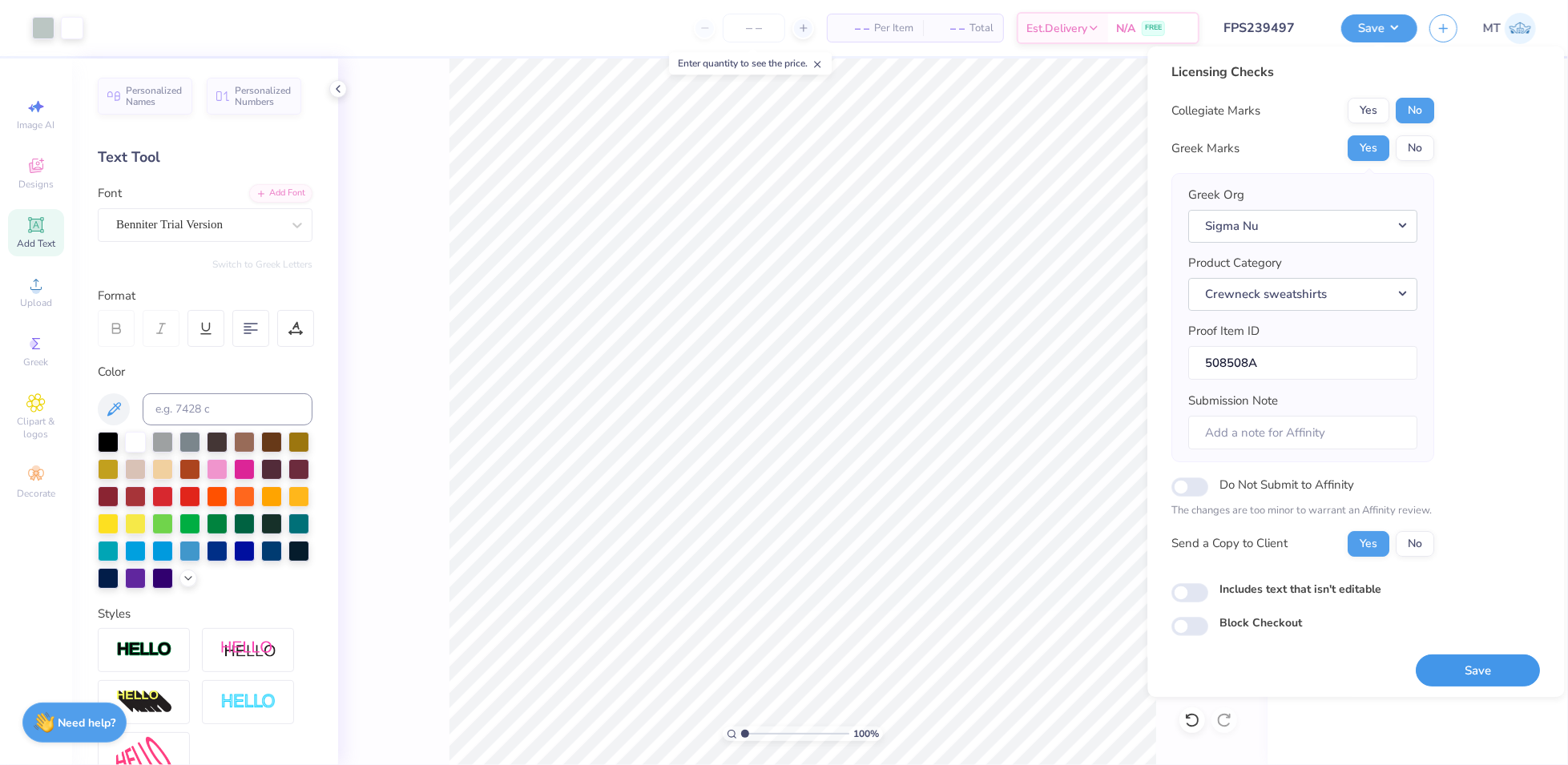
click at [1495, 679] on button "Save" at bounding box center [1478, 670] width 125 height 33
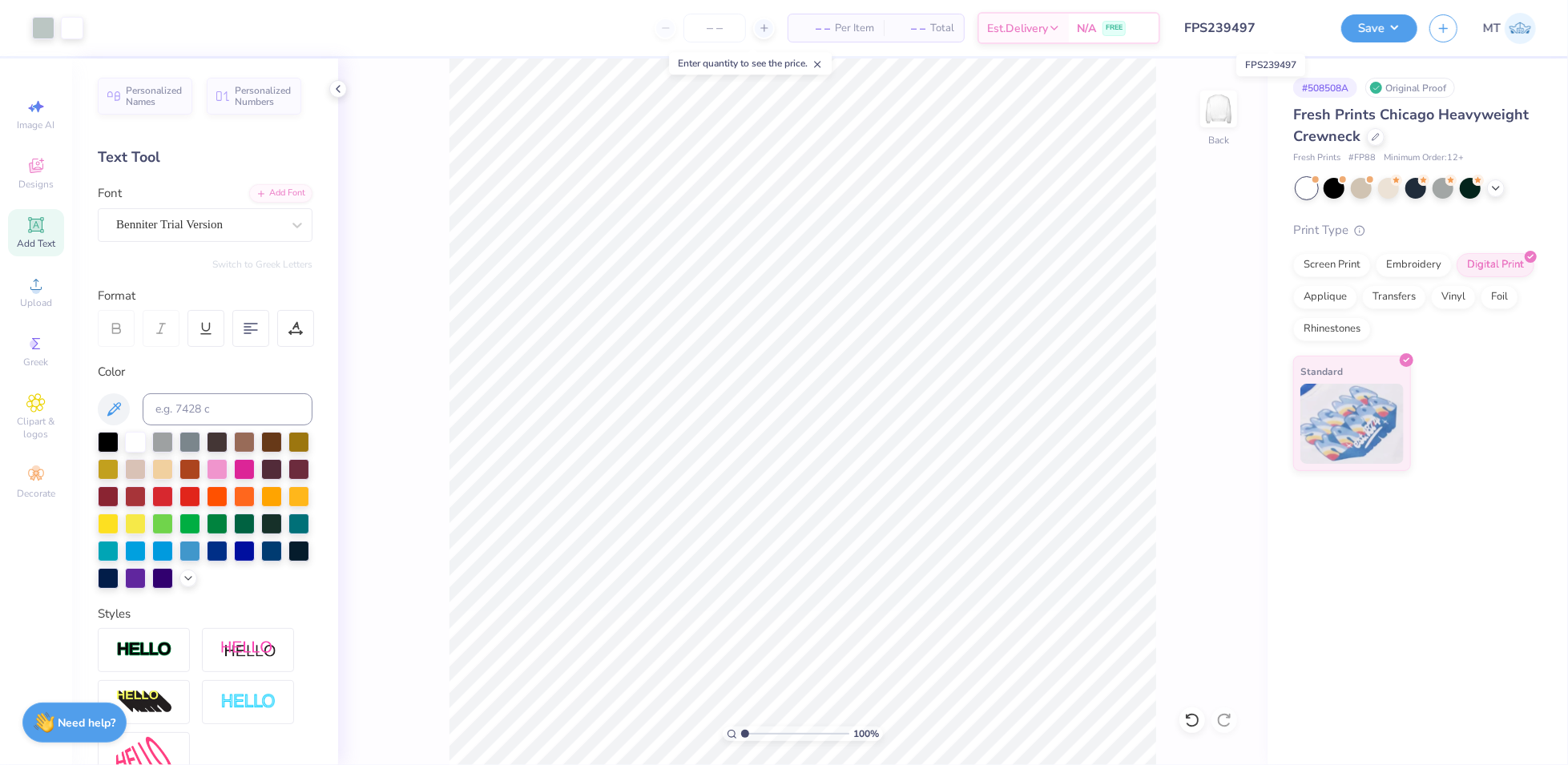
click at [1242, 25] on input "FPS239497" at bounding box center [1250, 28] width 157 height 32
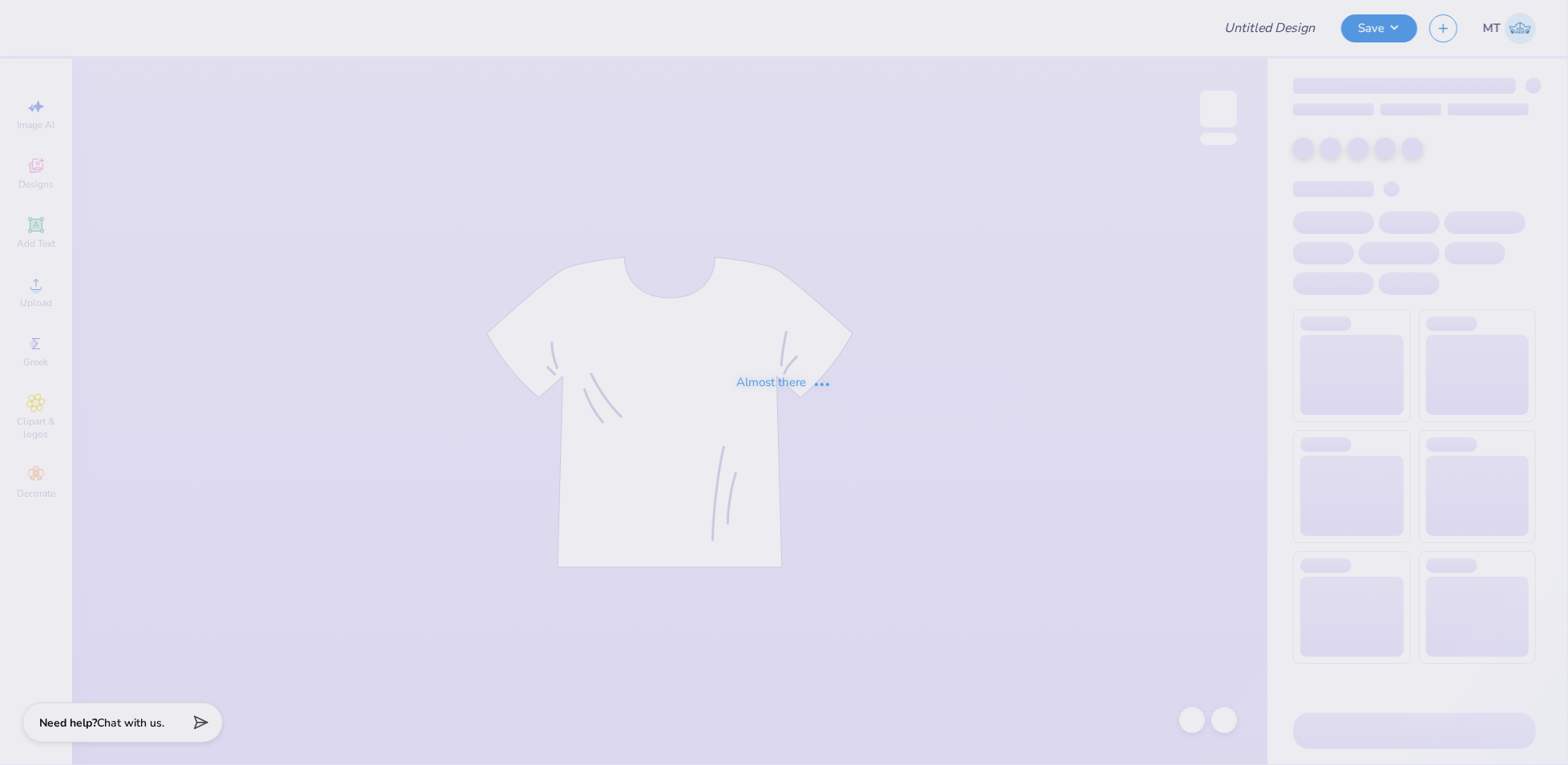
type input "FPS239497"
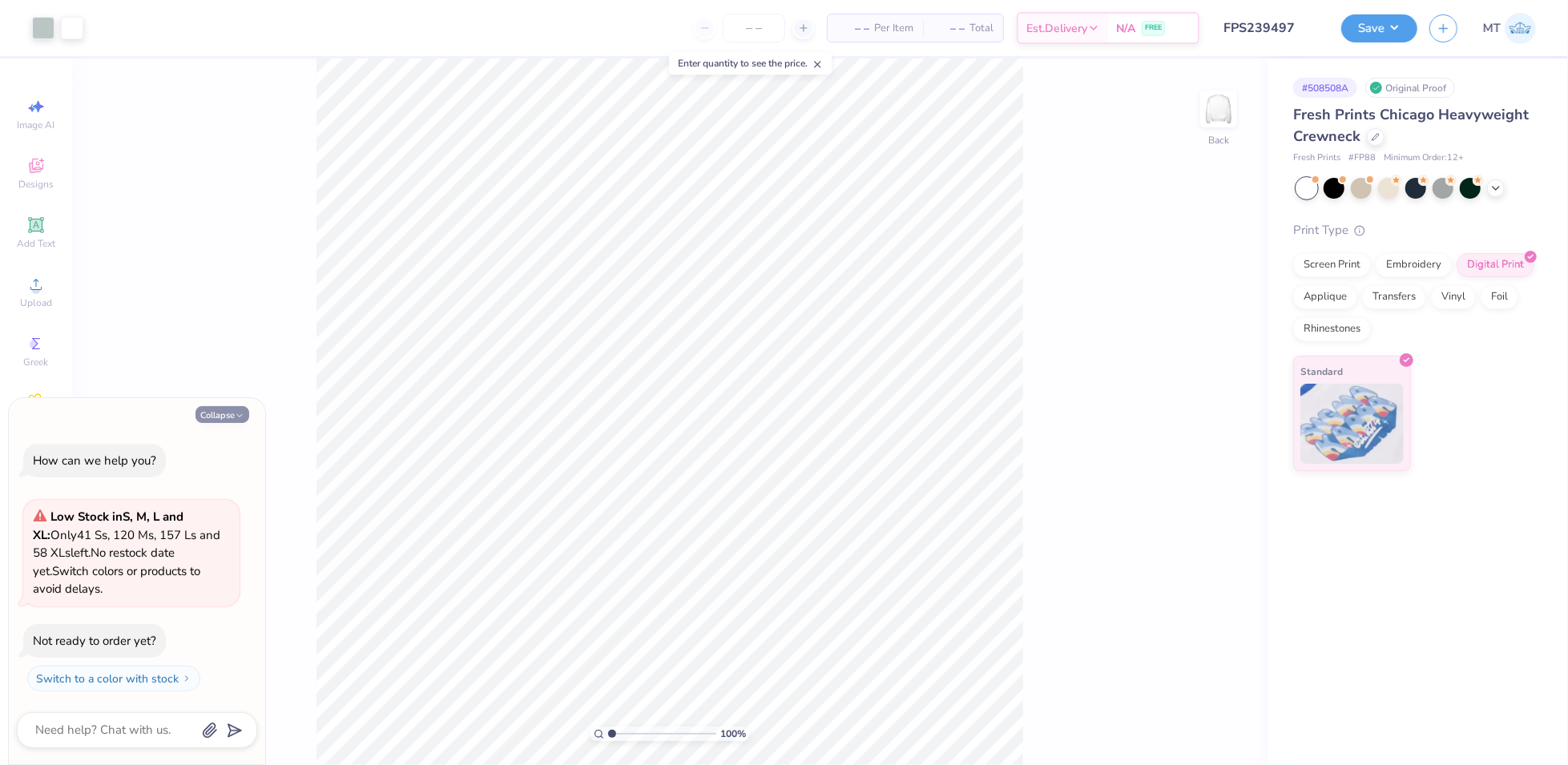
click at [233, 413] on button "Collapse" at bounding box center [222, 414] width 53 height 17
type textarea "x"
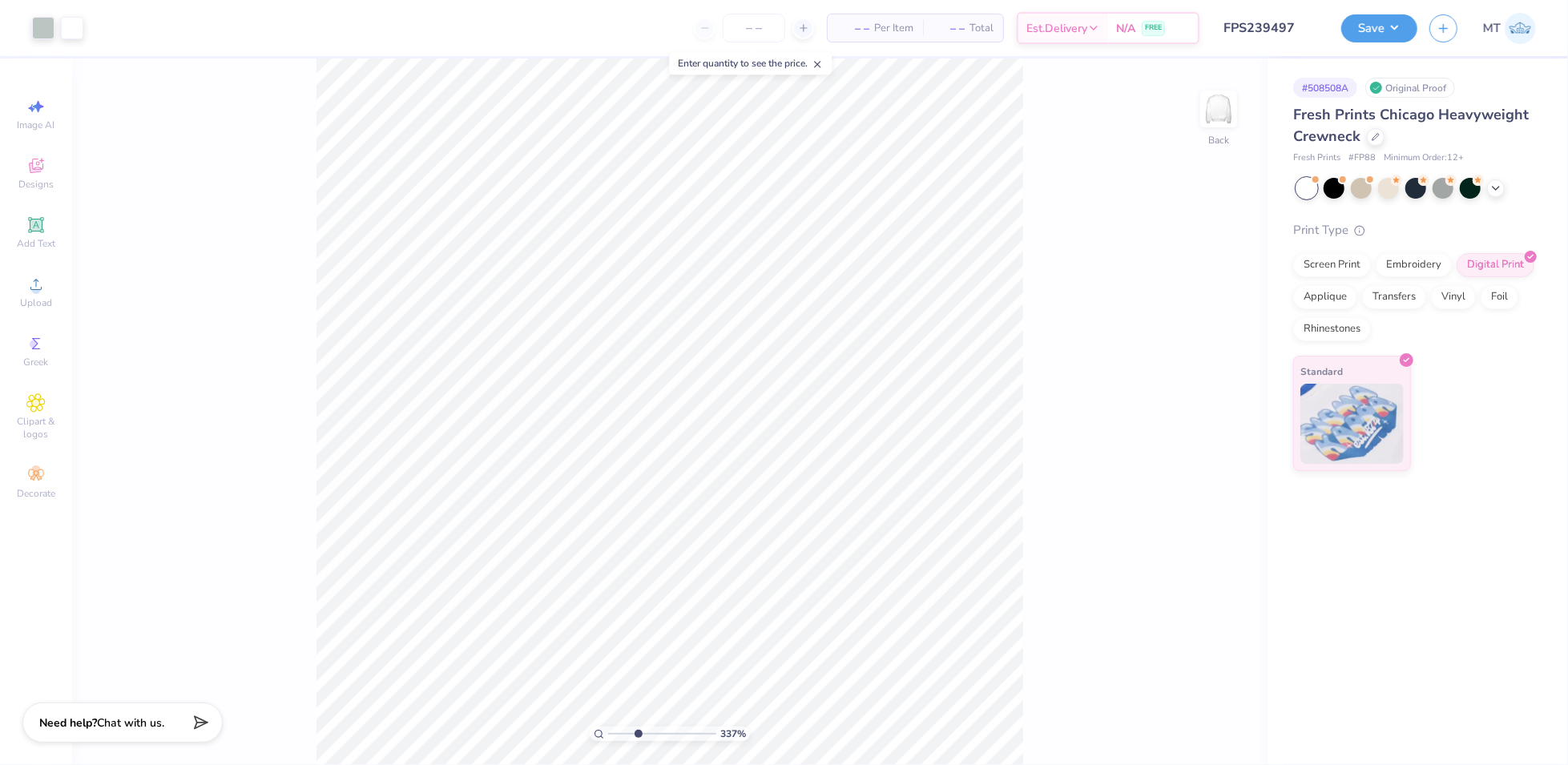
click at [637, 735] on input "range" at bounding box center [662, 733] width 108 height 14
drag, startPoint x: 639, startPoint y: 734, endPoint x: 594, endPoint y: 723, distance: 46.3
type input "1"
click at [608, 726] on input "range" at bounding box center [662, 733] width 108 height 14
